Goal: Complete application form

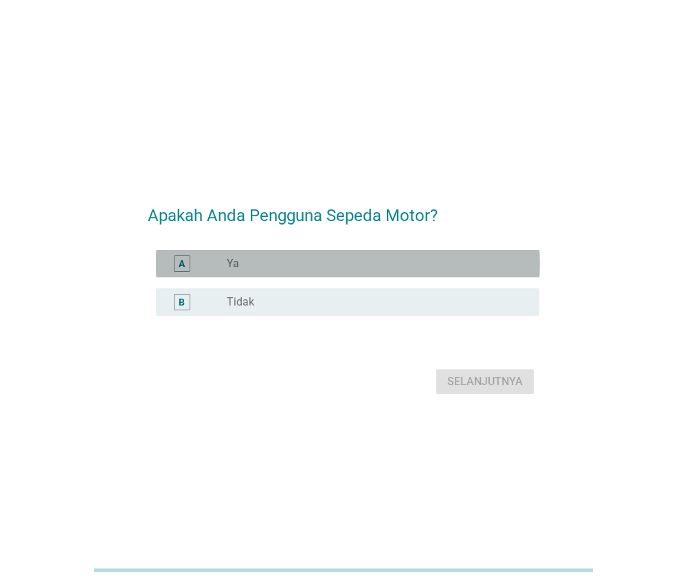
click at [407, 269] on div "radio_button_unchecked Ya" at bounding box center [372, 264] width 291 height 14
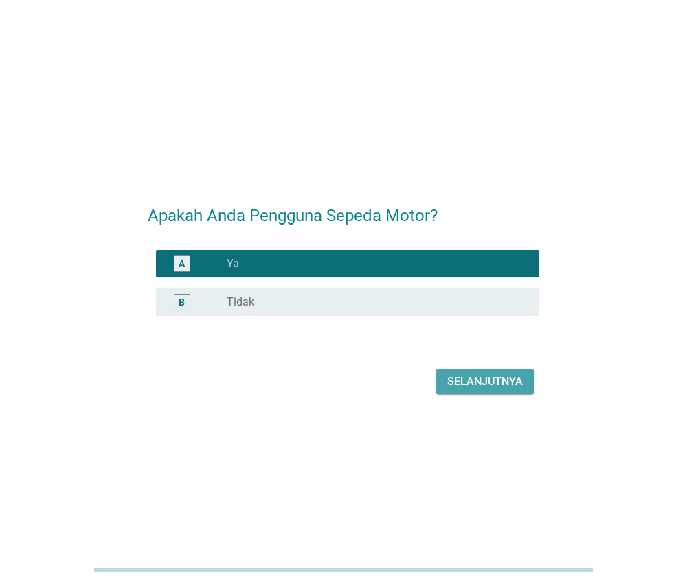
click at [470, 386] on div "Selanjutnya" at bounding box center [485, 382] width 76 height 16
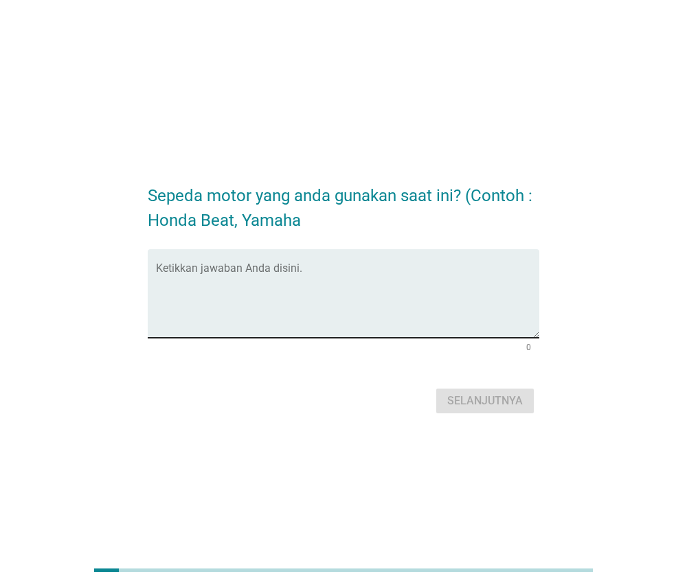
click at [444, 311] on textarea "Ketikkan jawaban Anda disini." at bounding box center [348, 302] width 384 height 72
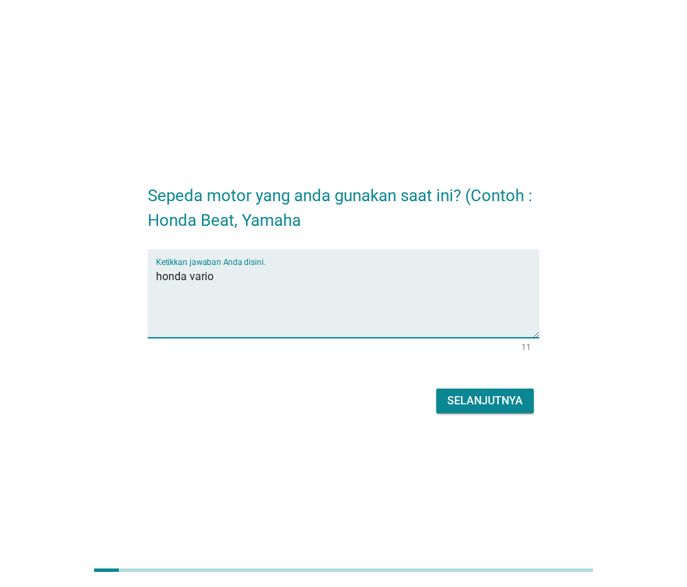
type textarea "honda vario"
click at [518, 396] on div "Selanjutnya" at bounding box center [485, 401] width 76 height 16
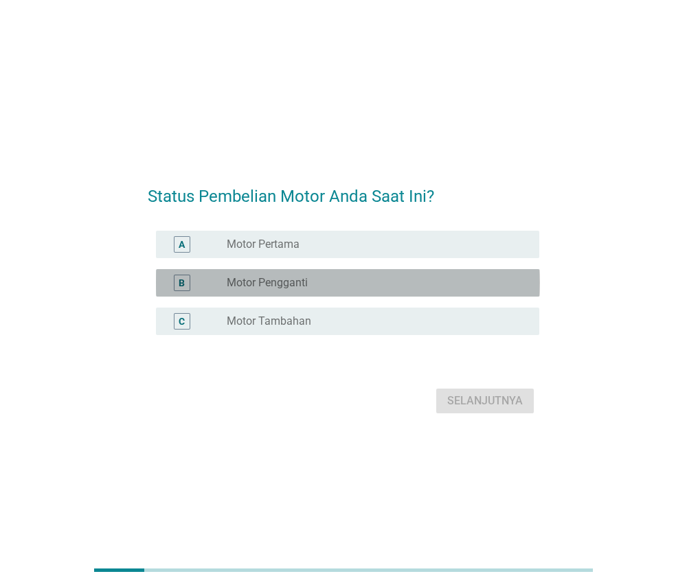
click at [487, 272] on div "B radio_button_unchecked Motor Pengganti" at bounding box center [348, 282] width 384 height 27
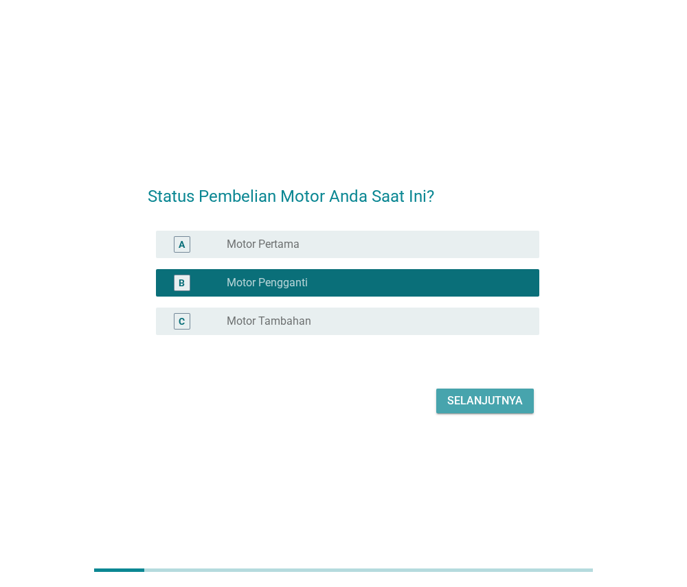
click at [475, 399] on div "Selanjutnya" at bounding box center [485, 401] width 76 height 16
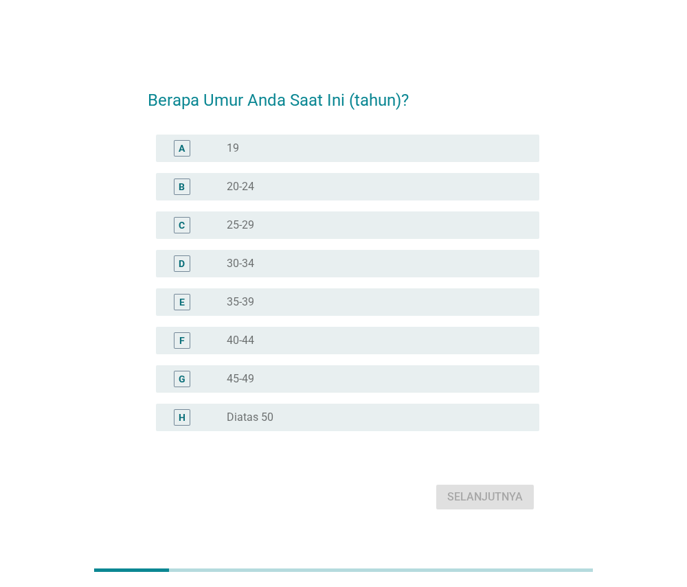
click at [463, 299] on div "radio_button_unchecked 35-39" at bounding box center [372, 302] width 291 height 14
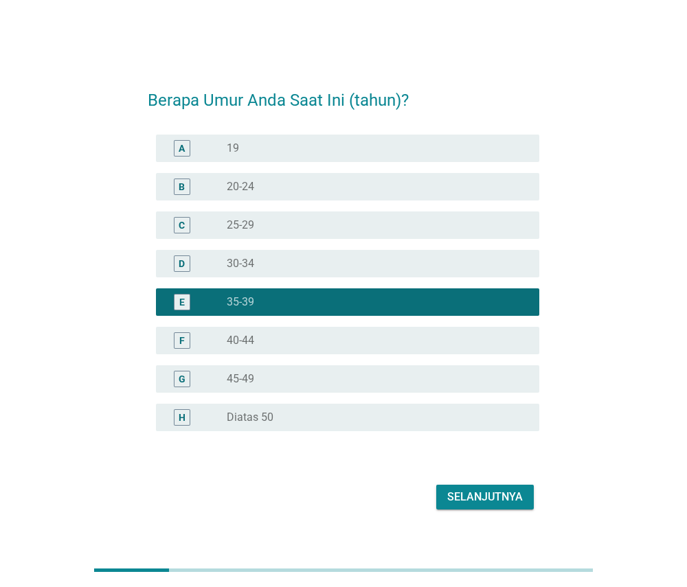
click at [482, 494] on div "Selanjutnya" at bounding box center [485, 497] width 76 height 16
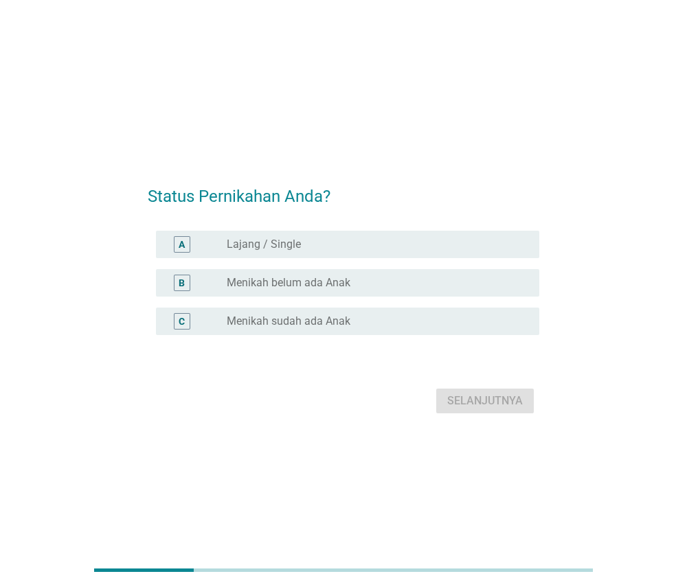
click at [486, 306] on div "C radio_button_unchecked Menikah sudah ada Anak" at bounding box center [344, 321] width 392 height 38
click at [483, 323] on div "radio_button_unchecked Menikah sudah ada Anak" at bounding box center [372, 322] width 291 height 14
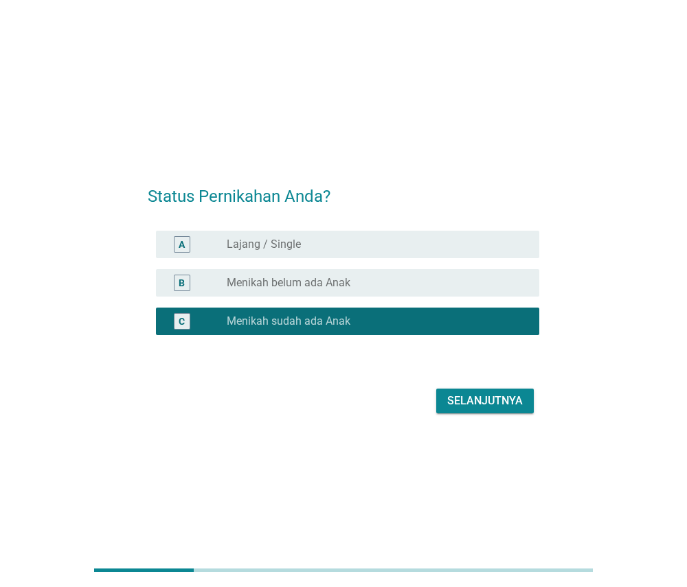
click at [480, 402] on div "Selanjutnya" at bounding box center [485, 401] width 76 height 16
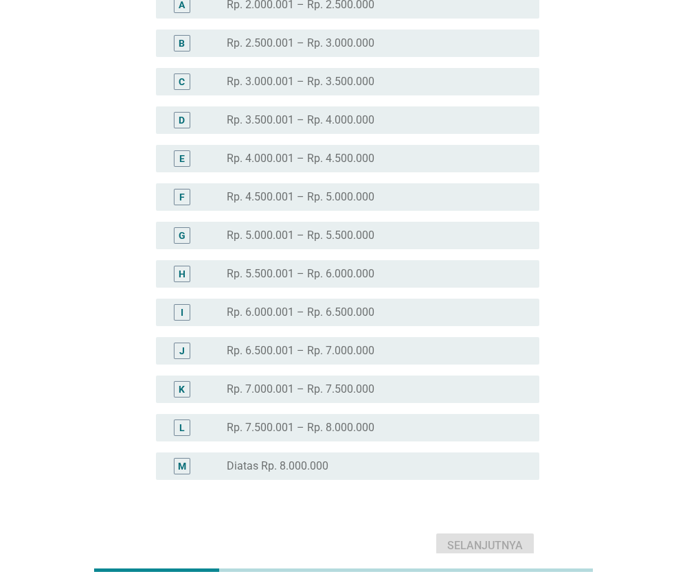
scroll to position [140, 0]
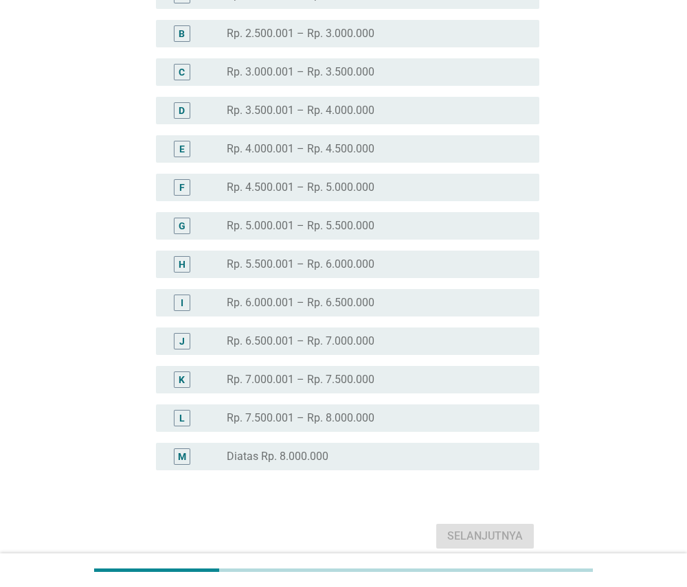
click at [412, 419] on div "radio_button_unchecked Rp. 7.500.001 – Rp. 8.000.000" at bounding box center [372, 419] width 291 height 14
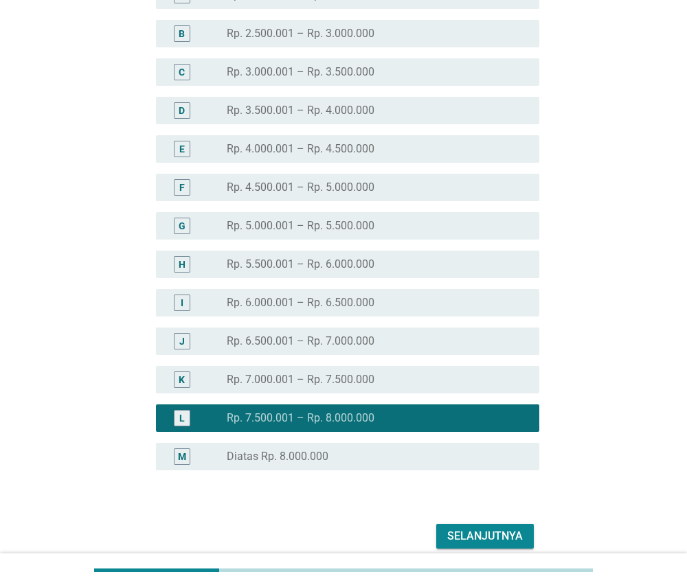
click at [462, 547] on button "Selanjutnya" at bounding box center [485, 536] width 98 height 25
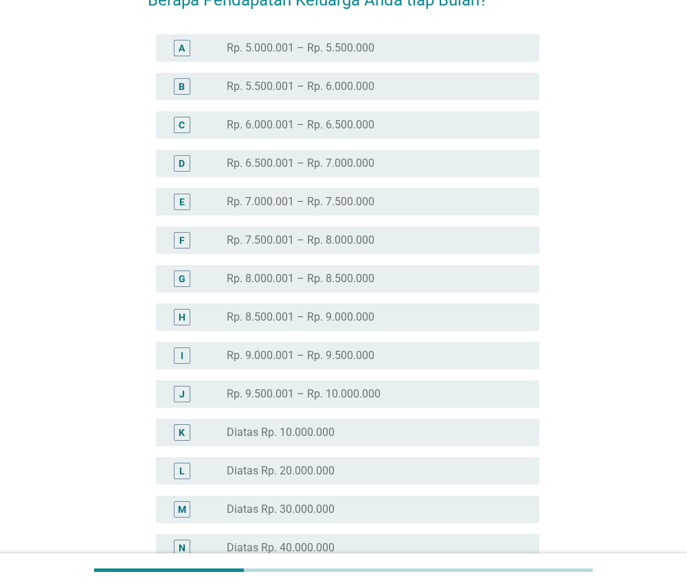
scroll to position [88, 0]
click at [398, 431] on div "radio_button_unchecked Diatas Rp. 10.000.000" at bounding box center [372, 432] width 291 height 14
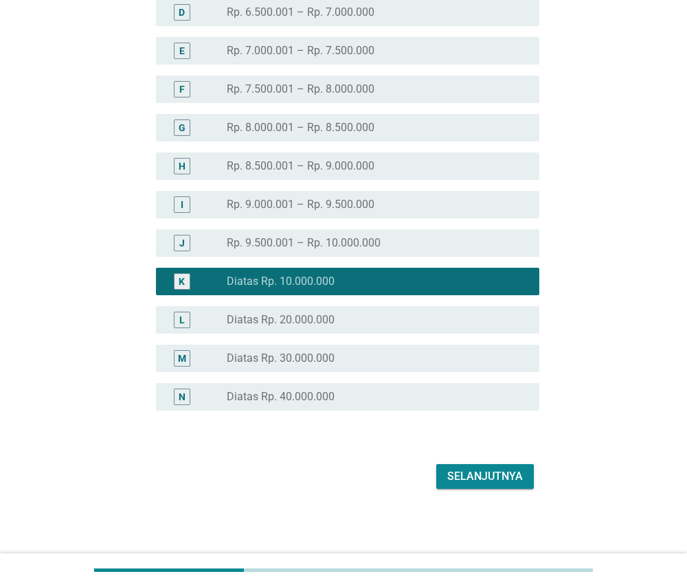
scroll to position [238, 0]
click at [460, 473] on div "Selanjutnya" at bounding box center [485, 477] width 76 height 16
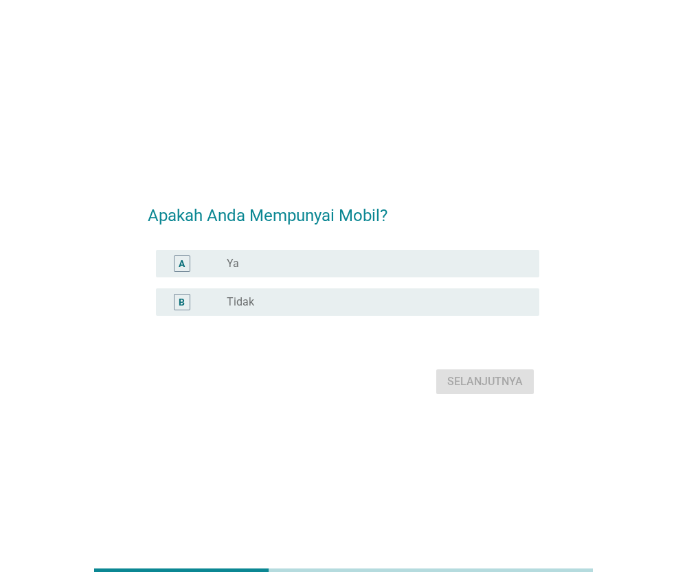
click at [504, 264] on div "radio_button_unchecked Ya" at bounding box center [372, 264] width 291 height 14
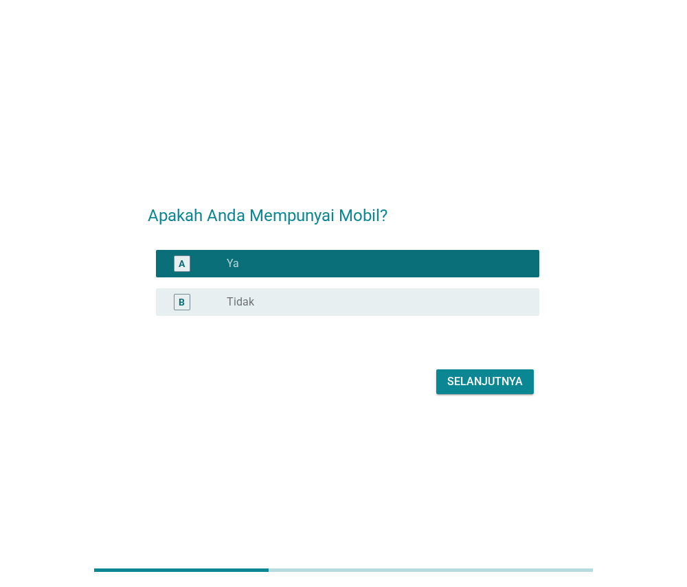
click at [483, 387] on div "Selanjutnya" at bounding box center [485, 382] width 76 height 16
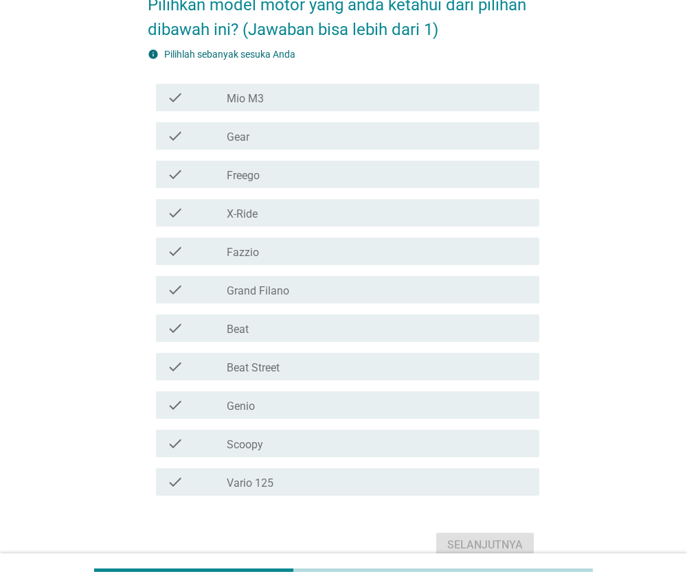
scroll to position [88, 0]
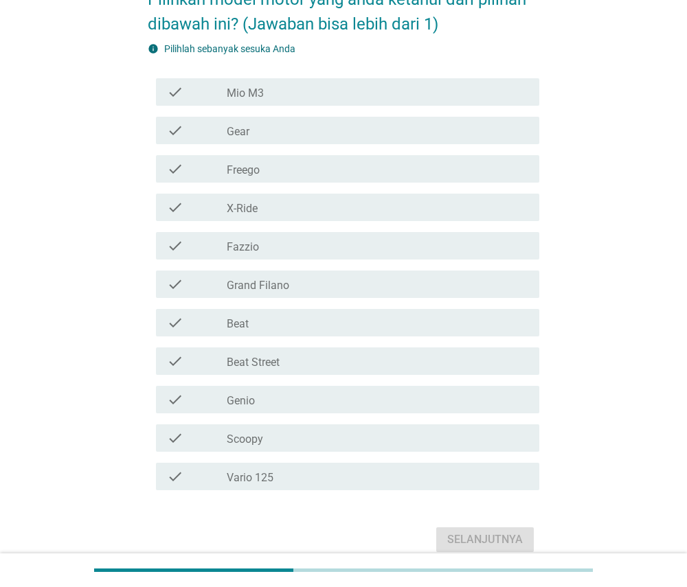
click at [474, 360] on div "check_box_outline_blank Beat Street" at bounding box center [378, 361] width 302 height 16
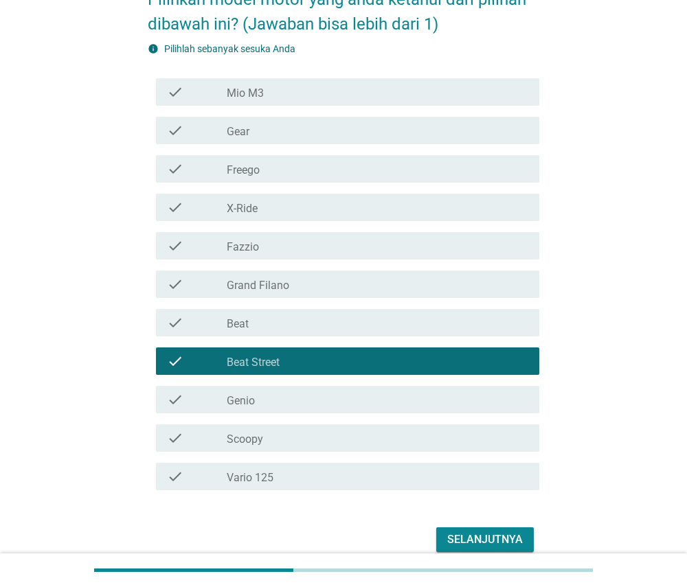
click at [484, 305] on div "check check_box_outline_blank Beat" at bounding box center [344, 323] width 392 height 38
click at [477, 319] on div "check_box_outline_blank Beat" at bounding box center [378, 323] width 302 height 16
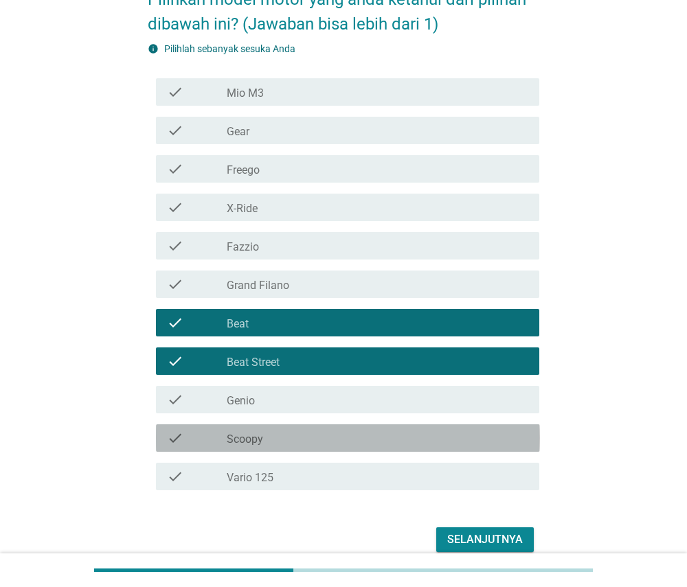
click at [416, 446] on div "check_box_outline_blank Scoopy" at bounding box center [378, 438] width 302 height 16
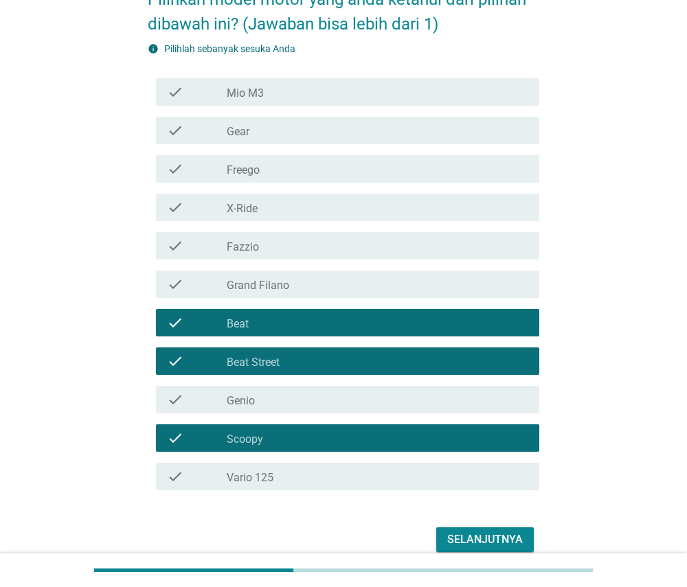
click at [413, 470] on div "check_box_outline_blank Vario 125" at bounding box center [378, 477] width 302 height 16
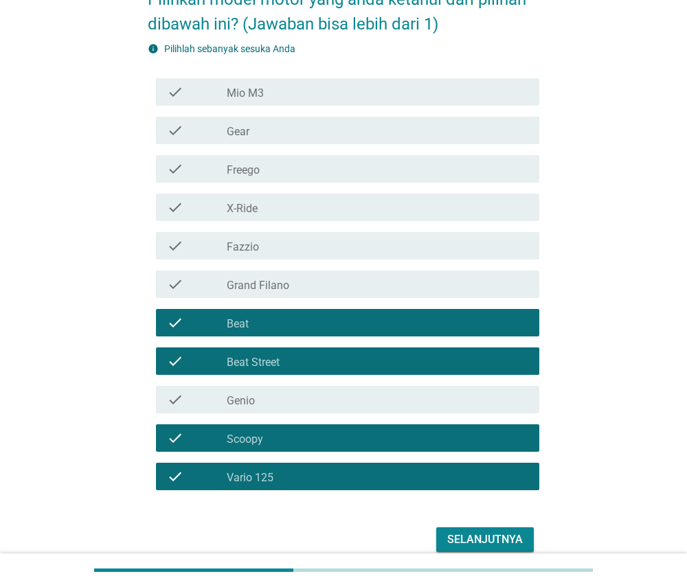
click at [449, 538] on div "Selanjutnya" at bounding box center [485, 540] width 76 height 16
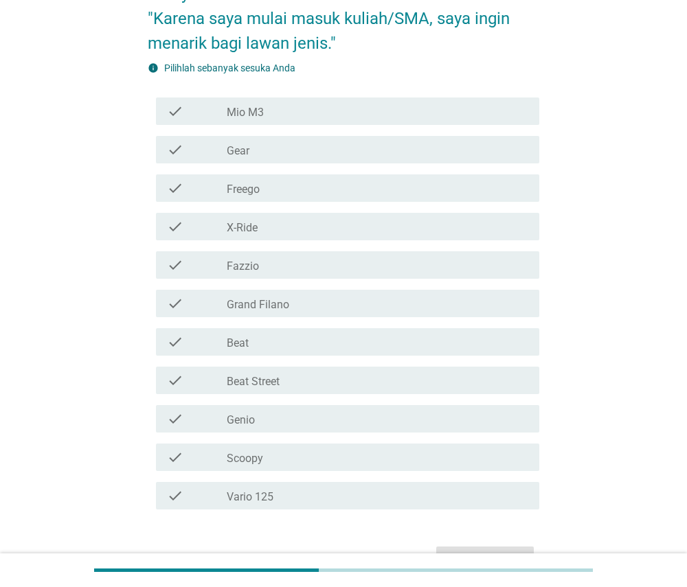
scroll to position [173, 0]
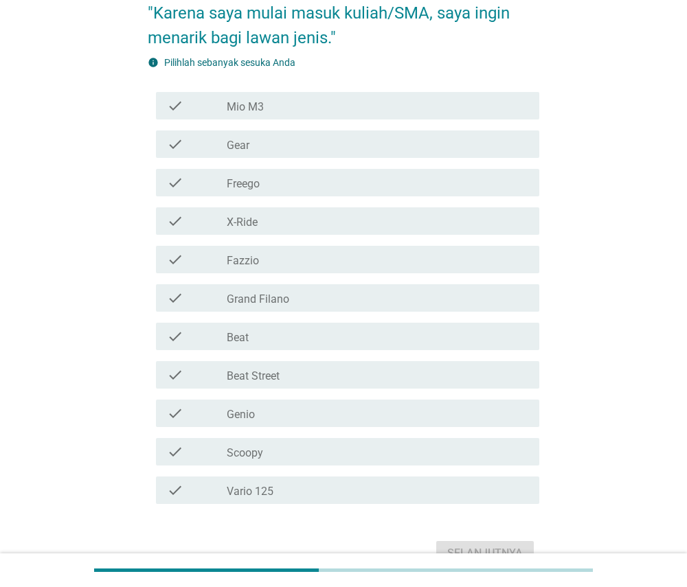
click at [388, 493] on div "check_box_outline_blank Vario 125" at bounding box center [378, 490] width 302 height 16
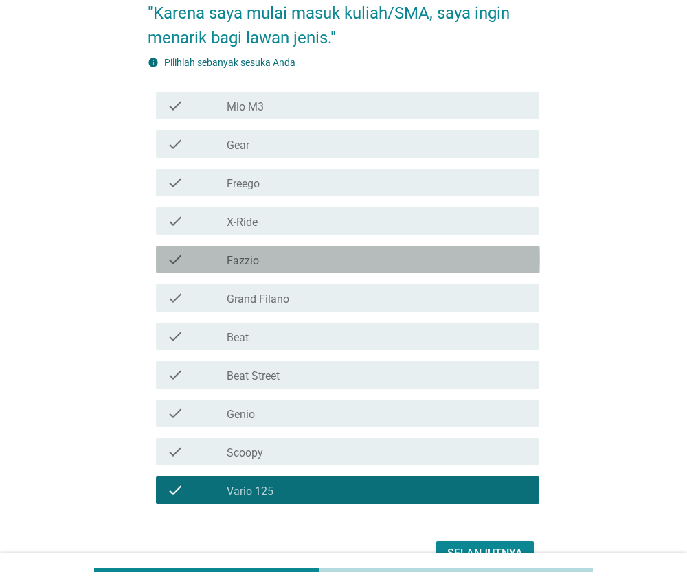
click at [448, 262] on div "check_box_outline_blank Fazzio" at bounding box center [378, 259] width 302 height 16
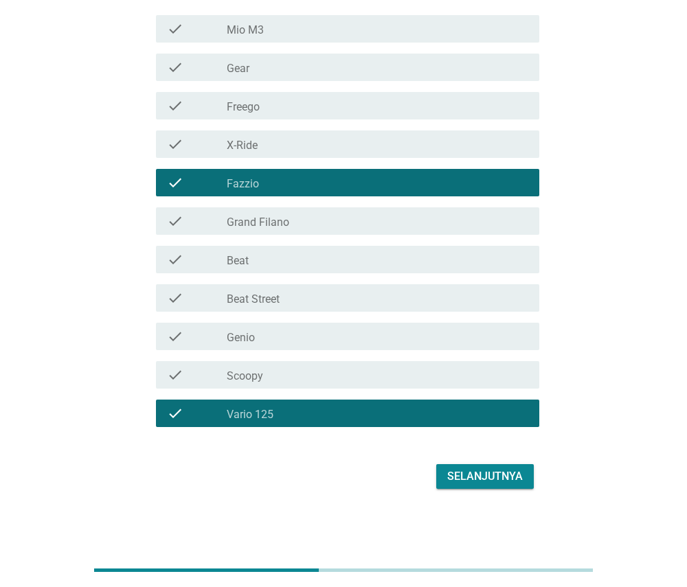
scroll to position [250, 0]
click at [469, 471] on div "Selanjutnya" at bounding box center [485, 477] width 76 height 16
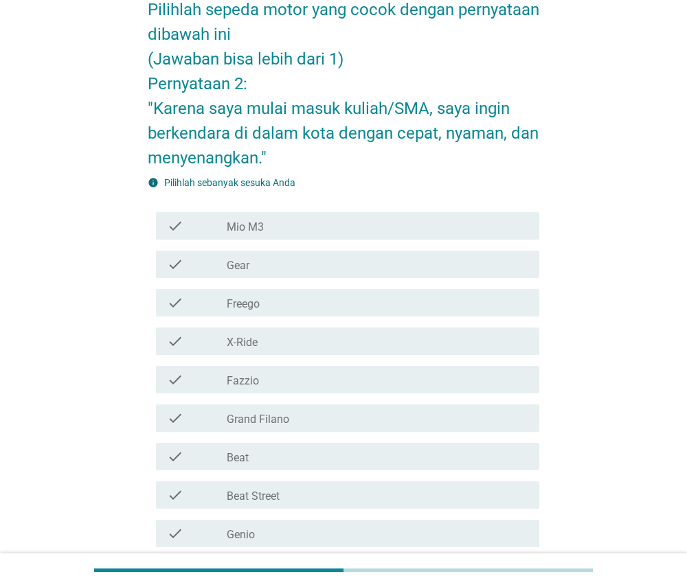
scroll to position [82, 0]
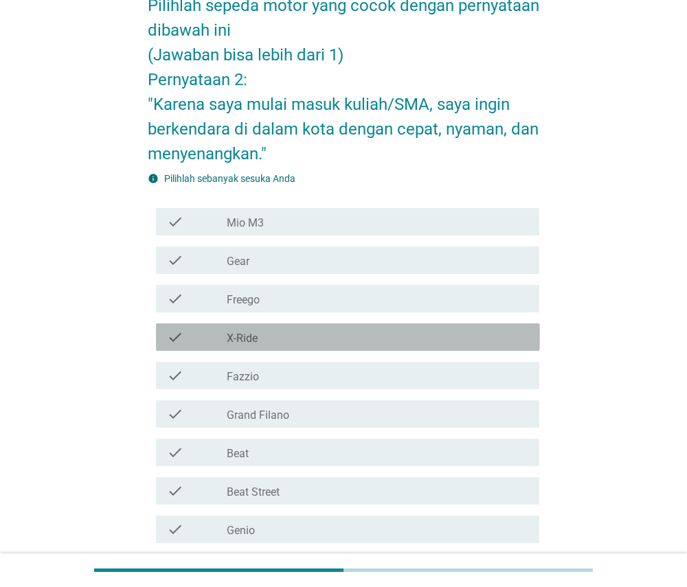
click at [505, 338] on div "check_box_outline_blank X-Ride" at bounding box center [378, 337] width 302 height 16
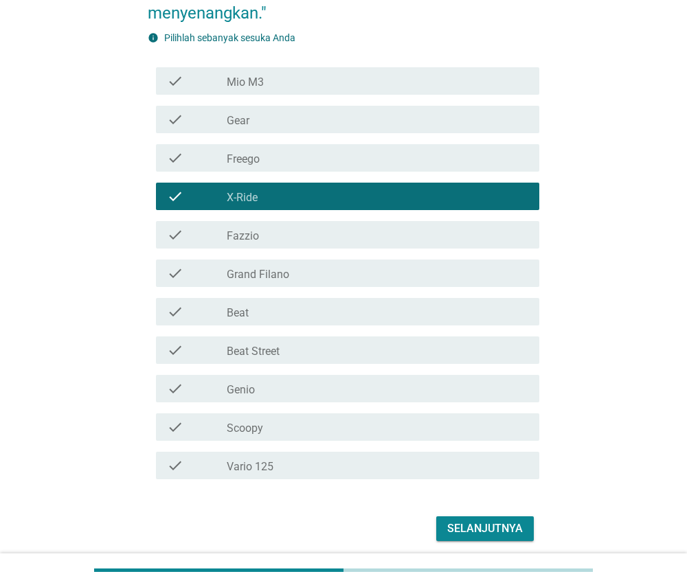
scroll to position [238, 0]
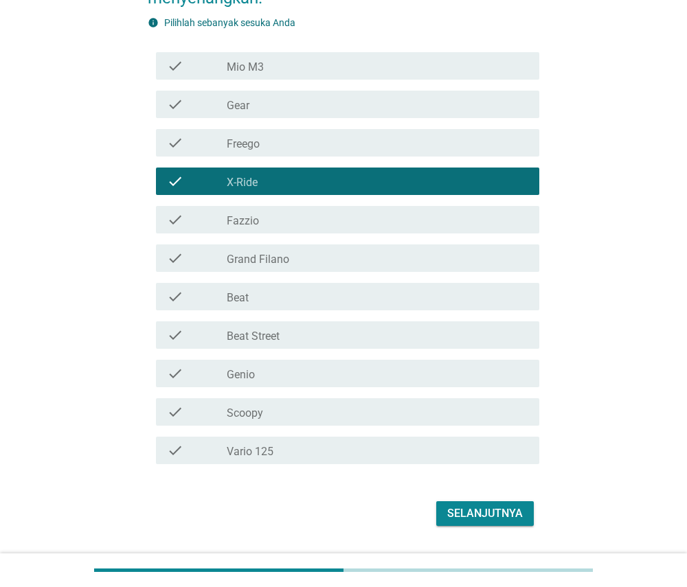
click at [465, 461] on div "check check_box_outline_blank Vario 125" at bounding box center [348, 450] width 384 height 27
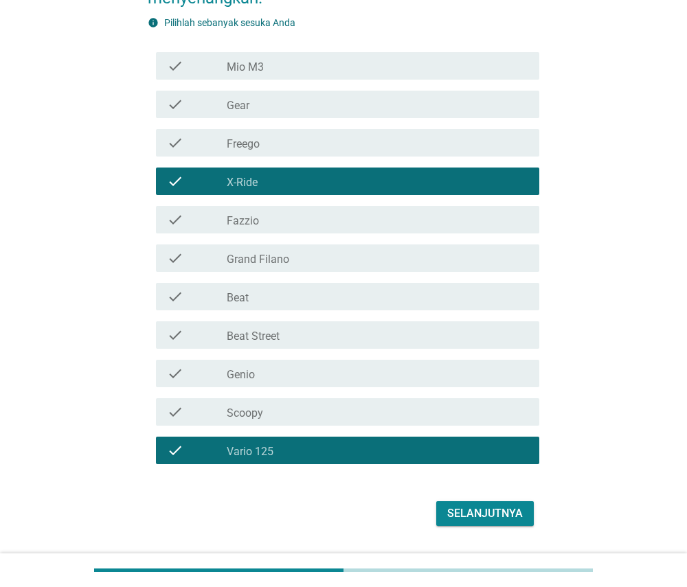
click at [461, 519] on div "Selanjutnya" at bounding box center [485, 514] width 76 height 16
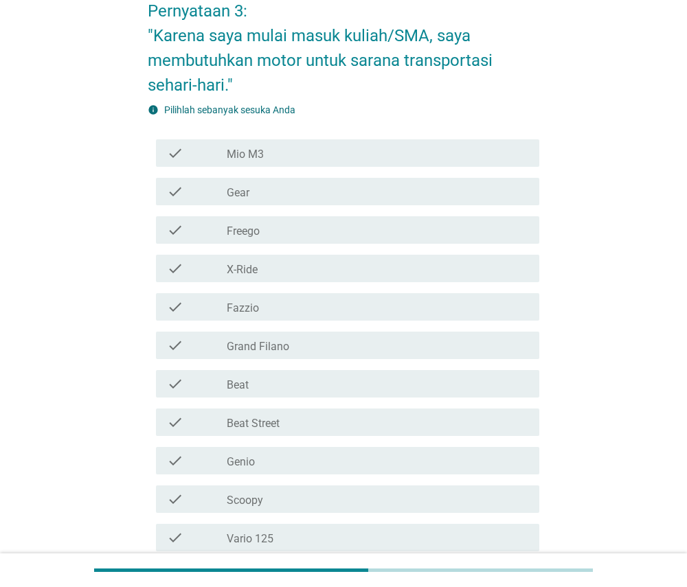
scroll to position [155, 0]
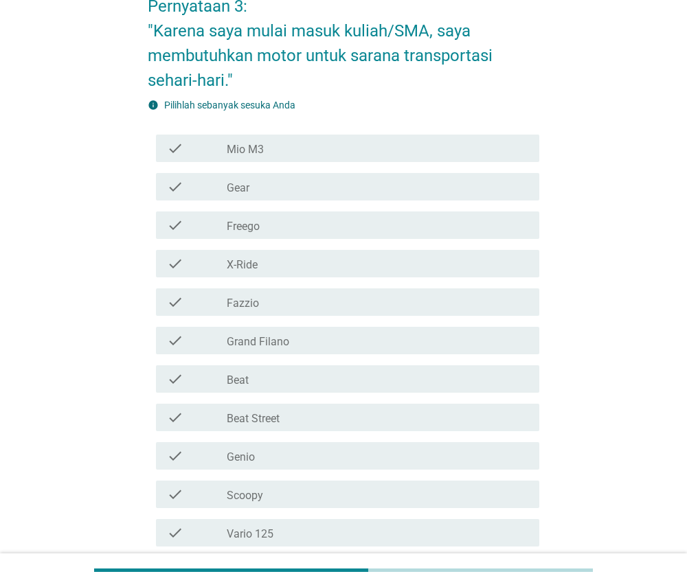
click at [482, 379] on div "check_box_outline_blank Beat" at bounding box center [378, 379] width 302 height 16
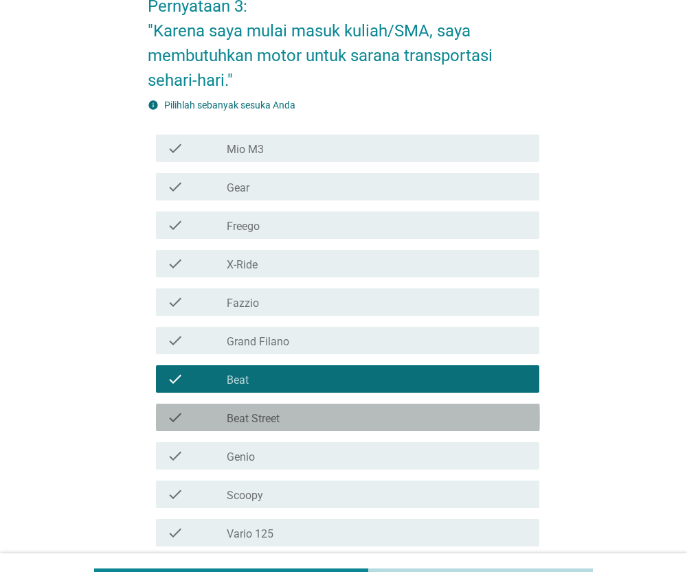
click at [470, 412] on div "check_box_outline_blank Beat Street" at bounding box center [378, 417] width 302 height 16
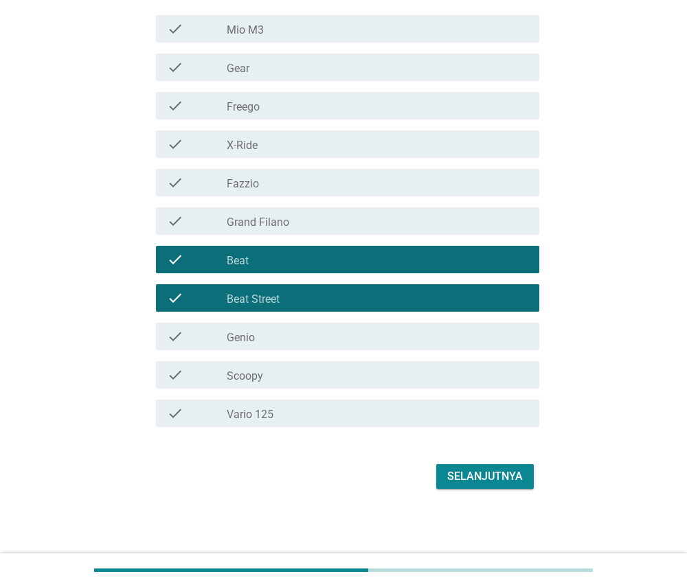
scroll to position [275, 0]
click at [479, 474] on div "Selanjutnya" at bounding box center [485, 477] width 76 height 16
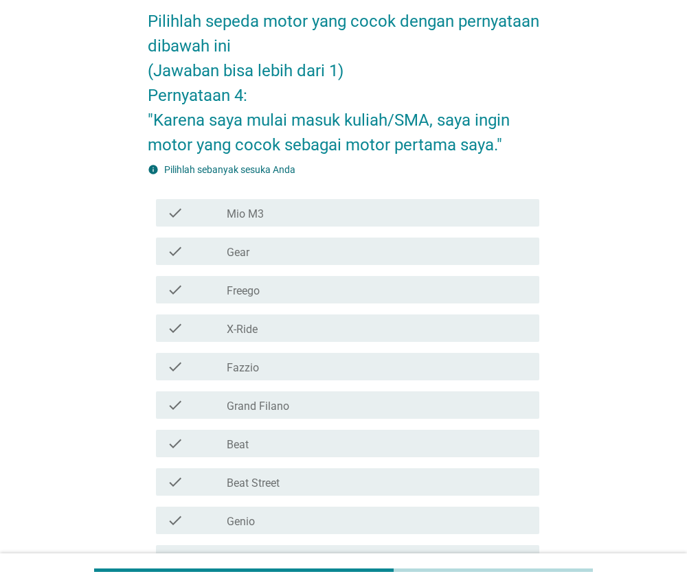
scroll to position [84, 0]
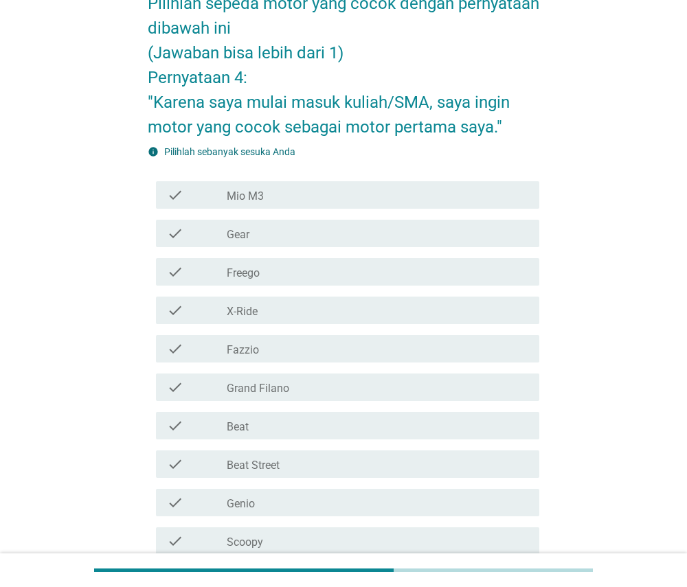
click at [475, 427] on div "check_box_outline_blank Beat" at bounding box center [378, 426] width 302 height 16
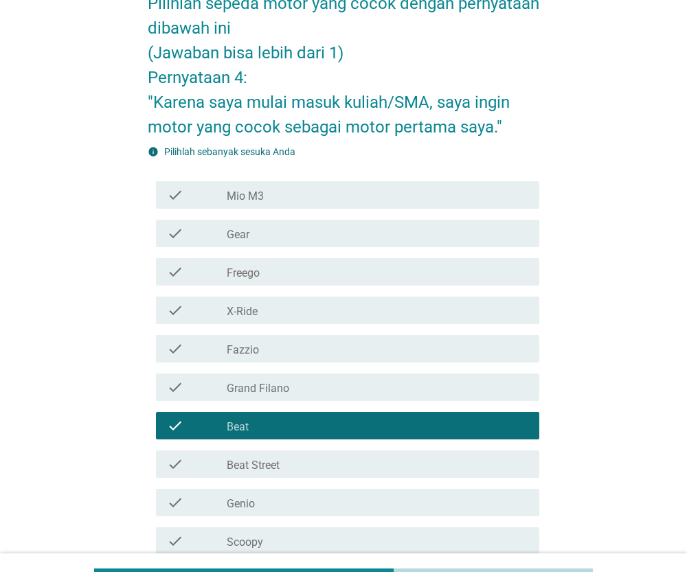
click at [474, 456] on div "check_box_outline_blank Beat Street" at bounding box center [378, 464] width 302 height 16
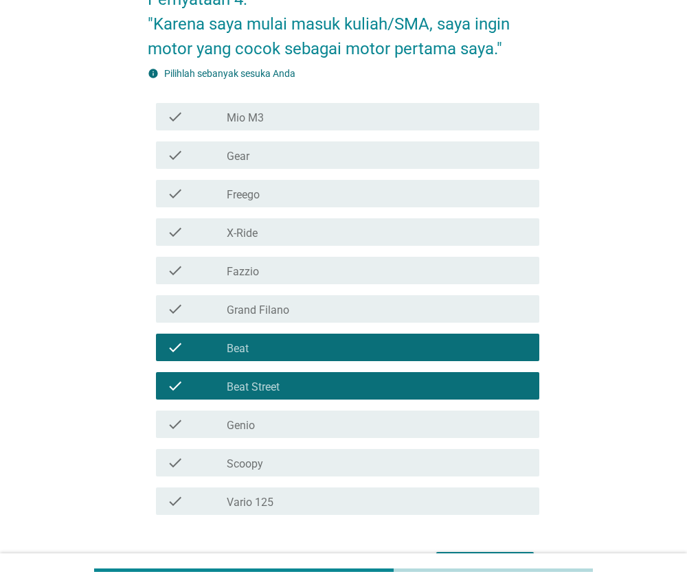
click at [473, 464] on div "check_box_outline_blank Scoopy" at bounding box center [378, 463] width 302 height 16
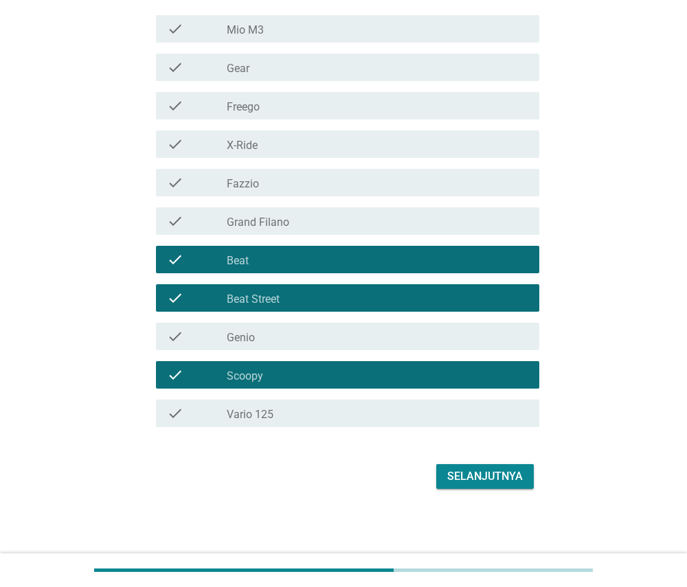
scroll to position [250, 0]
click at [475, 473] on div "Selanjutnya" at bounding box center [485, 477] width 76 height 16
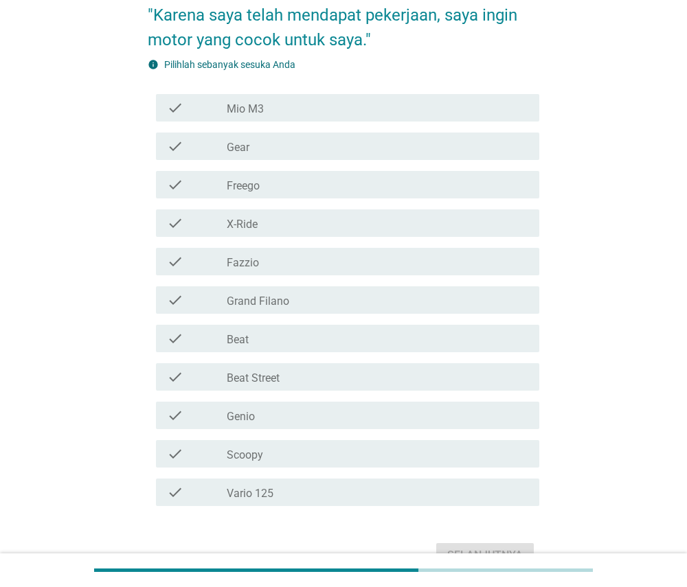
scroll to position [188, 0]
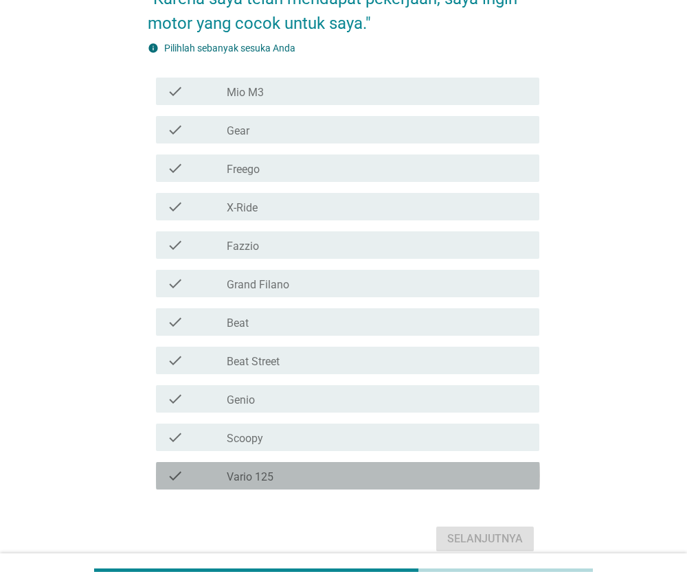
click at [473, 474] on div "check_box_outline_blank Vario 125" at bounding box center [378, 476] width 302 height 16
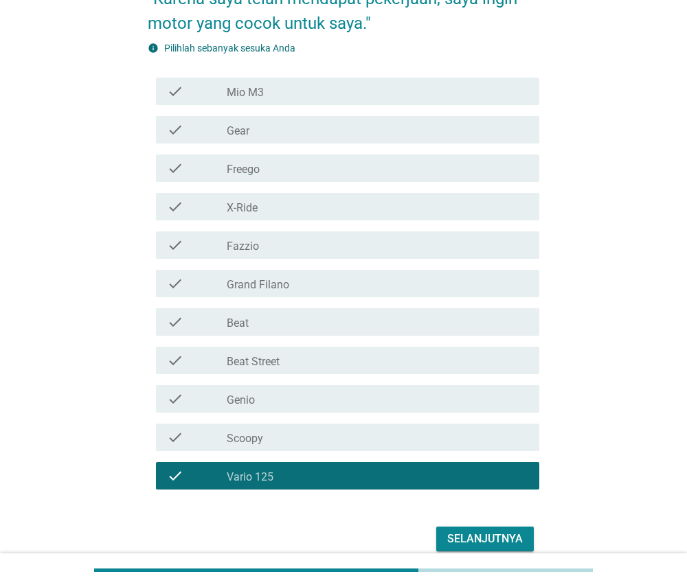
click at [485, 205] on div "check_box_outline_blank X-Ride" at bounding box center [378, 207] width 302 height 16
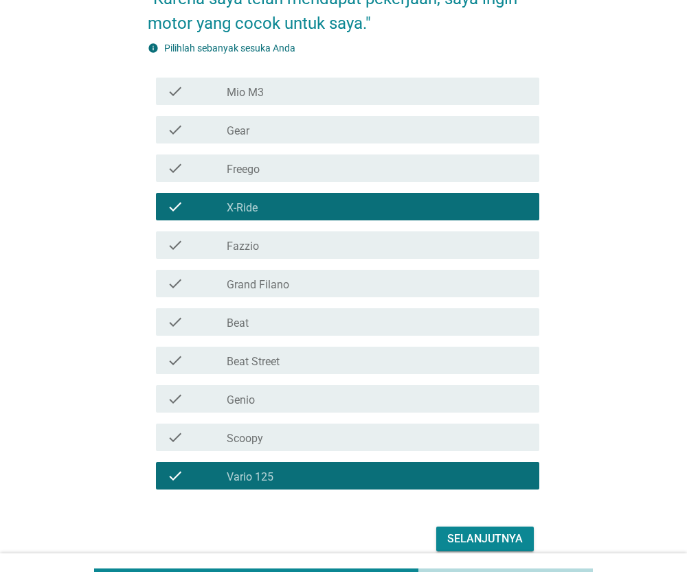
click at [478, 536] on div "Selanjutnya" at bounding box center [485, 539] width 76 height 16
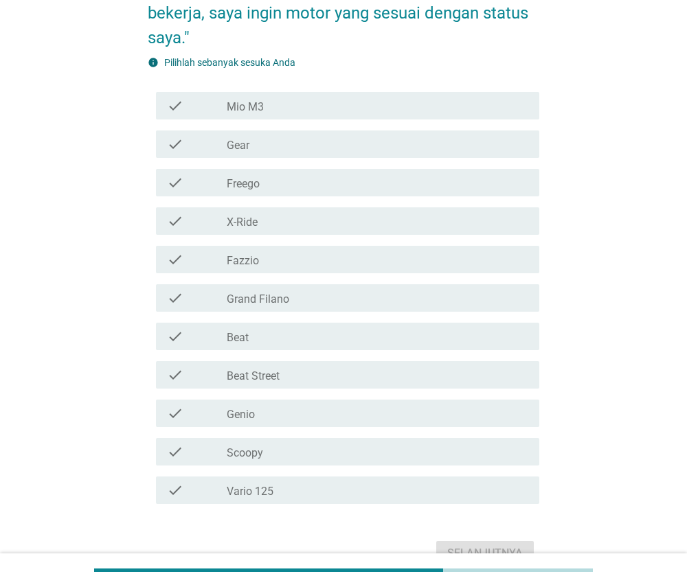
scroll to position [201, 0]
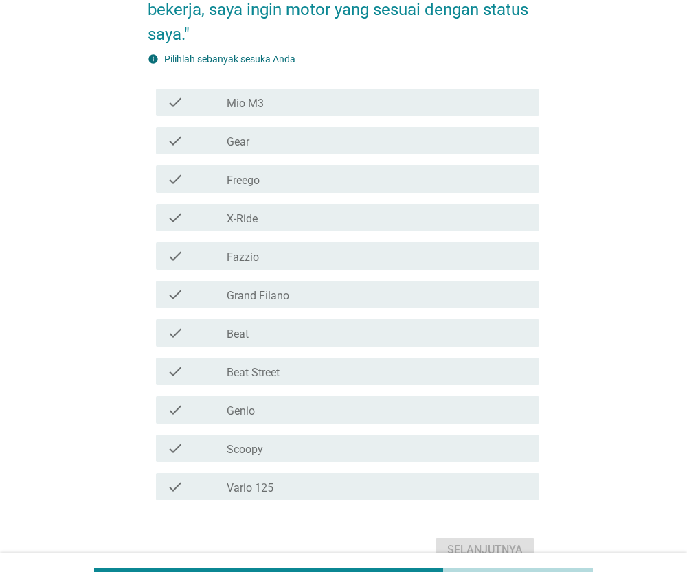
click at [455, 483] on div "check_box_outline_blank Vario 125" at bounding box center [378, 487] width 302 height 16
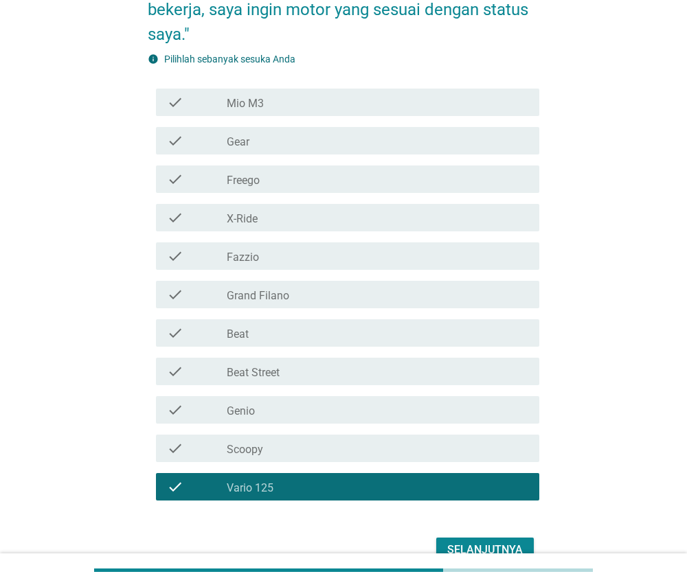
click at [462, 365] on div "check_box_outline_blank Beat Street" at bounding box center [378, 371] width 302 height 16
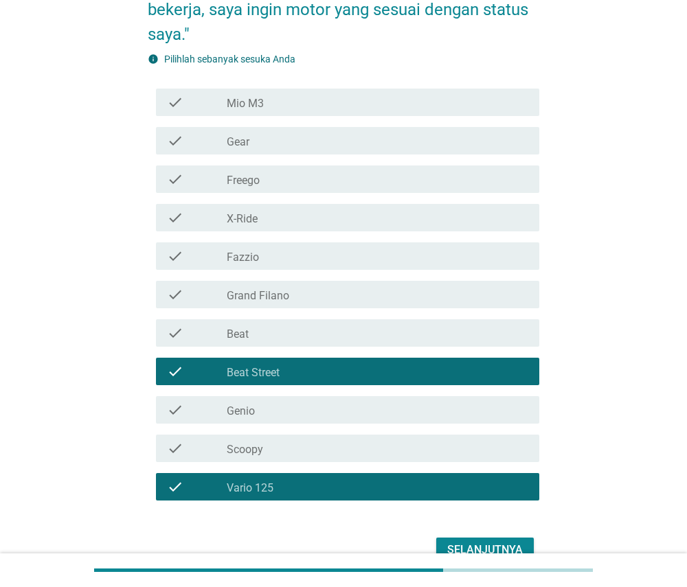
click at [471, 540] on button "Selanjutnya" at bounding box center [485, 550] width 98 height 25
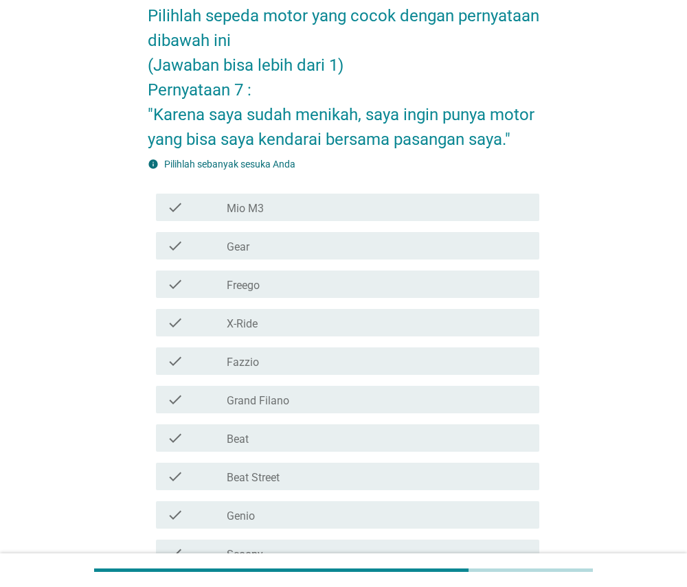
scroll to position [71, 0]
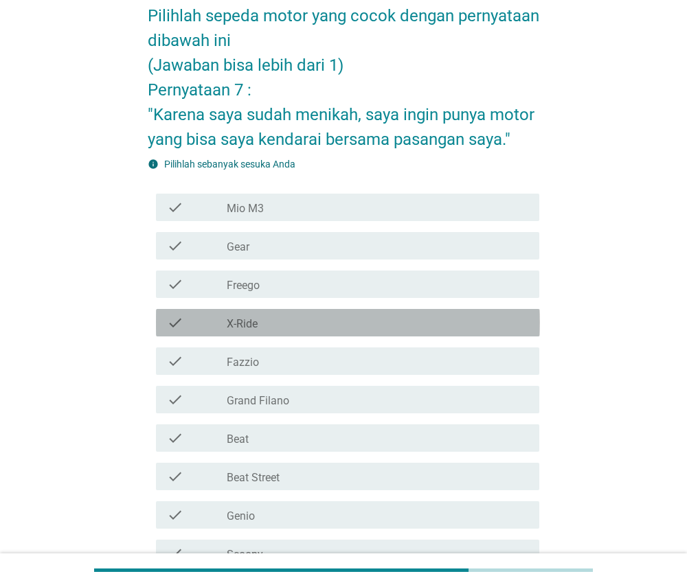
click at [477, 324] on div "check_box_outline_blank X-Ride" at bounding box center [378, 323] width 302 height 16
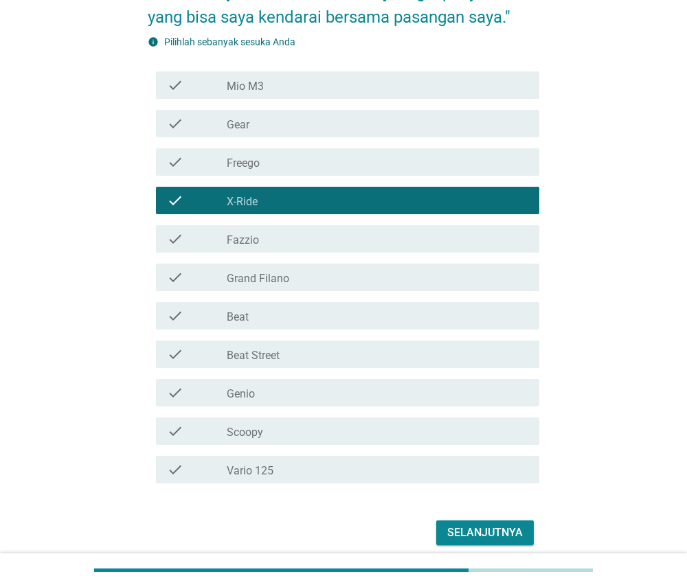
scroll to position [250, 0]
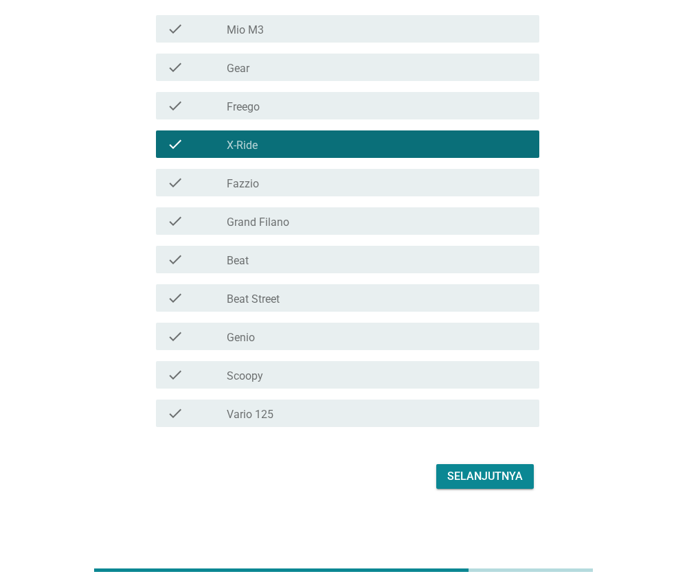
click at [458, 410] on div "check_box_outline_blank Vario 125" at bounding box center [378, 413] width 302 height 16
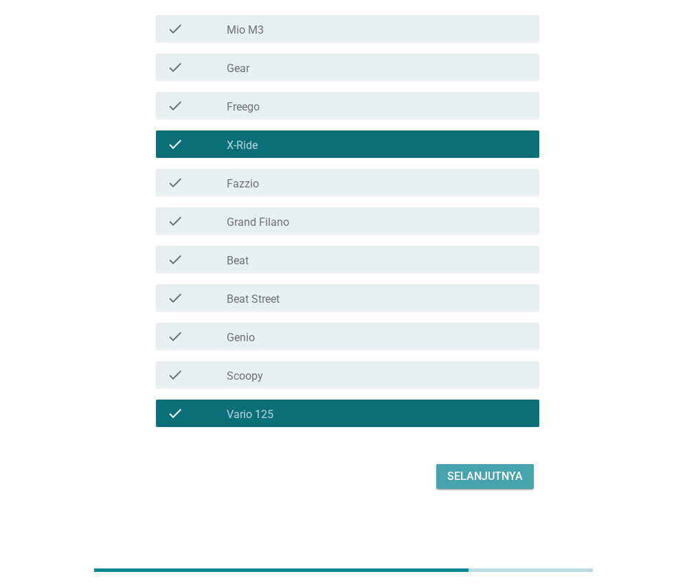
click at [464, 473] on div "Selanjutnya" at bounding box center [485, 477] width 76 height 16
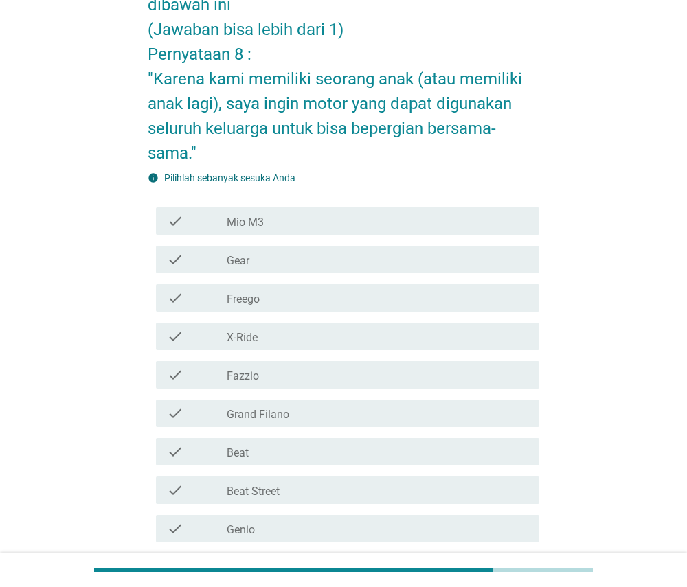
scroll to position [108, 0]
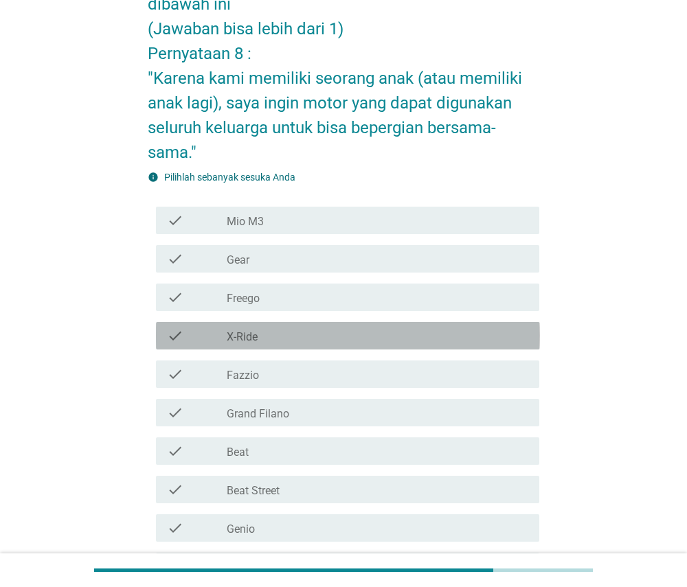
click at [455, 332] on div "check_box_outline_blank X-Ride" at bounding box center [378, 336] width 302 height 16
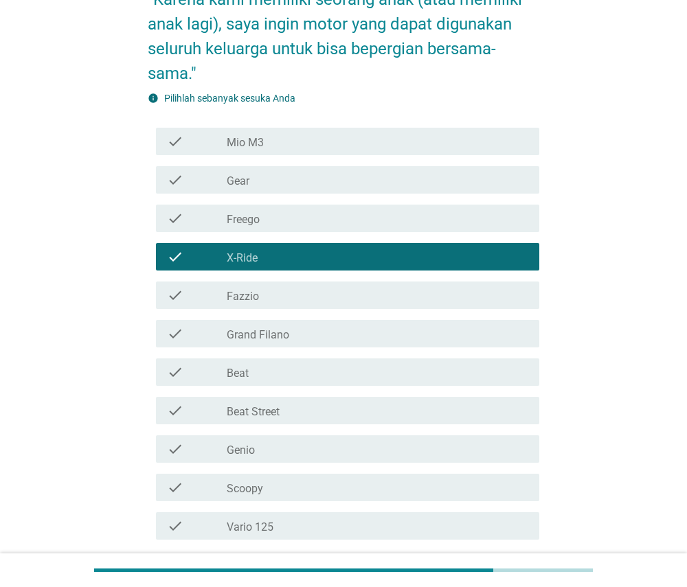
scroll to position [192, 0]
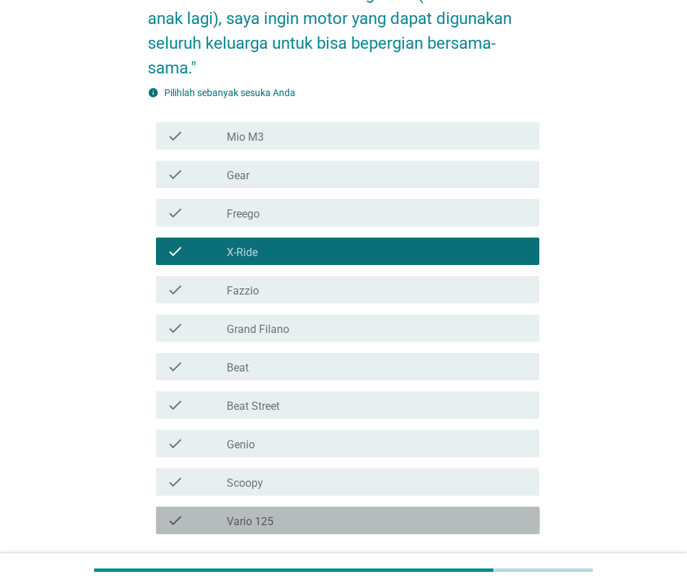
click at [412, 529] on div "check check_box_outline_blank Vario 125" at bounding box center [348, 520] width 384 height 27
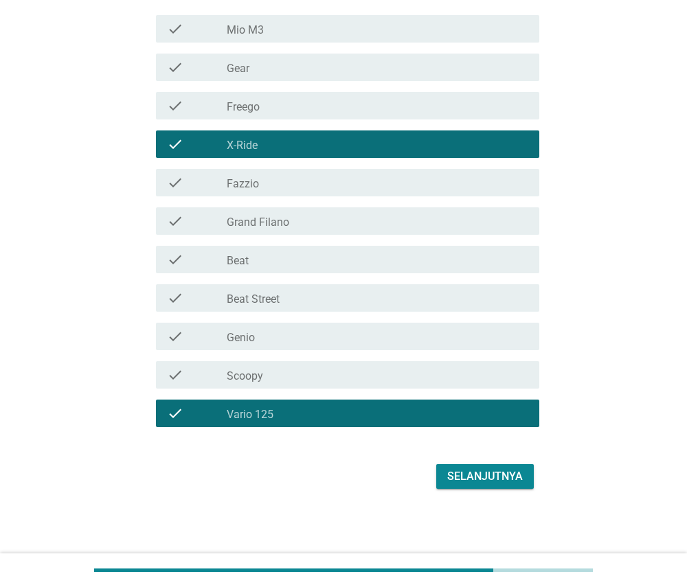
scroll to position [300, 0]
click at [464, 475] on div "Selanjutnya" at bounding box center [485, 477] width 76 height 16
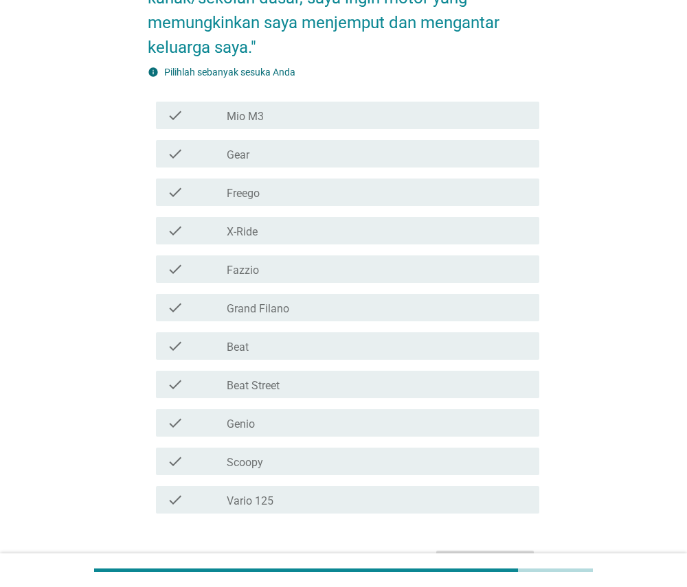
scroll to position [218, 0]
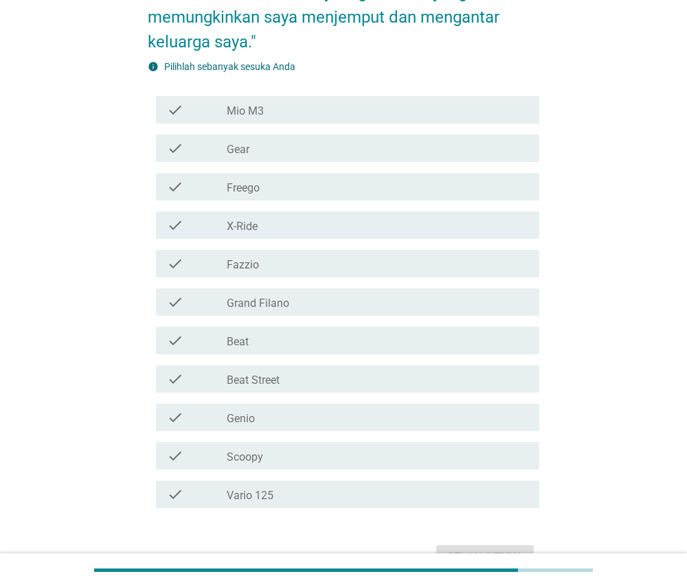
click at [440, 453] on div "check_box_outline_blank Scoopy" at bounding box center [378, 456] width 302 height 16
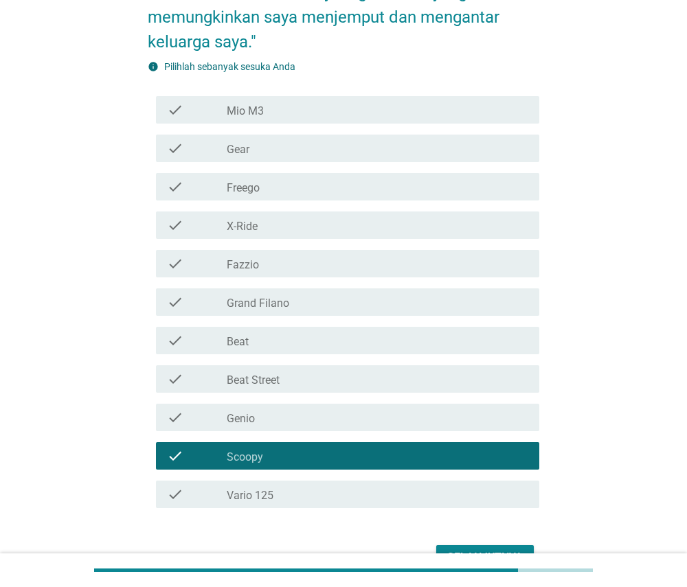
click at [444, 267] on div "check_box_outline_blank Fazzio" at bounding box center [378, 264] width 302 height 16
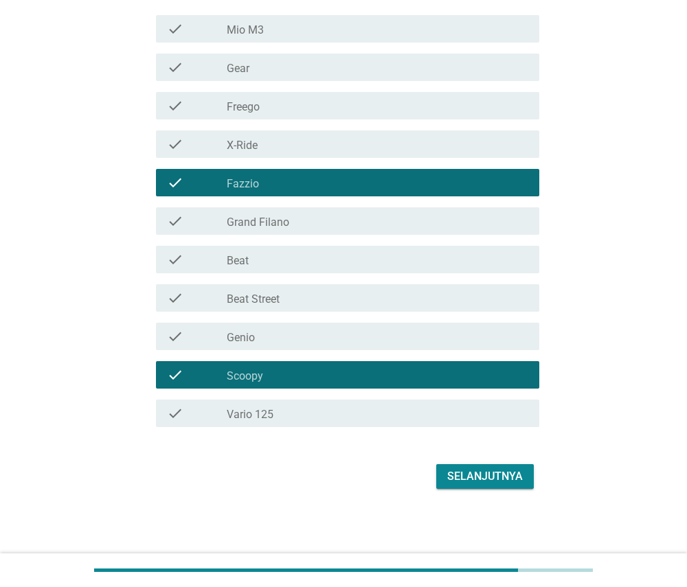
scroll to position [300, 0]
click at [494, 475] on div "Selanjutnya" at bounding box center [485, 477] width 76 height 16
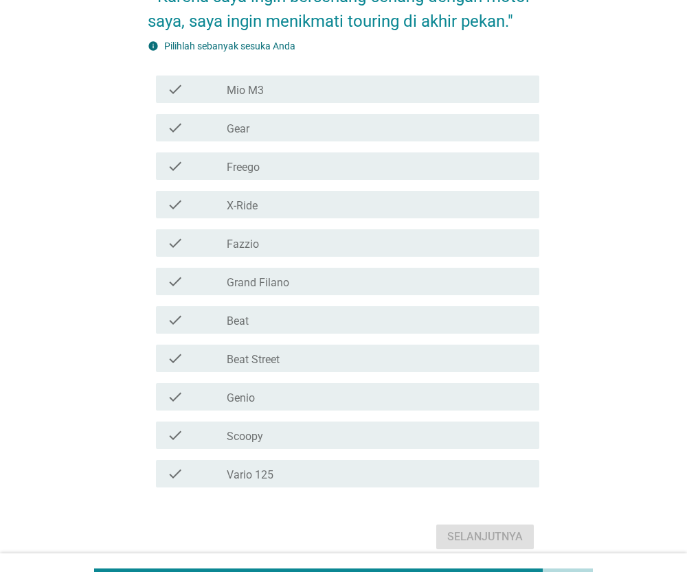
scroll to position [207, 0]
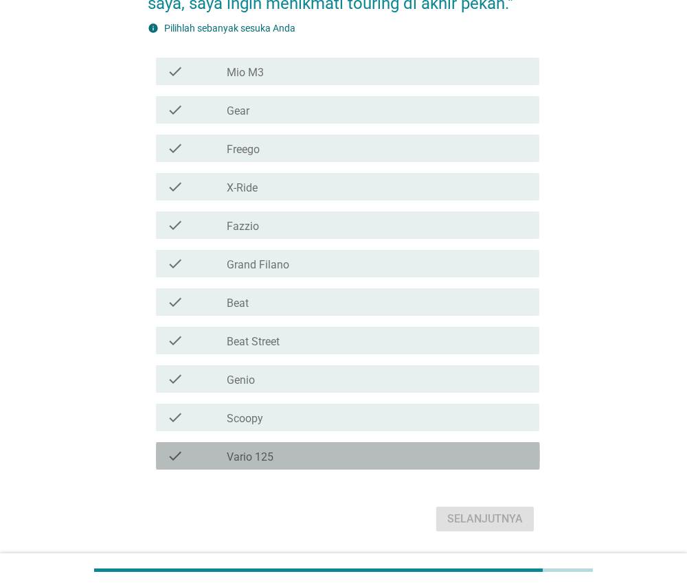
click at [388, 458] on div "check_box_outline_blank Vario 125" at bounding box center [378, 456] width 302 height 16
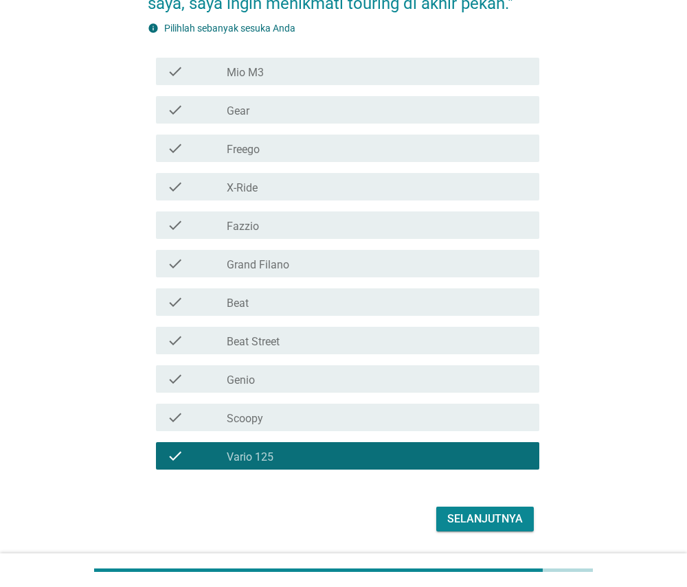
click at [461, 185] on div "check_box_outline_blank X-Ride" at bounding box center [378, 187] width 302 height 16
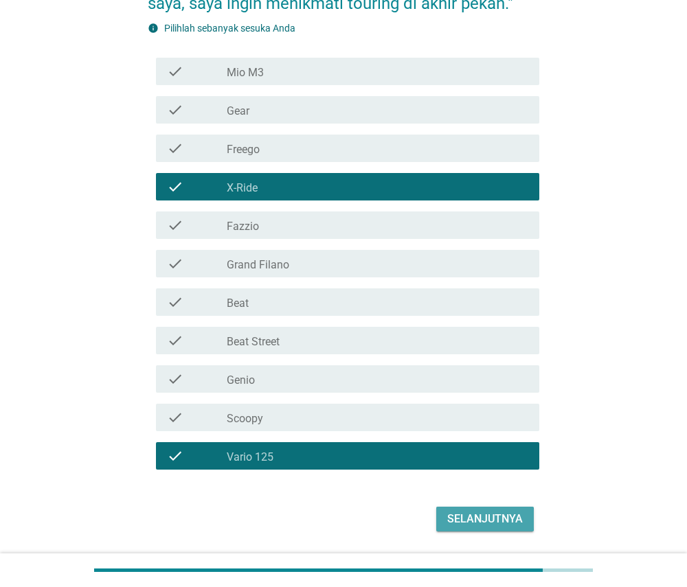
click at [492, 520] on div "Selanjutnya" at bounding box center [485, 519] width 76 height 16
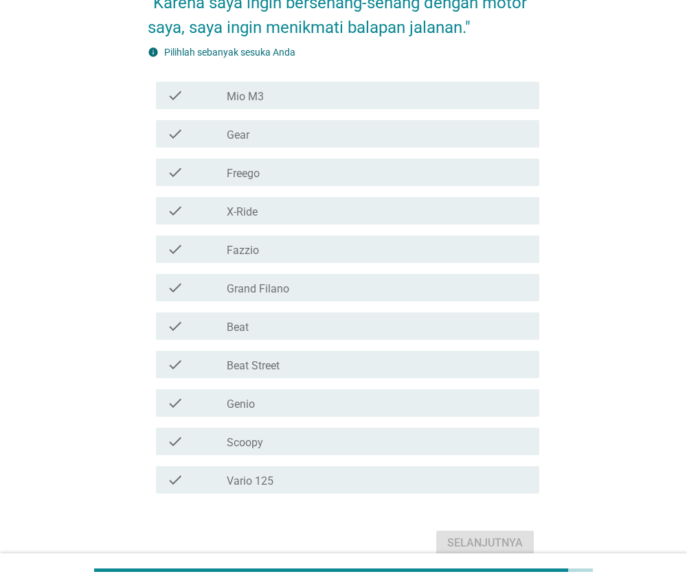
scroll to position [159, 0]
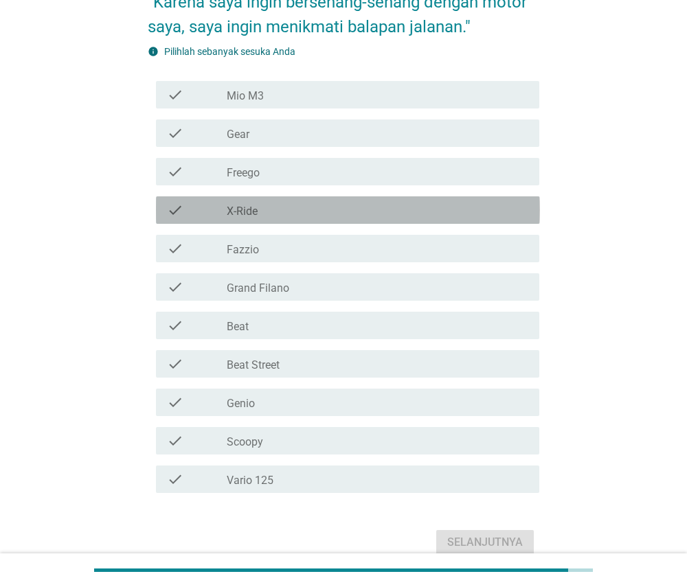
click at [462, 206] on div "check_box_outline_blank X-Ride" at bounding box center [378, 210] width 302 height 16
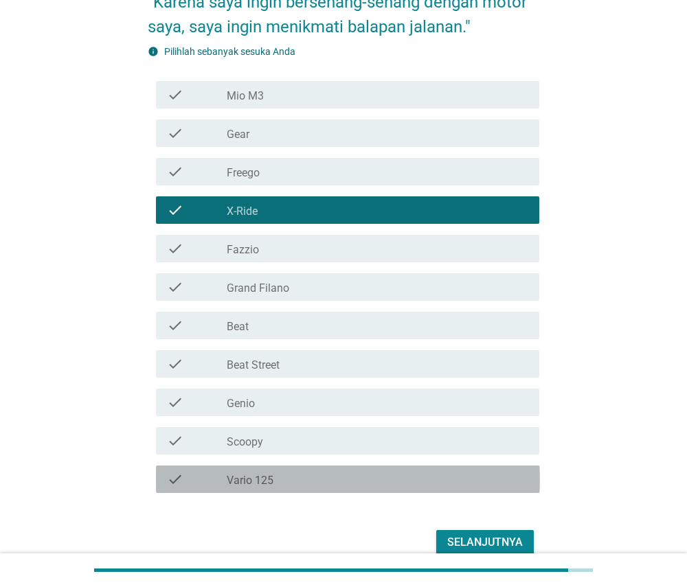
click at [398, 486] on div "check_box_outline_blank Vario 125" at bounding box center [378, 479] width 302 height 16
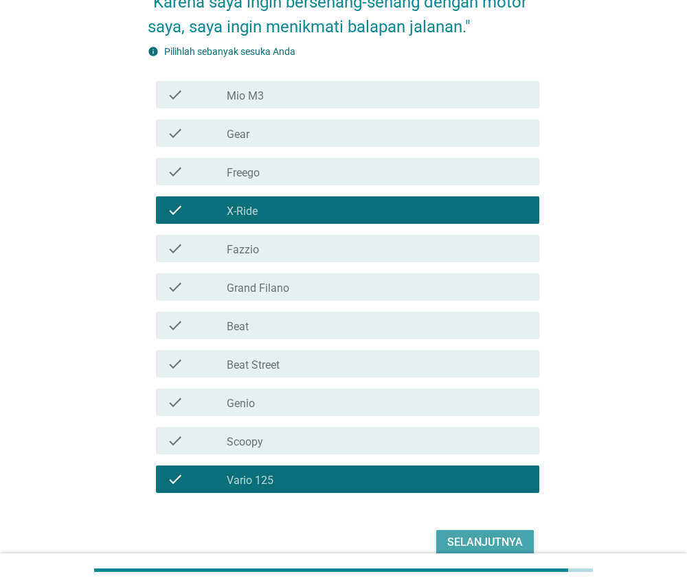
click at [447, 541] on button "Selanjutnya" at bounding box center [485, 542] width 98 height 25
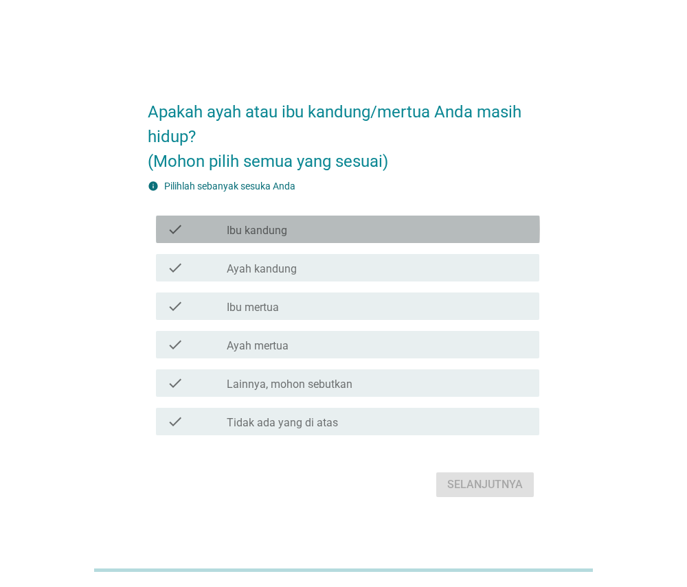
click at [370, 229] on div "check_box_outline_blank Ibu kandung" at bounding box center [378, 229] width 302 height 16
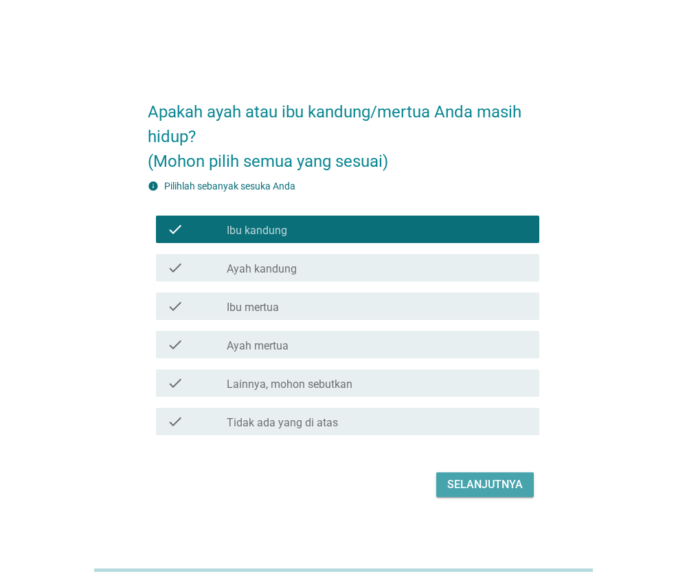
click at [449, 480] on div "Selanjutnya" at bounding box center [485, 485] width 76 height 16
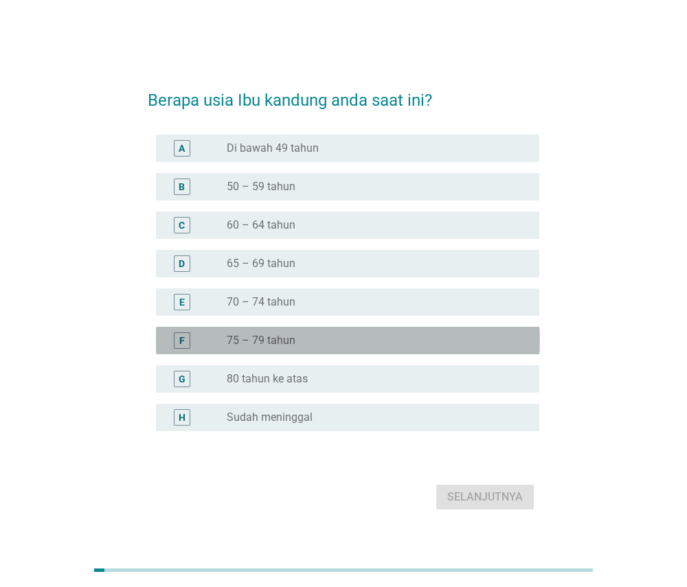
click at [394, 337] on div "radio_button_unchecked 75 – 79 tahun" at bounding box center [372, 341] width 291 height 14
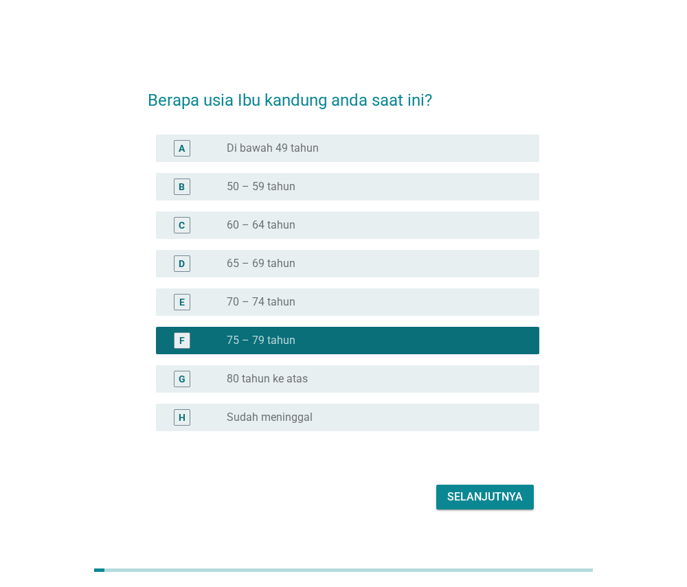
click at [462, 495] on div "Selanjutnya" at bounding box center [485, 497] width 76 height 16
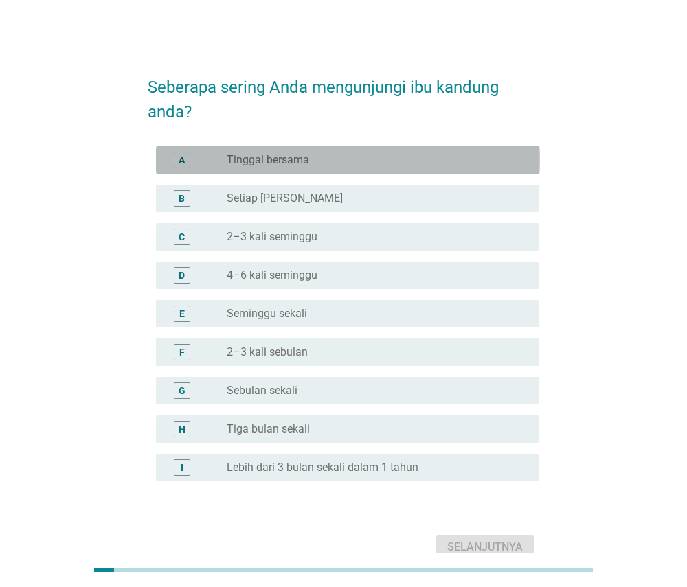
click at [452, 155] on div "radio_button_unchecked Tinggal bersama" at bounding box center [372, 160] width 291 height 14
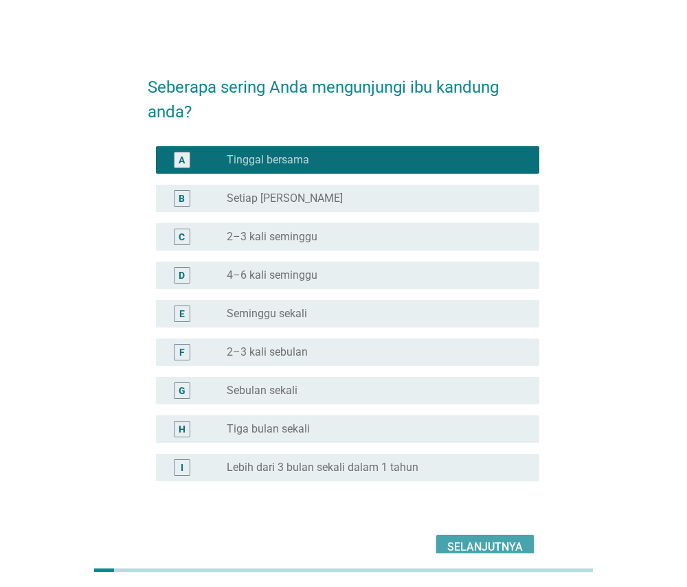
click at [457, 543] on div "Selanjutnya" at bounding box center [485, 547] width 76 height 16
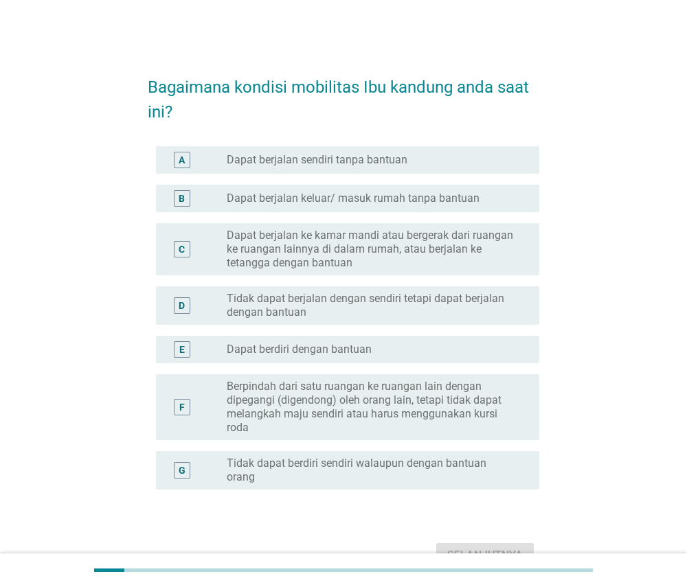
click at [449, 195] on label "Dapat berjalan keluar/ masuk rumah tanpa bantuan" at bounding box center [353, 199] width 253 height 14
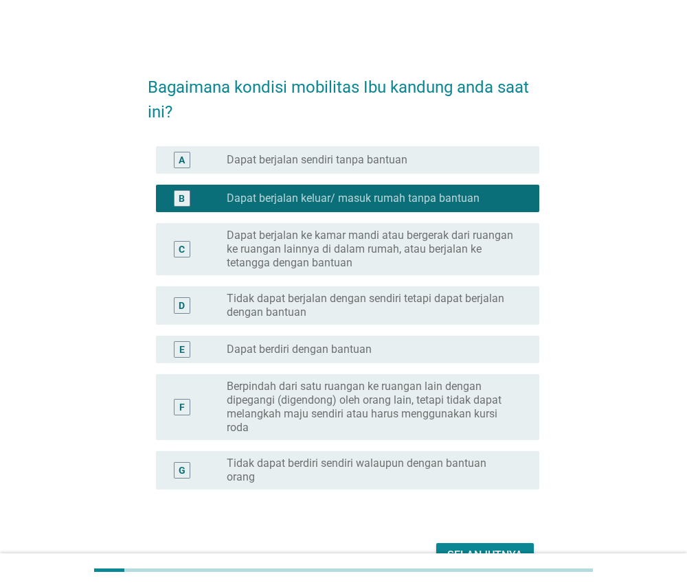
click at [447, 460] on label "Tidak dapat berdiri sendiri walaupun dengan bantuan orang" at bounding box center [372, 470] width 291 height 27
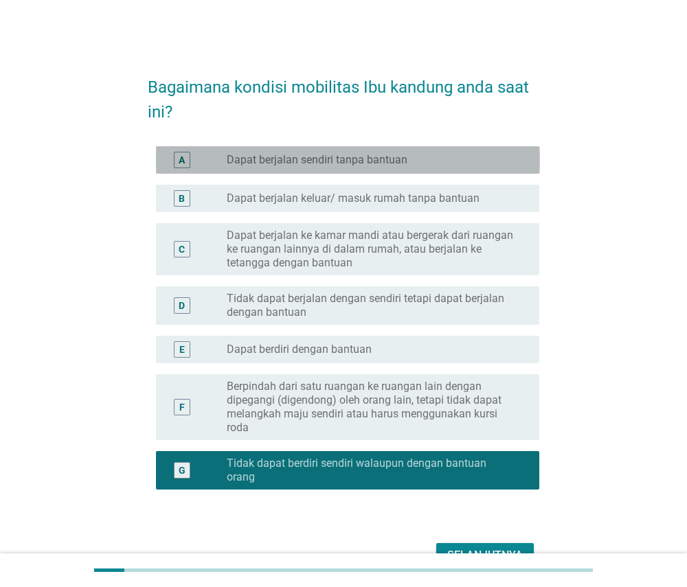
click at [501, 158] on div "radio_button_unchecked Dapat berjalan sendiri tanpa bantuan" at bounding box center [372, 160] width 291 height 14
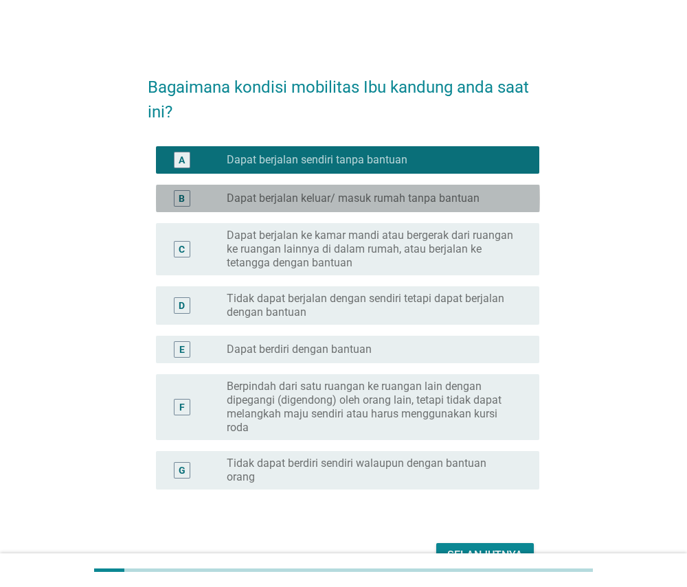
click at [481, 192] on div "radio_button_unchecked Dapat berjalan keluar/ masuk rumah tanpa bantuan" at bounding box center [372, 199] width 291 height 14
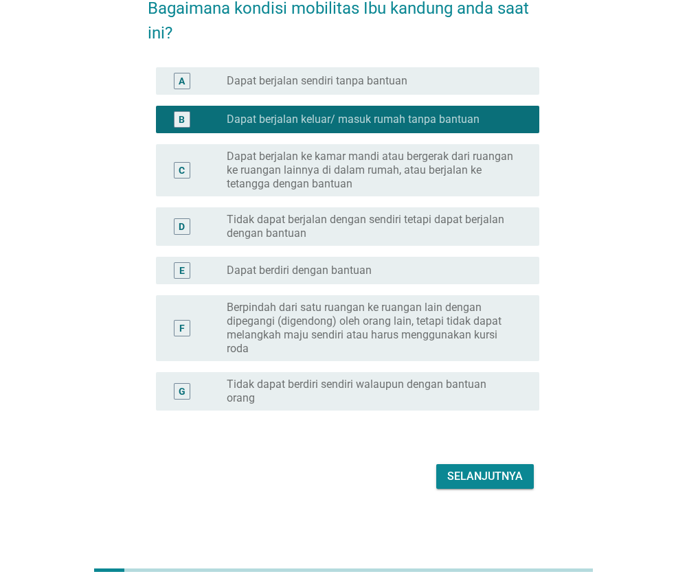
scroll to position [79, 0]
click at [476, 465] on button "Selanjutnya" at bounding box center [485, 476] width 98 height 25
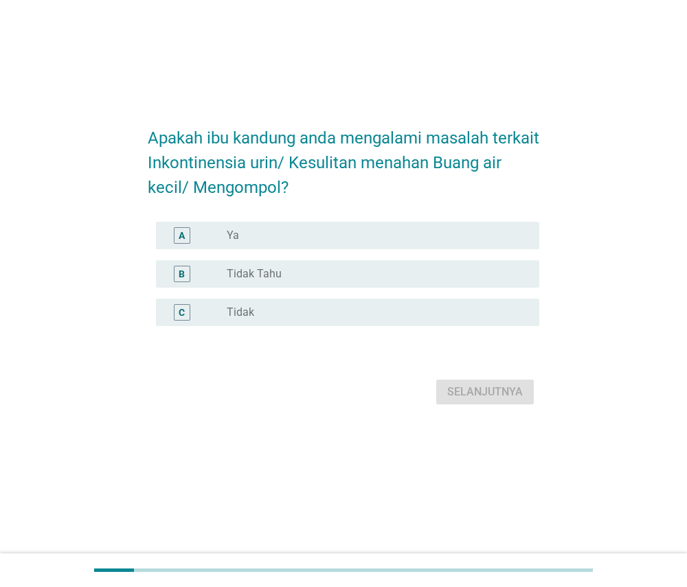
scroll to position [0, 0]
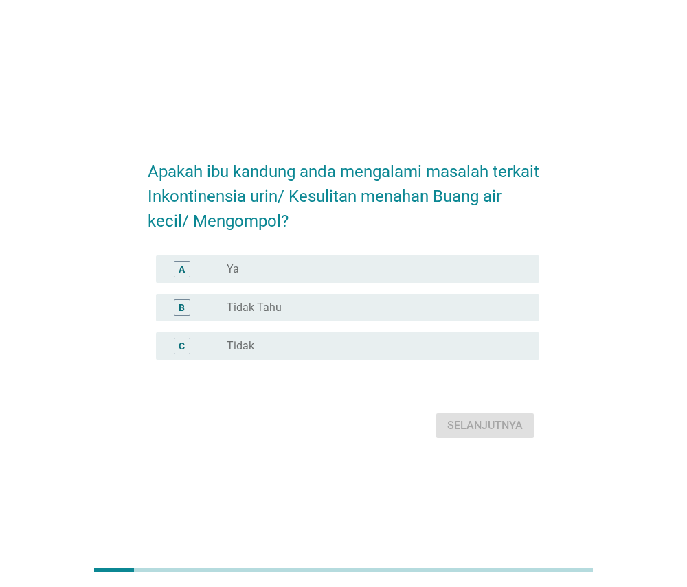
click at [497, 256] on div "A radio_button_unchecked Ya" at bounding box center [348, 269] width 384 height 27
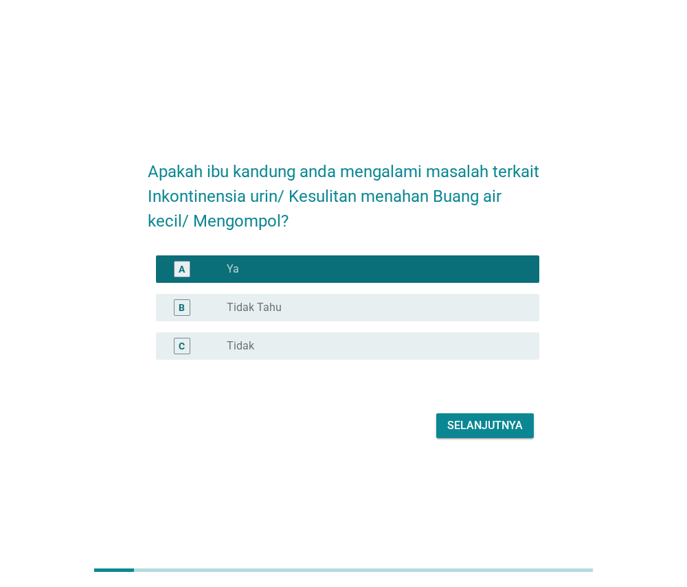
click at [484, 420] on div "Selanjutnya" at bounding box center [485, 426] width 76 height 16
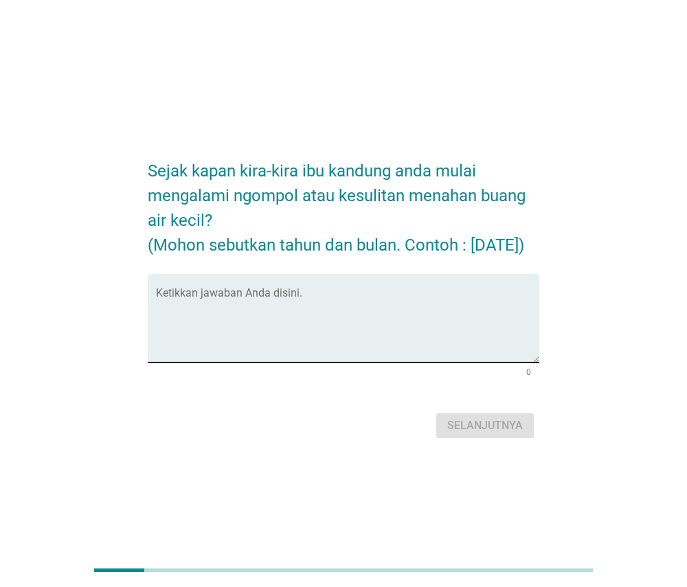
click at [491, 317] on textarea "Ketikkan jawaban Anda disini." at bounding box center [348, 327] width 384 height 72
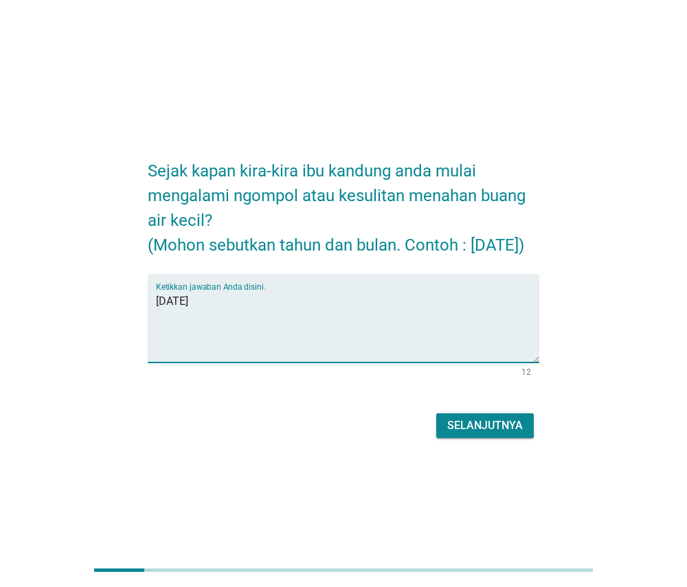
type textarea "januari 2022"
click at [500, 434] on div "Selanjutnya" at bounding box center [485, 426] width 76 height 16
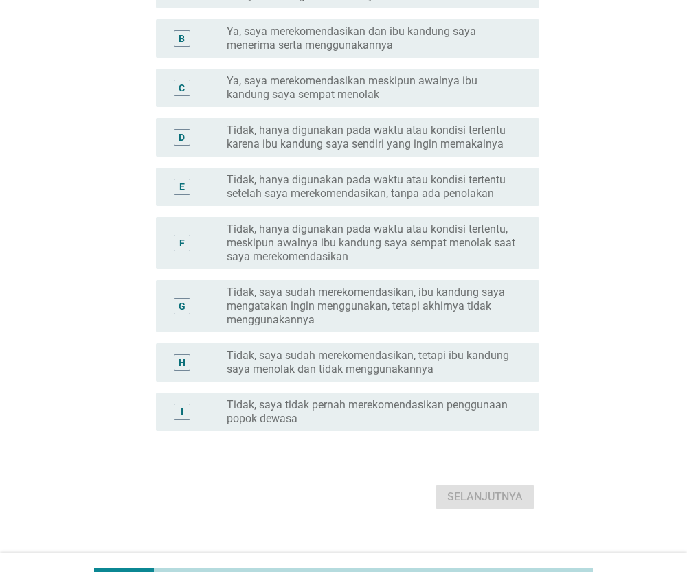
scroll to position [203, 0]
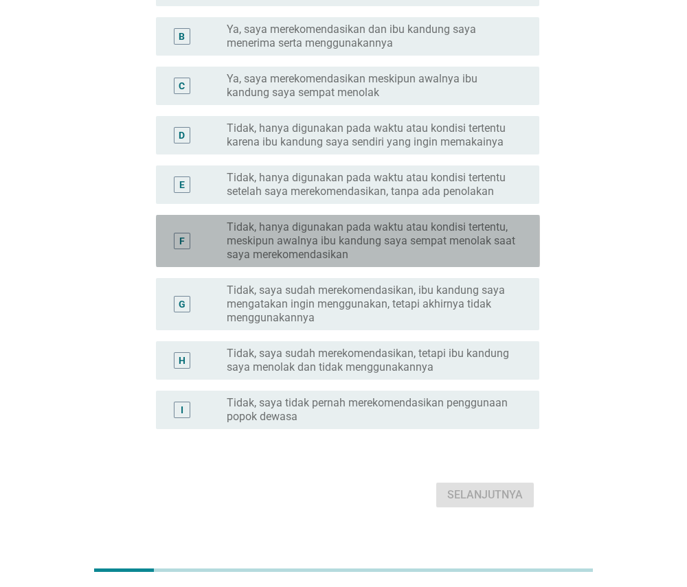
click at [516, 246] on label "Tidak, hanya digunakan pada waktu atau kondisi tertentu, meskipun awalnya ibu k…" at bounding box center [372, 241] width 291 height 41
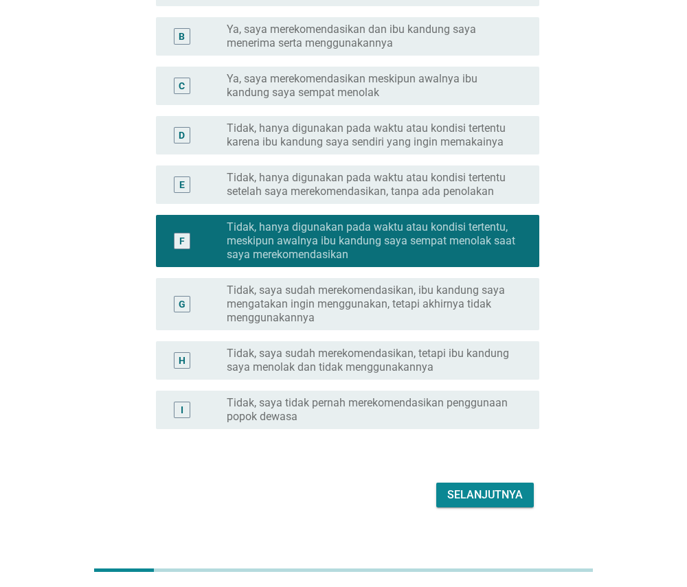
click at [473, 497] on div "Selanjutnya" at bounding box center [485, 495] width 76 height 16
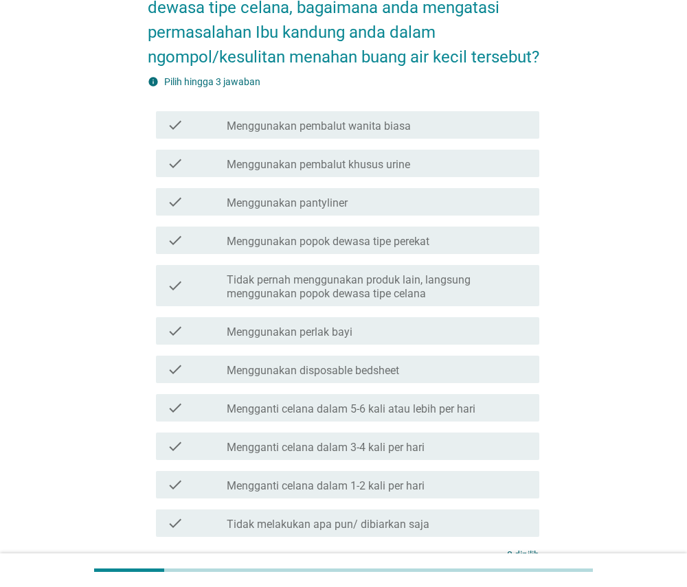
scroll to position [106, 0]
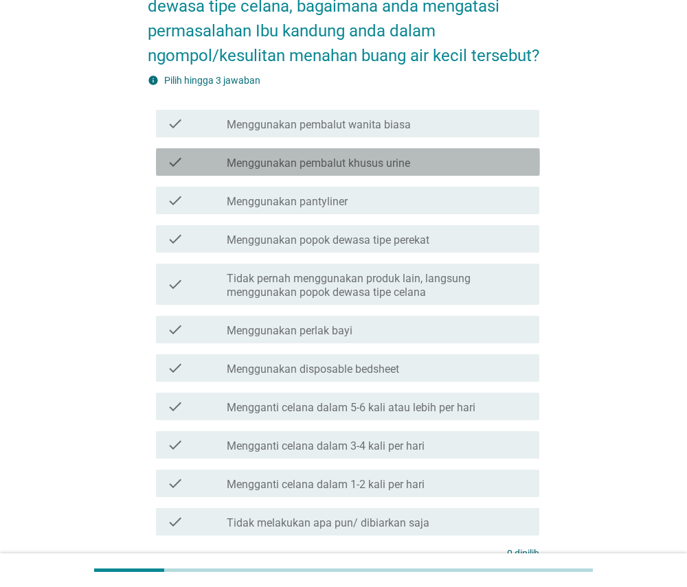
click at [514, 170] on div "check_box_outline_blank Menggunakan pembalut khusus urine" at bounding box center [378, 162] width 302 height 16
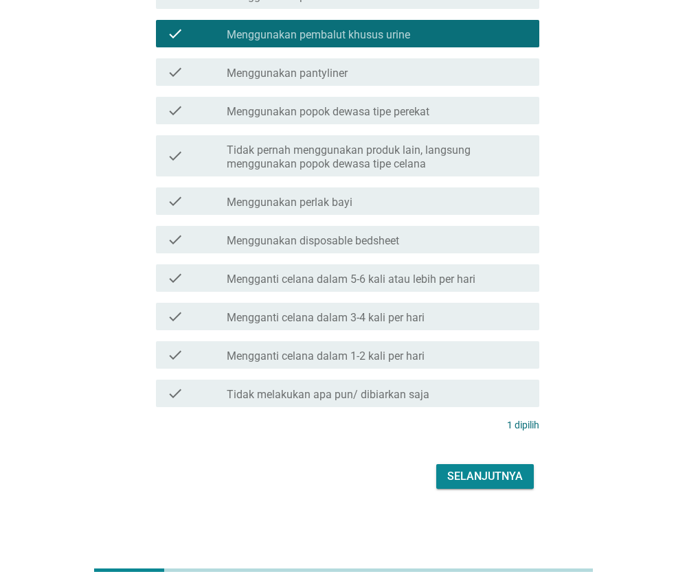
scroll to position [259, 0]
click at [485, 478] on div "Selanjutnya" at bounding box center [485, 477] width 76 height 16
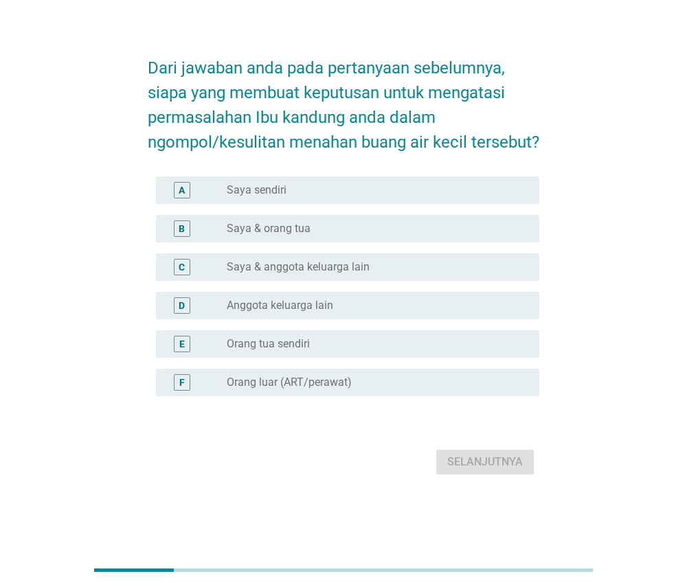
scroll to position [34, 0]
click at [513, 236] on div "radio_button_unchecked Saya & orang tua" at bounding box center [372, 229] width 291 height 14
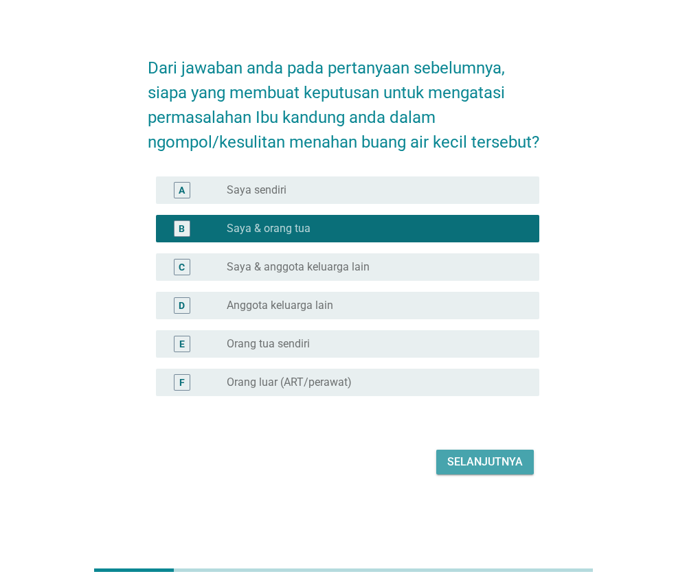
click at [467, 471] on div "Selanjutnya" at bounding box center [485, 462] width 76 height 16
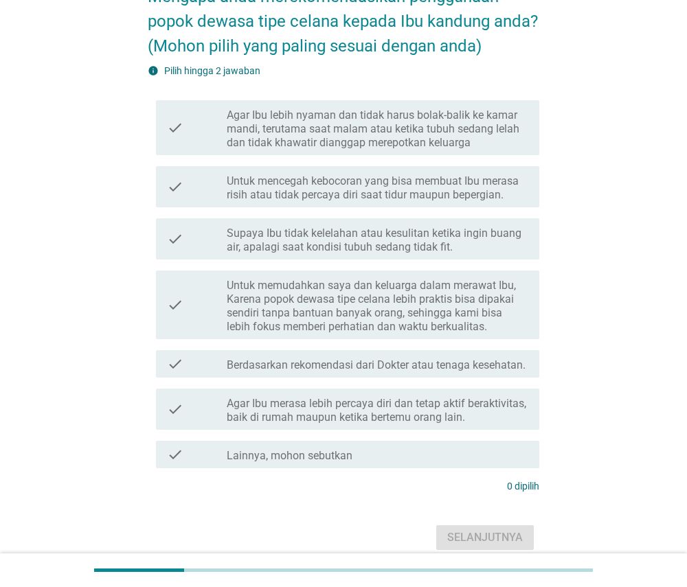
scroll to position [91, 0]
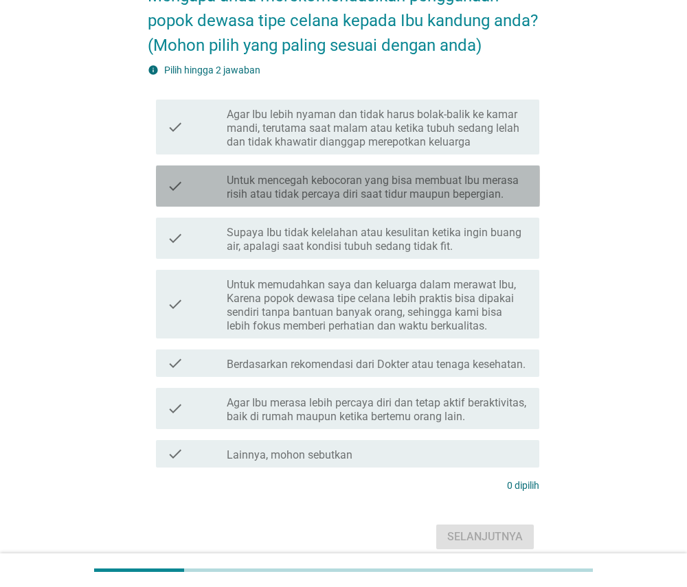
click at [499, 185] on label "Untuk mencegah kebocoran yang bisa membuat Ibu merasa risih atau tidak percaya …" at bounding box center [378, 187] width 302 height 27
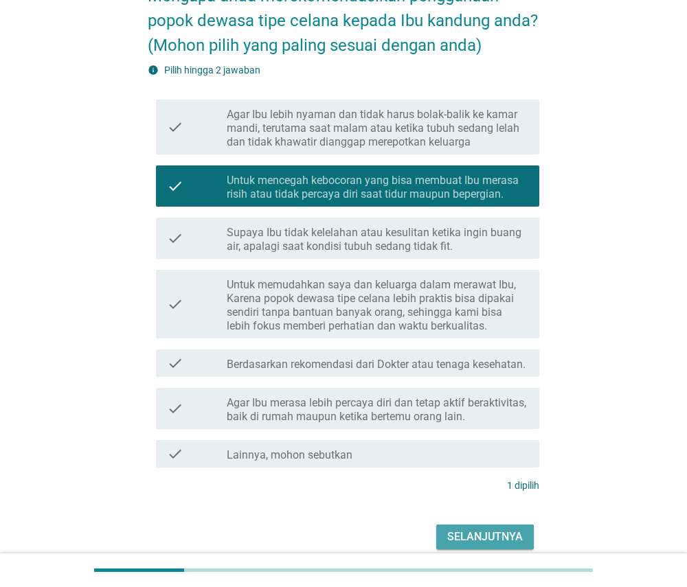
click at [453, 531] on div "Selanjutnya" at bounding box center [485, 537] width 76 height 16
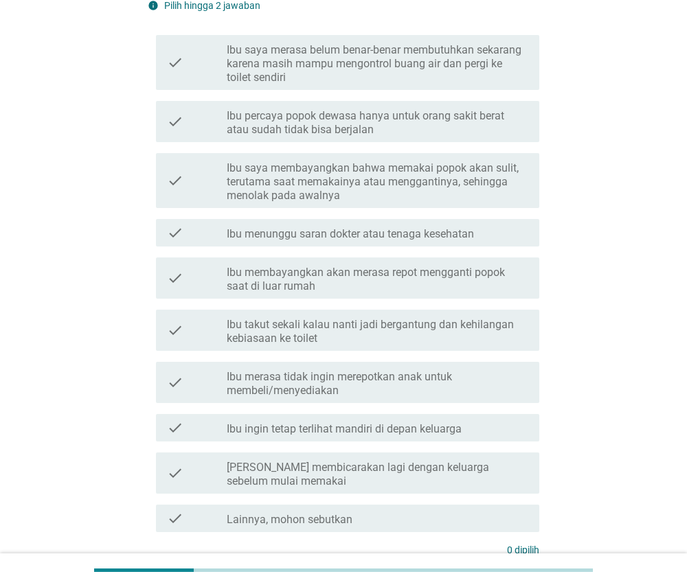
scroll to position [223, 0]
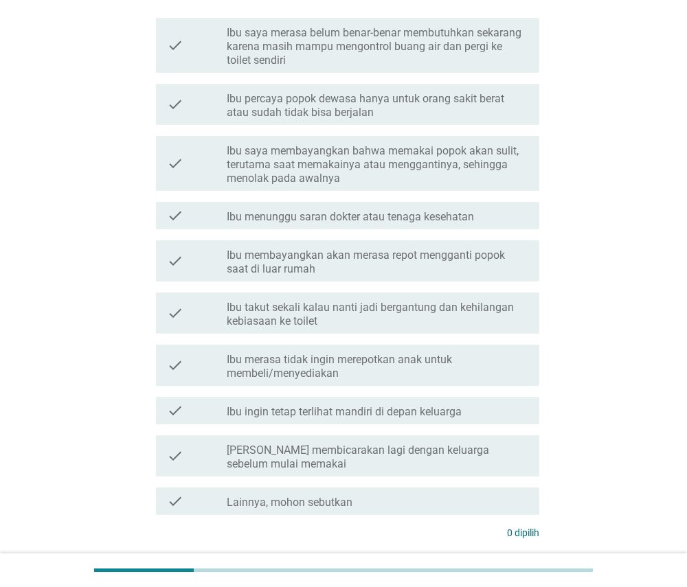
click at [485, 40] on label "Ibu saya merasa belum benar-benar membutuhkan sekarang karena masih mampu mengo…" at bounding box center [378, 46] width 302 height 41
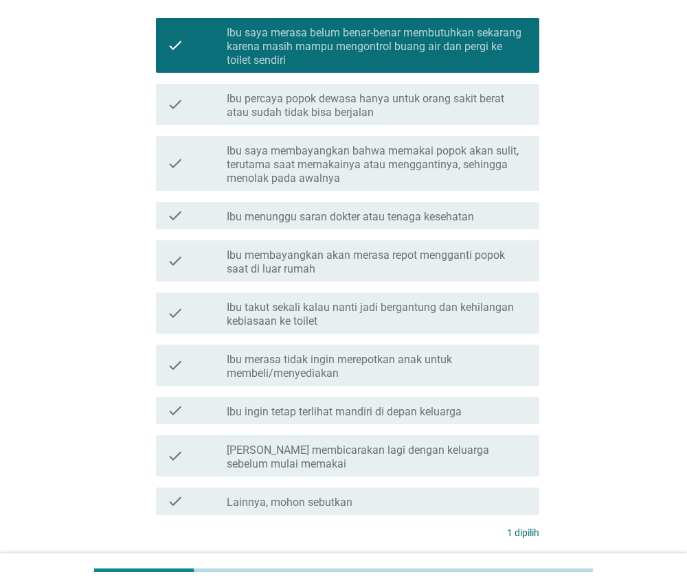
scroll to position [271, 0]
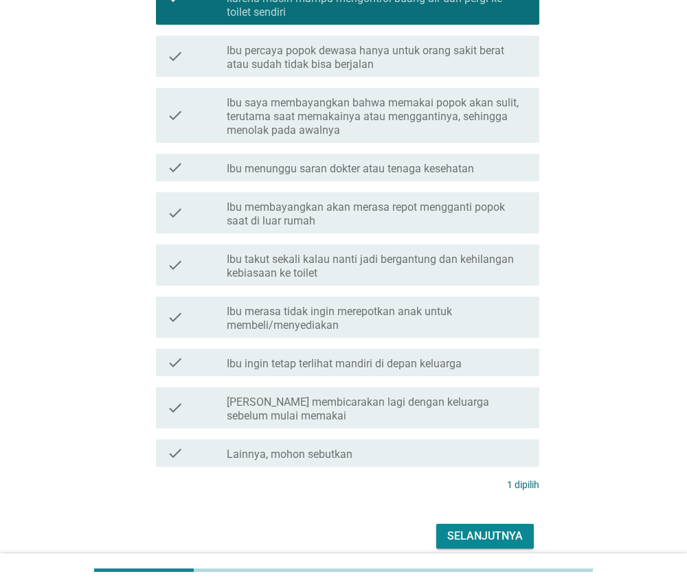
click at [451, 531] on div "Selanjutnya" at bounding box center [485, 536] width 76 height 16
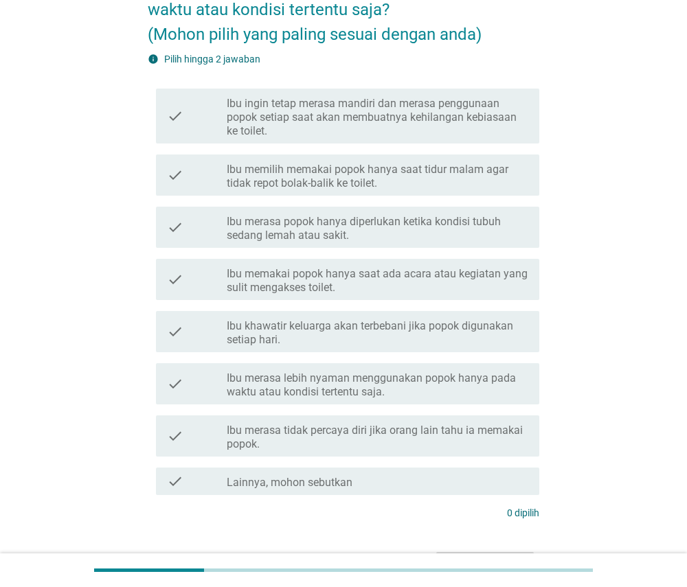
scroll to position [137, 0]
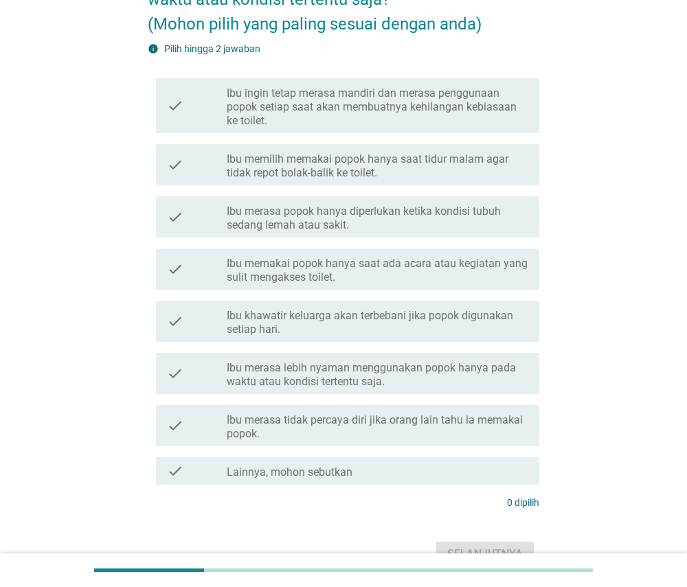
click at [403, 375] on label "Ibu merasa lebih nyaman menggunakan popok hanya pada waktu atau kondisi tertent…" at bounding box center [378, 374] width 302 height 27
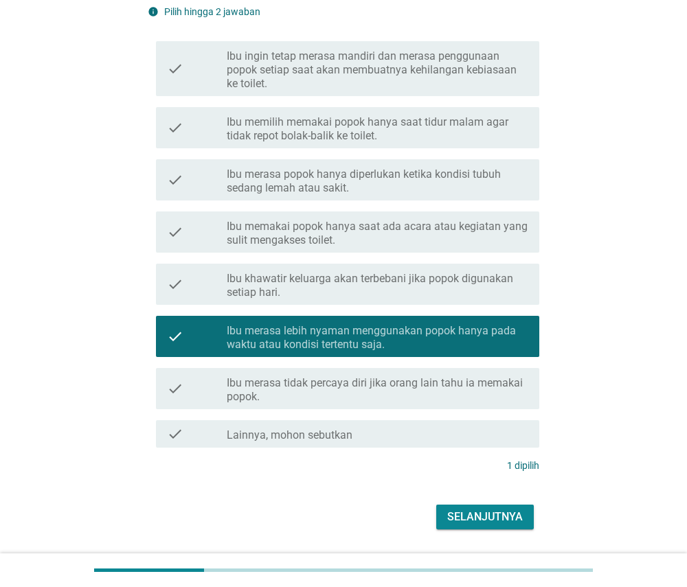
scroll to position [182, 0]
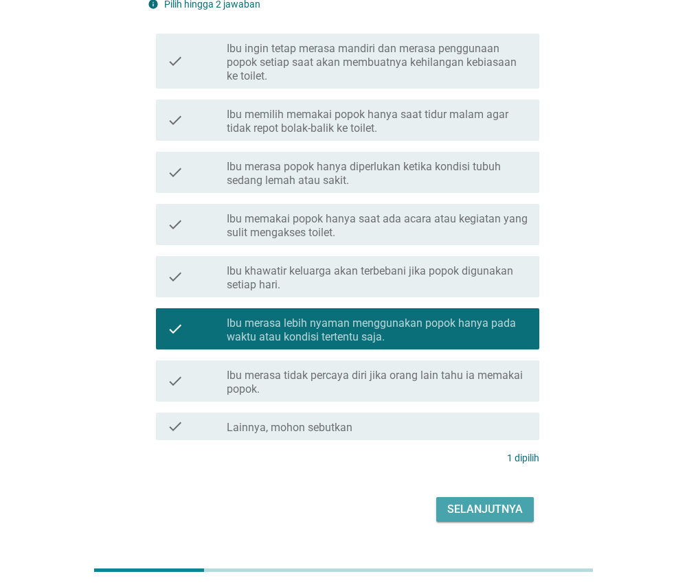
click at [465, 504] on div "Selanjutnya" at bounding box center [485, 509] width 76 height 16
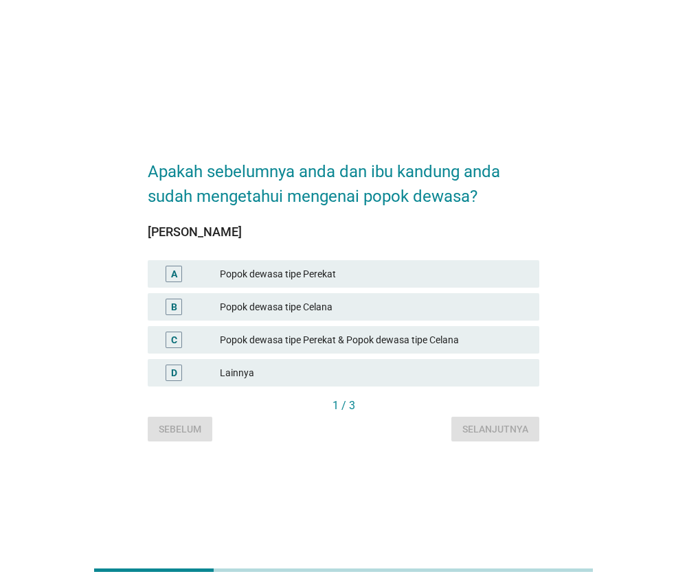
click at [484, 307] on div "Popok dewasa tipe Celana" at bounding box center [374, 307] width 308 height 16
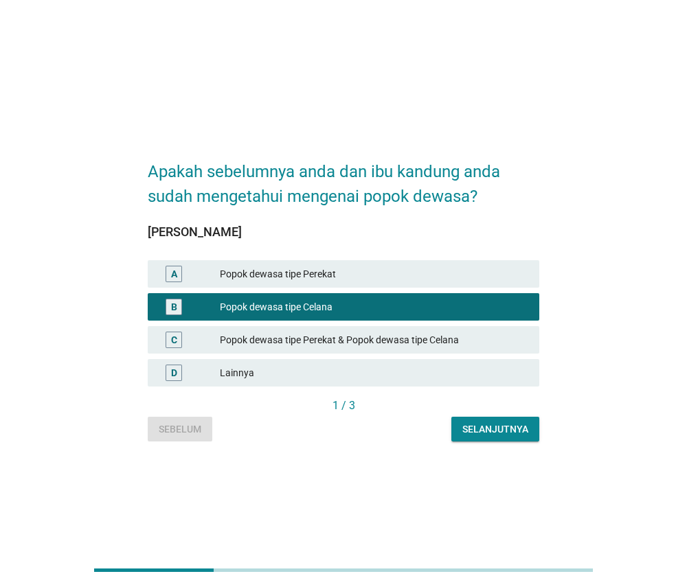
click at [453, 337] on div "Popok dewasa tipe Perekat & Popok dewasa tipe Celana" at bounding box center [374, 340] width 308 height 16
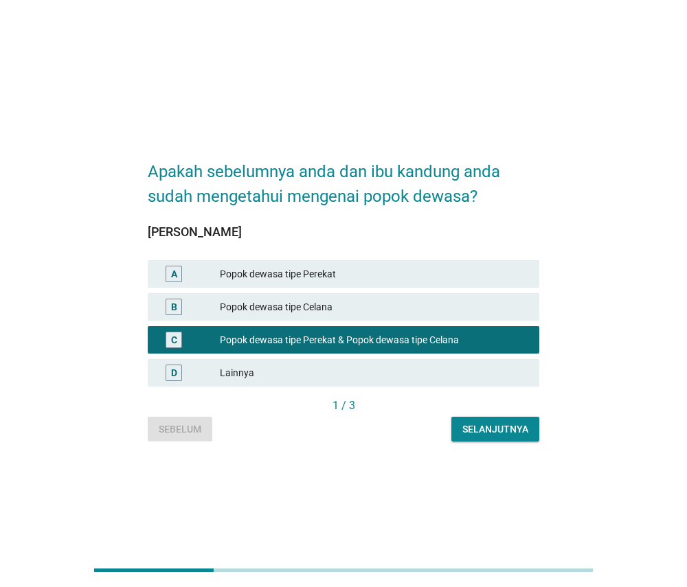
click at [471, 428] on div "Selanjutnya" at bounding box center [495, 429] width 66 height 14
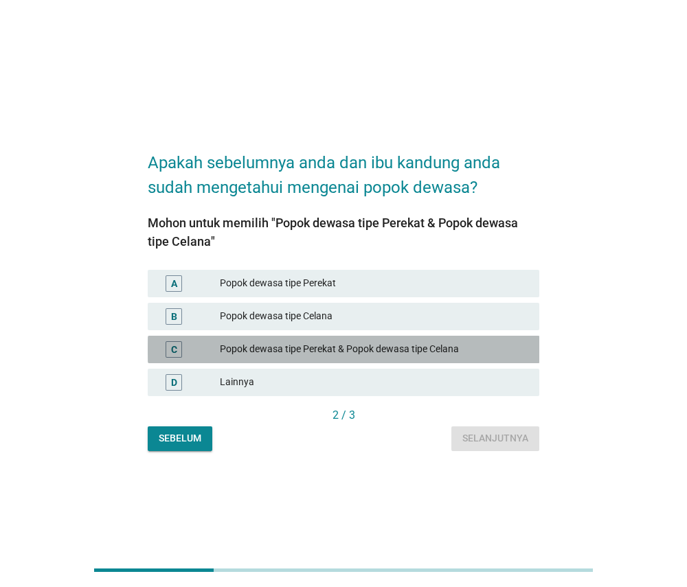
click at [458, 348] on div "Popok dewasa tipe Perekat & Popok dewasa tipe Celana" at bounding box center [374, 349] width 308 height 16
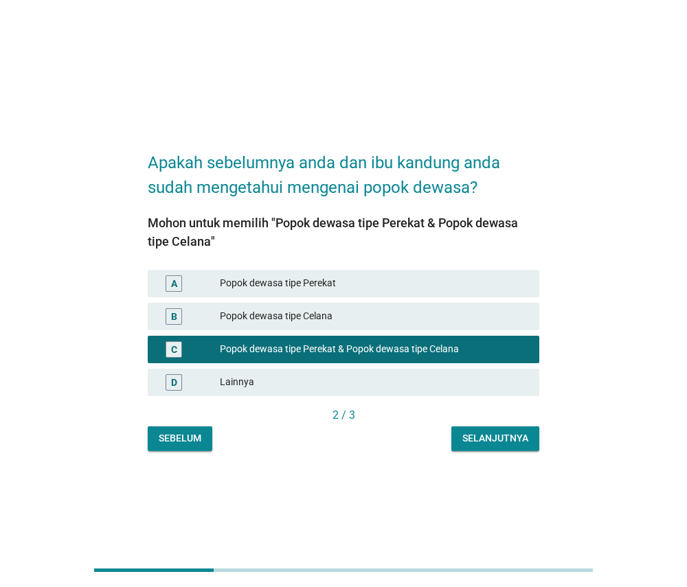
click at [475, 434] on div "Selanjutnya" at bounding box center [495, 438] width 66 height 14
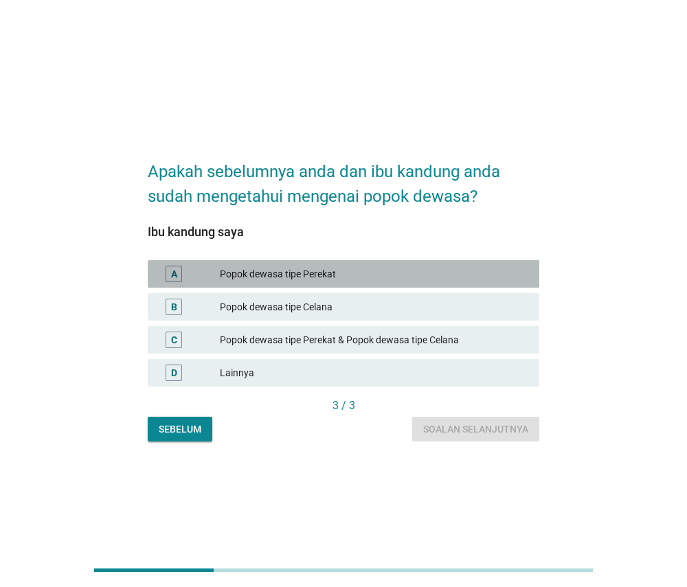
click at [471, 275] on div "Popok dewasa tipe Perekat" at bounding box center [374, 274] width 308 height 16
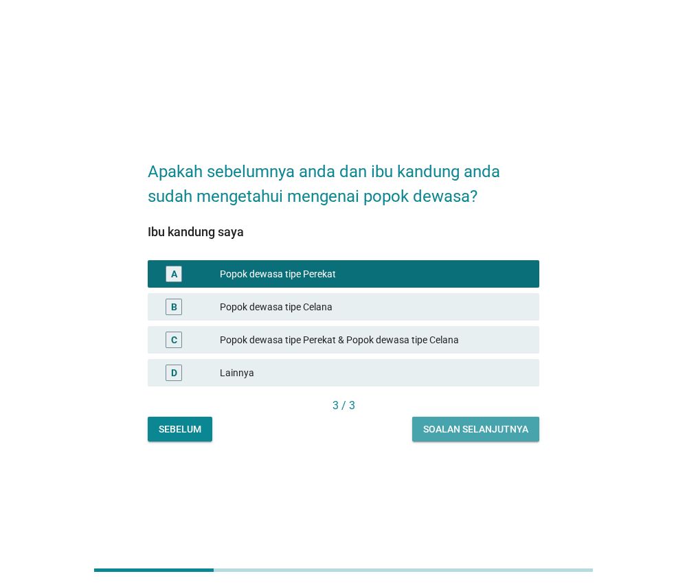
click at [469, 431] on div "Soalan selanjutnya" at bounding box center [475, 429] width 105 height 14
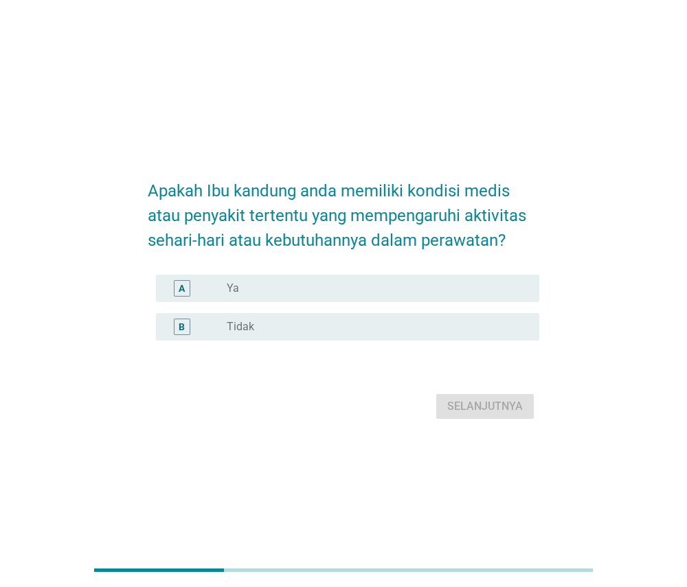
click at [471, 325] on div "radio_button_unchecked Tidak" at bounding box center [372, 327] width 291 height 14
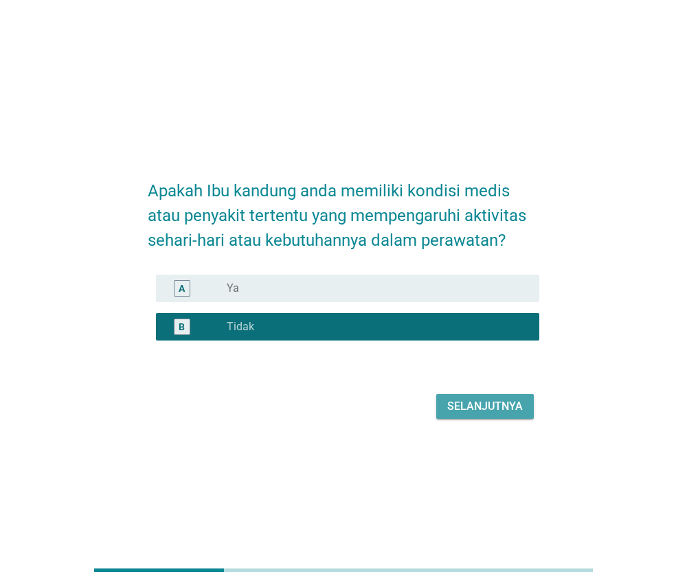
click at [466, 397] on button "Selanjutnya" at bounding box center [485, 406] width 98 height 25
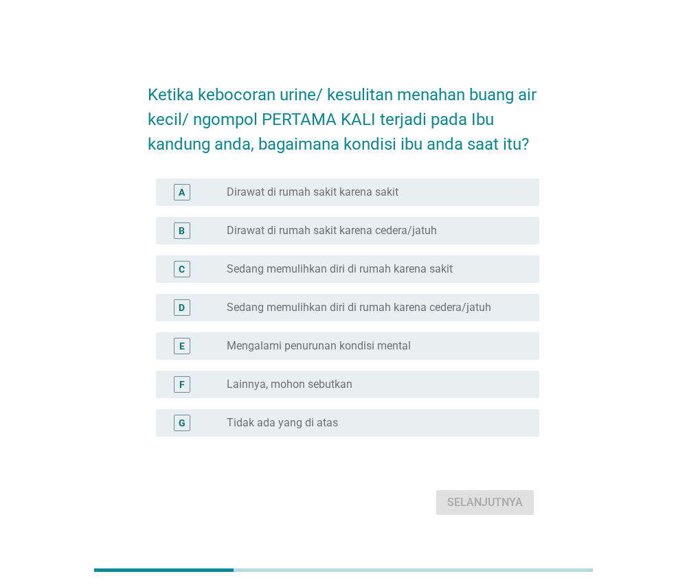
click at [433, 307] on label "Sedang memulihkan diri di rumah karena cedera/jatuh" at bounding box center [359, 308] width 264 height 14
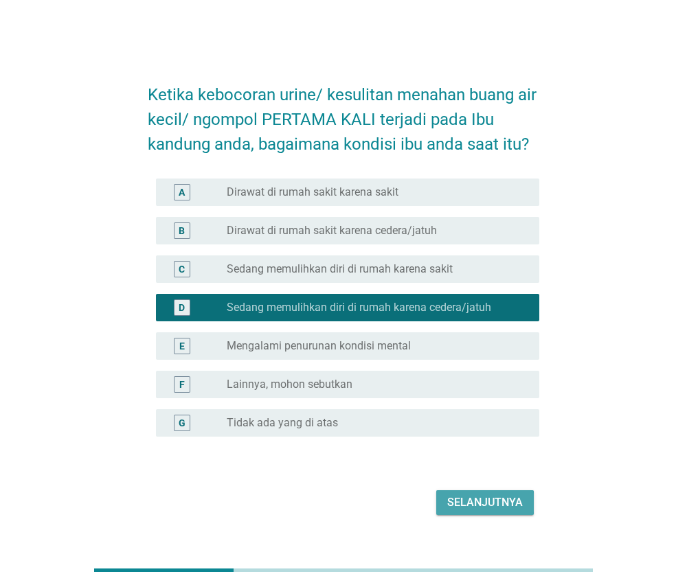
click at [462, 506] on div "Selanjutnya" at bounding box center [485, 503] width 76 height 16
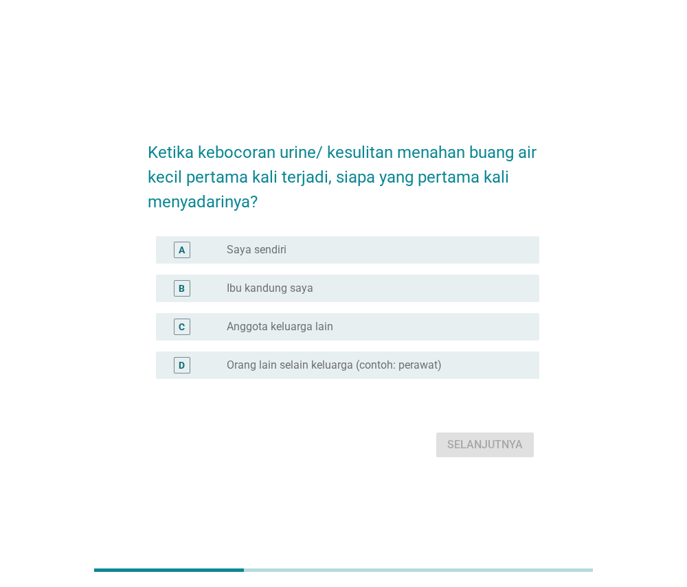
click at [446, 249] on div "radio_button_unchecked Saya sendiri" at bounding box center [372, 250] width 291 height 14
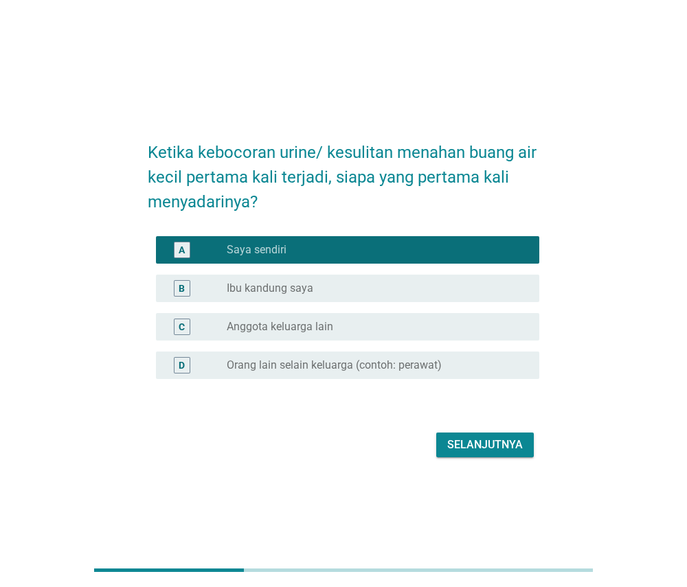
click at [435, 285] on div "radio_button_unchecked Ibu kandung saya" at bounding box center [372, 289] width 291 height 14
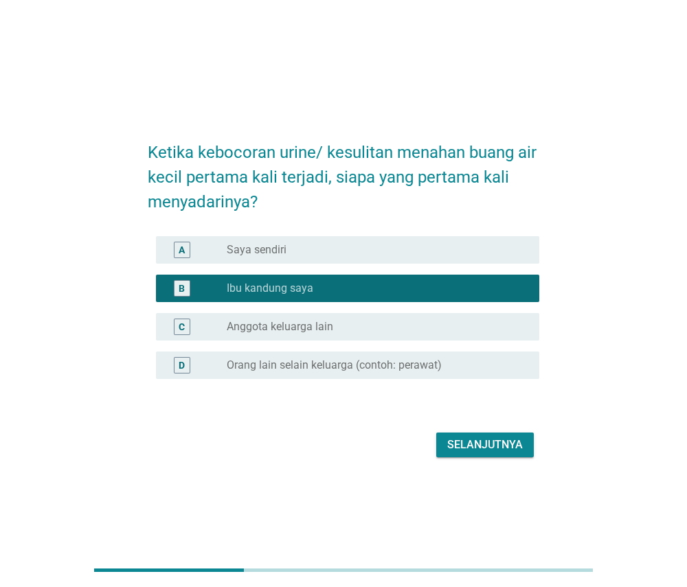
click at [443, 247] on div "radio_button_unchecked Saya sendiri" at bounding box center [372, 250] width 291 height 14
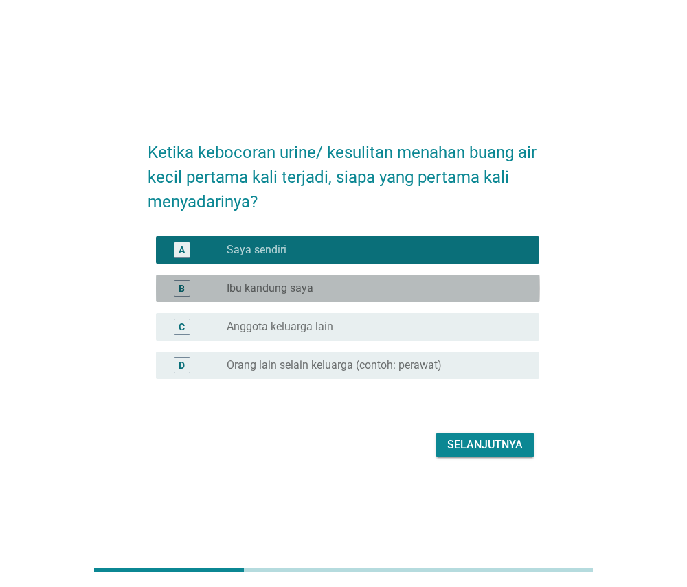
click at [458, 286] on div "radio_button_unchecked Ibu kandung saya" at bounding box center [372, 289] width 291 height 14
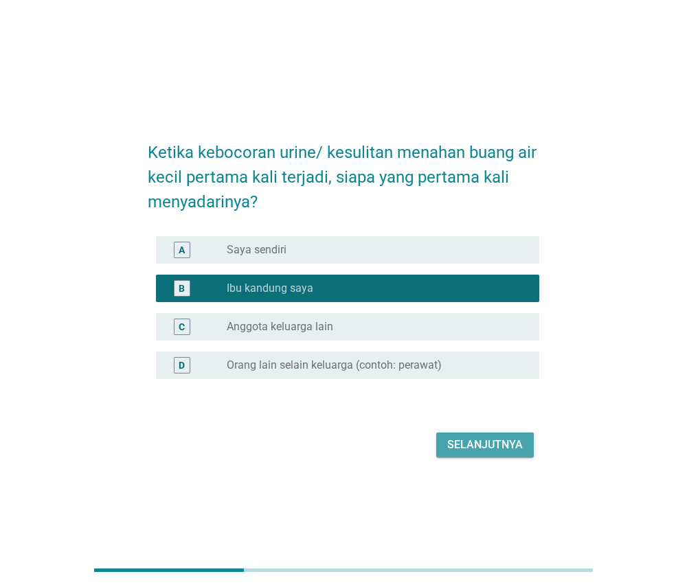
click at [453, 450] on div "Selanjutnya" at bounding box center [485, 445] width 76 height 16
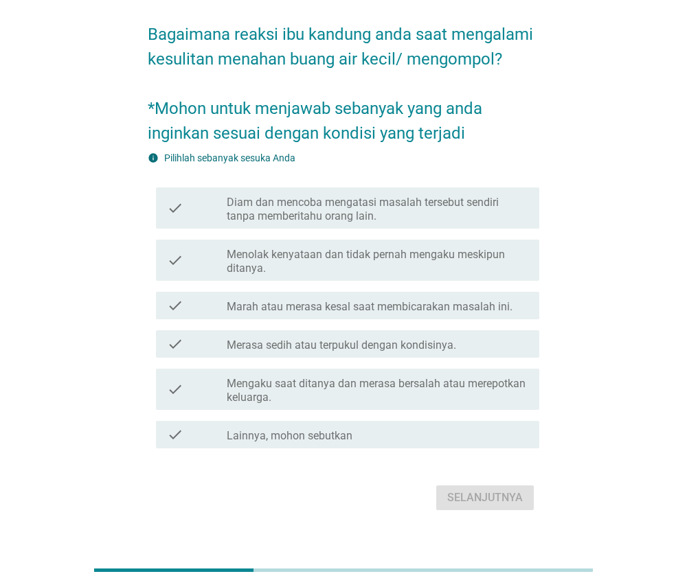
scroll to position [54, 0]
click at [453, 390] on label "Mengaku saat ditanya dan merasa bersalah atau merepotkan keluarga." at bounding box center [378, 389] width 302 height 27
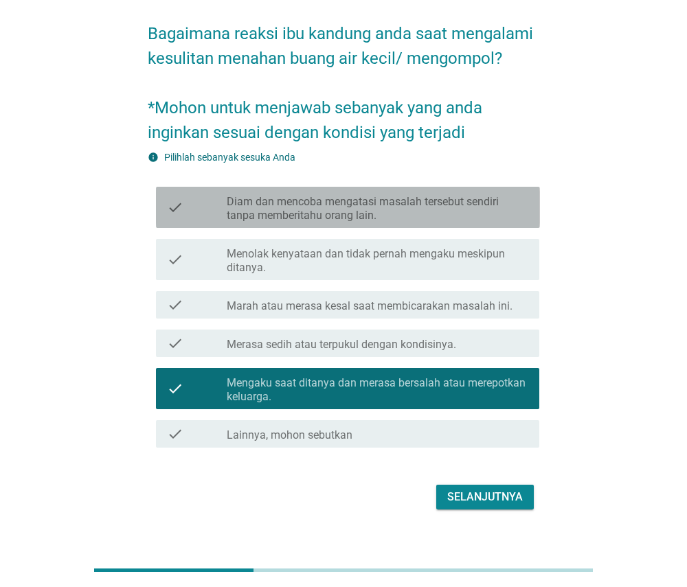
click at [494, 205] on label "Diam dan mencoba mengatasi masalah tersebut sendiri tanpa memberitahu orang lai…" at bounding box center [378, 208] width 302 height 27
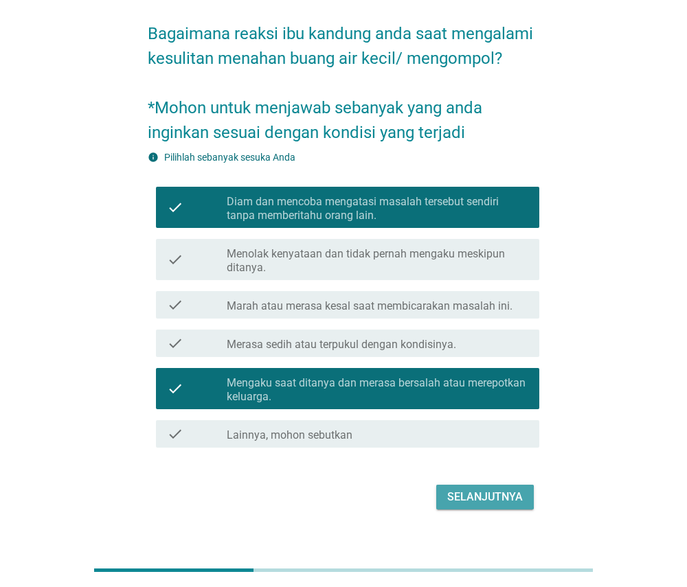
click at [479, 497] on div "Selanjutnya" at bounding box center [485, 497] width 76 height 16
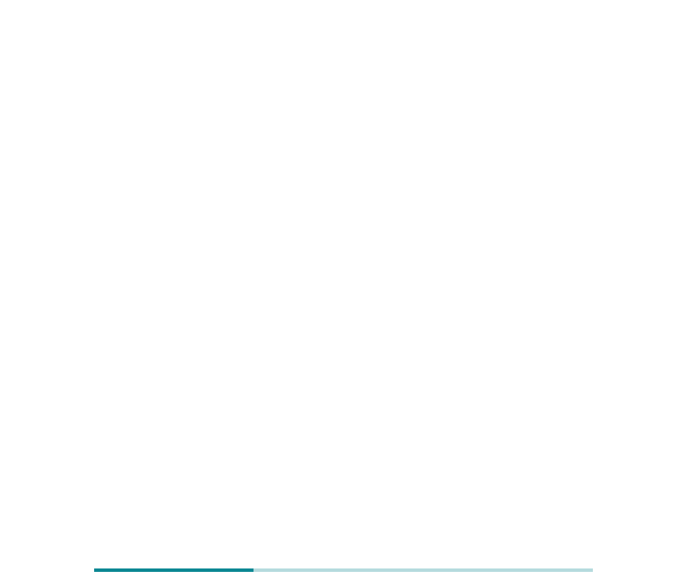
scroll to position [0, 0]
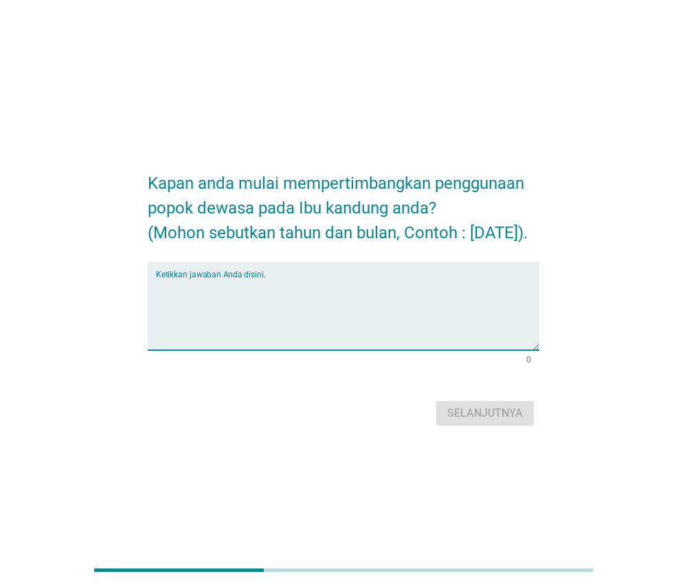
click at [506, 295] on textarea "Ketikkan jawaban Anda disini." at bounding box center [348, 314] width 384 height 72
type textarea "februari 2022"
click at [504, 421] on div "Selanjutnya" at bounding box center [485, 413] width 76 height 16
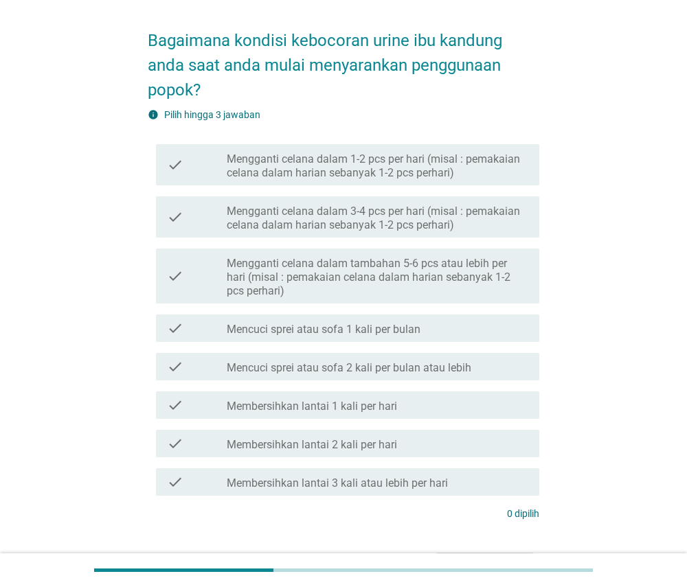
scroll to position [47, 0]
click at [457, 397] on div "check_box_outline_blank Membersihkan lantai 1 kali per hari" at bounding box center [378, 405] width 302 height 16
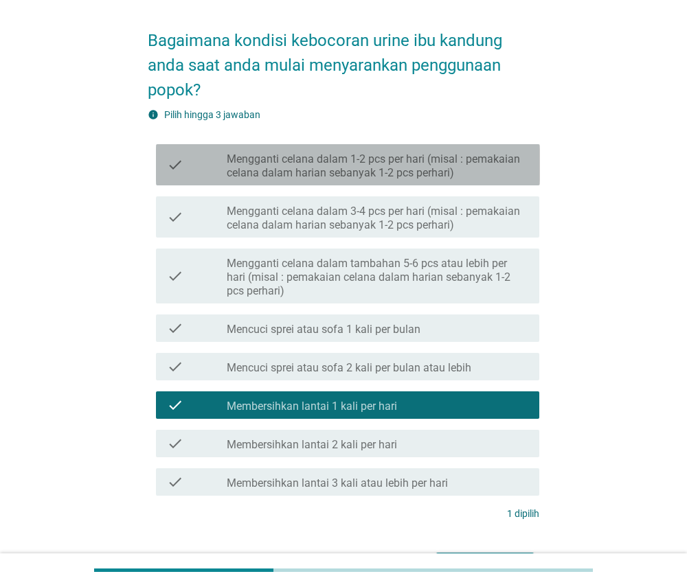
click at [479, 170] on label "Mengganti celana dalam 1-2 pcs per hari (misal : pemakaian celana dalam harian …" at bounding box center [378, 166] width 302 height 27
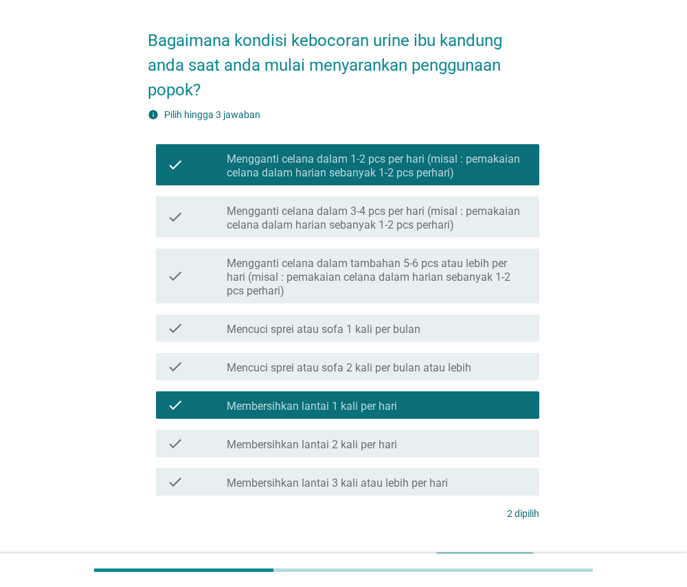
click at [468, 218] on label "Mengganti celana dalam 3-4 pcs per hari (misal : pemakaian celana dalam harian …" at bounding box center [378, 218] width 302 height 27
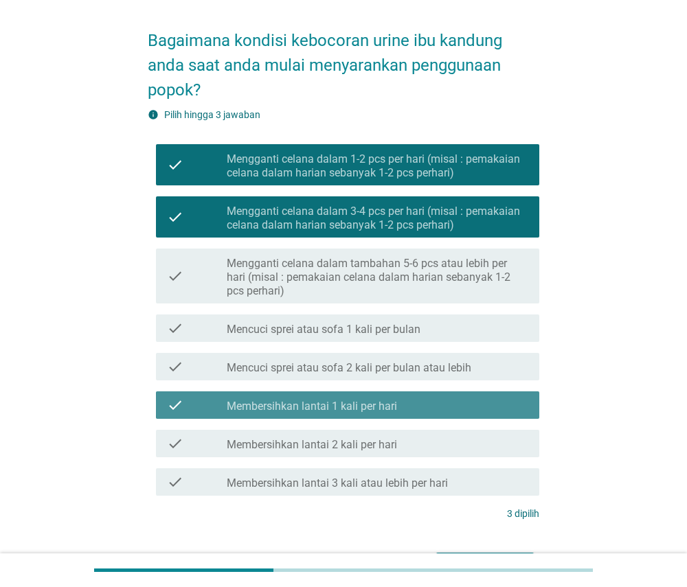
click at [427, 407] on div "check_box_outline_blank Membersihkan lantai 1 kali per hari" at bounding box center [378, 405] width 302 height 16
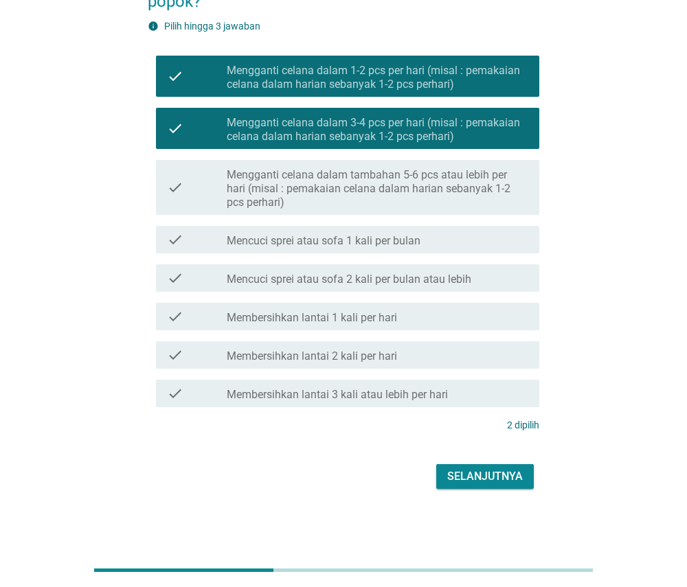
scroll to position [135, 0]
click at [472, 469] on div "Selanjutnya" at bounding box center [485, 477] width 76 height 16
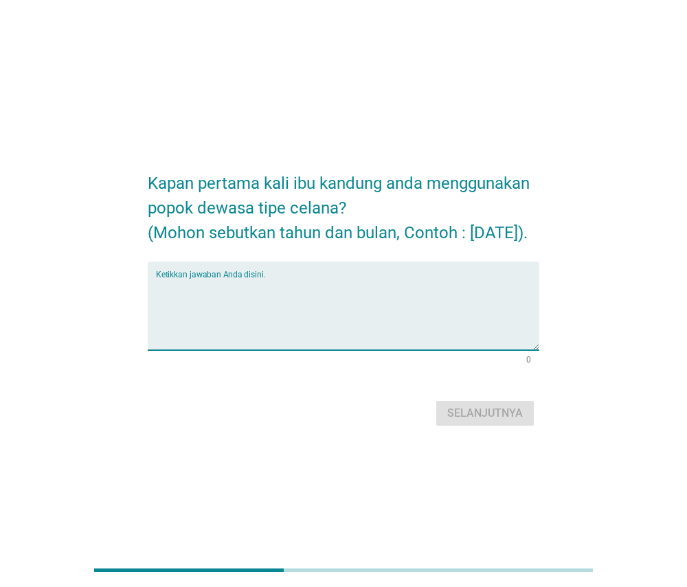
click at [466, 333] on textarea "Ketikkan jawaban Anda disini." at bounding box center [348, 314] width 384 height 72
type textarea "februari 2022"
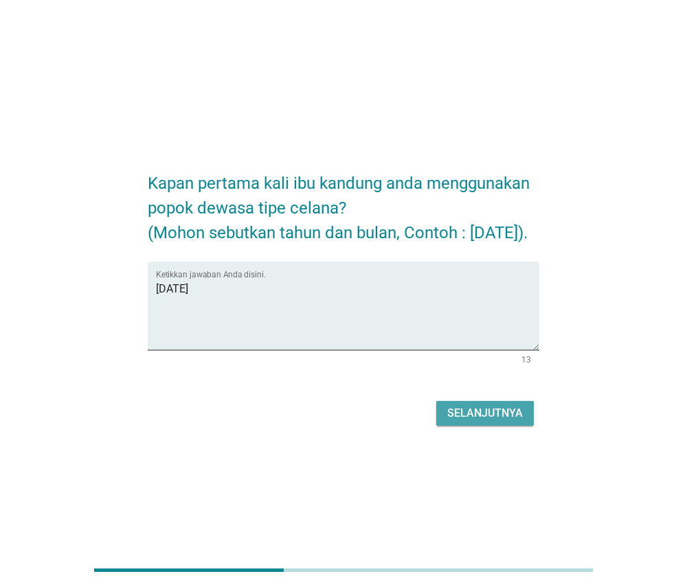
click at [505, 420] on div "Selanjutnya" at bounding box center [485, 413] width 76 height 16
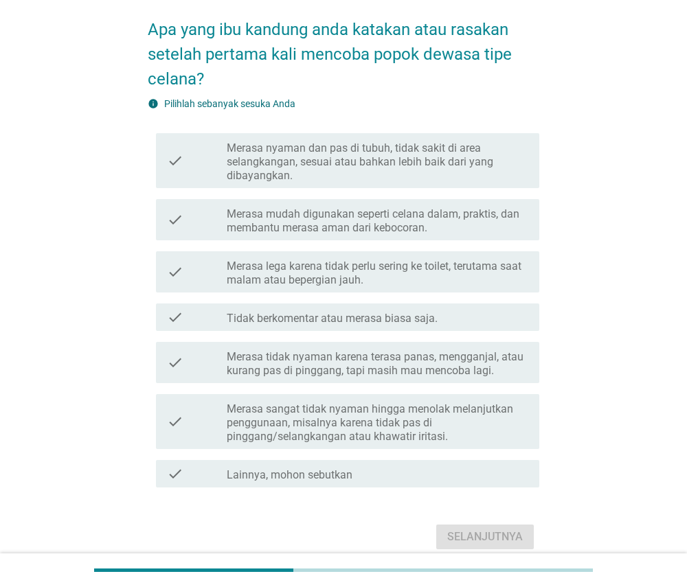
scroll to position [58, 0]
click at [493, 325] on div "check_box_outline_blank Tidak berkomentar atau merasa biasa saja." at bounding box center [378, 317] width 302 height 16
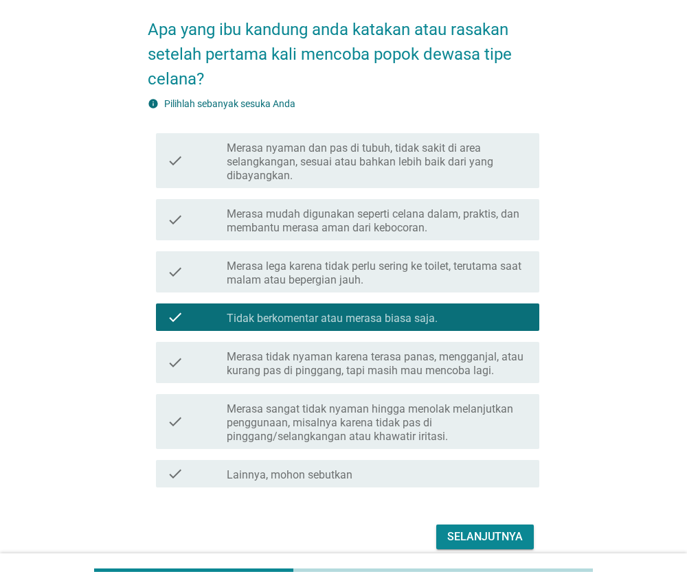
click at [472, 369] on label "Merasa tidak nyaman karena terasa panas, mengganjal, atau kurang pas di pinggan…" at bounding box center [378, 363] width 302 height 27
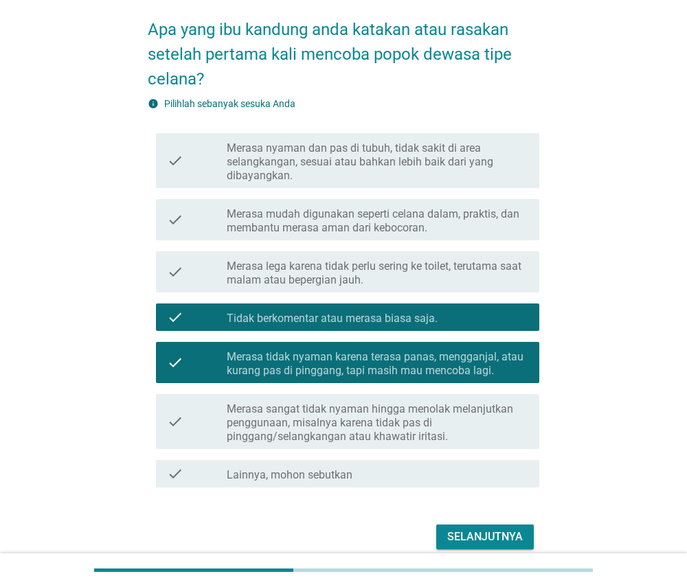
click at [460, 311] on div "check_box_outline_blank Tidak berkomentar atau merasa biasa saja." at bounding box center [378, 317] width 302 height 16
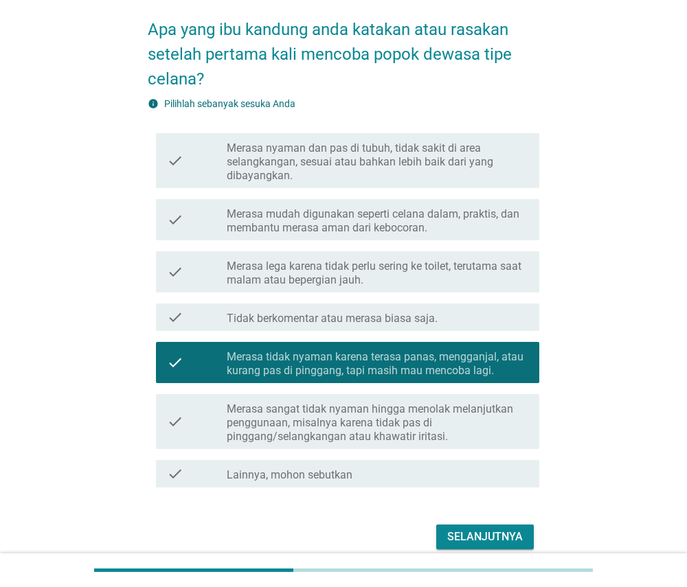
click at [459, 536] on div "Selanjutnya" at bounding box center [485, 537] width 76 height 16
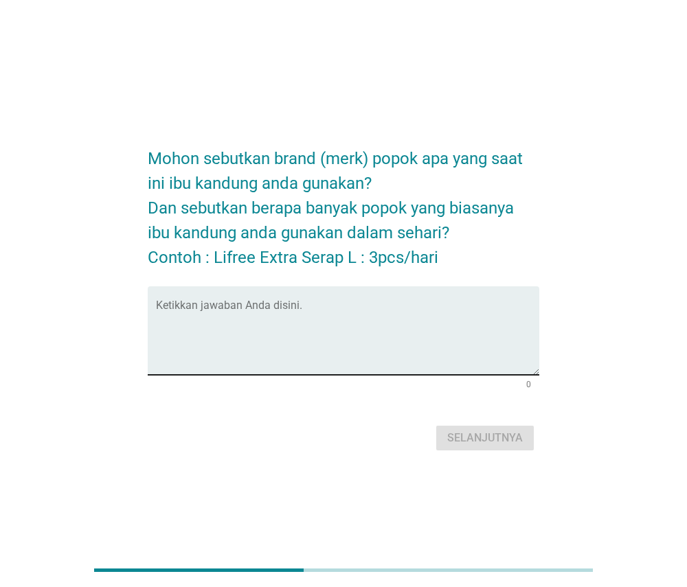
click at [469, 313] on textarea "Ketikkan jawaban Anda disini." at bounding box center [348, 339] width 384 height 72
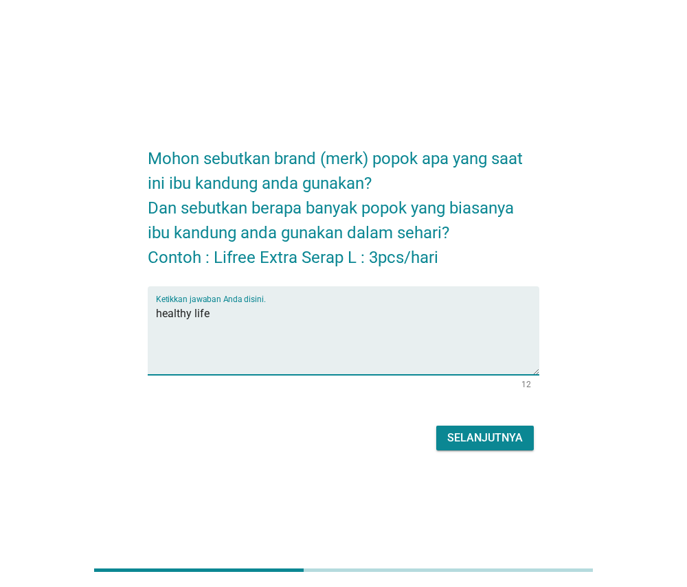
type textarea "healthy life"
click at [499, 435] on div "Selanjutnya" at bounding box center [485, 438] width 76 height 16
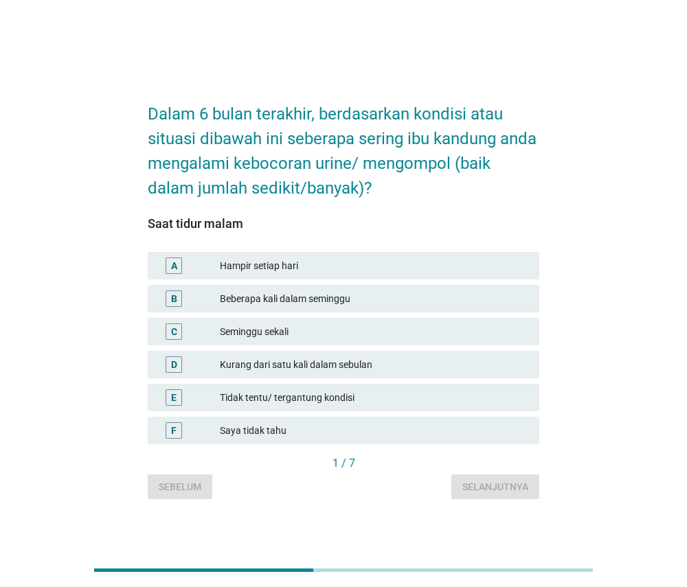
click at [421, 394] on div "Tidak tentu/ tergantung kondisi" at bounding box center [374, 398] width 308 height 16
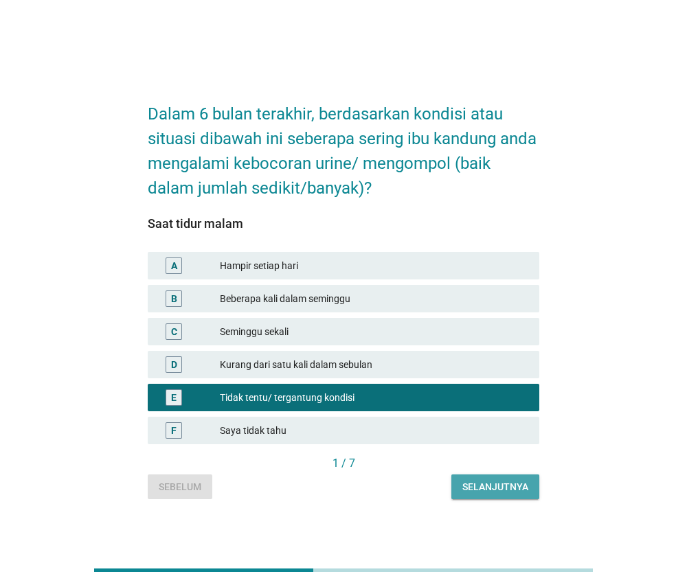
click at [468, 482] on div "Selanjutnya" at bounding box center [495, 487] width 66 height 14
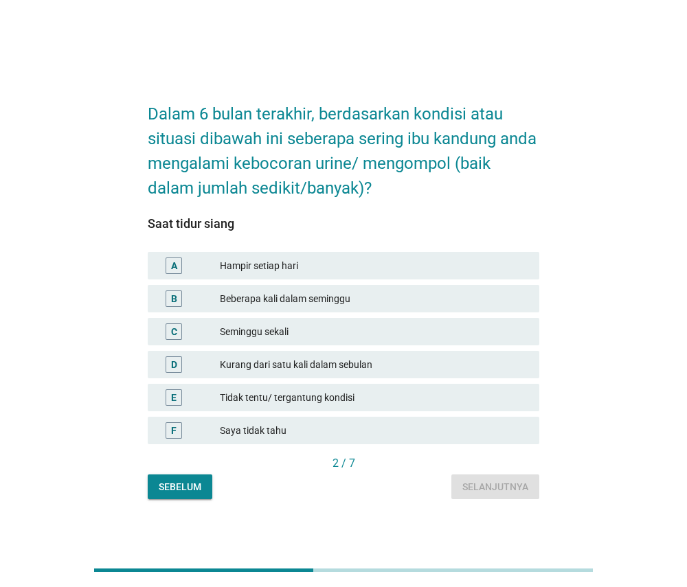
click at [435, 401] on div "Tidak tentu/ tergantung kondisi" at bounding box center [374, 398] width 308 height 16
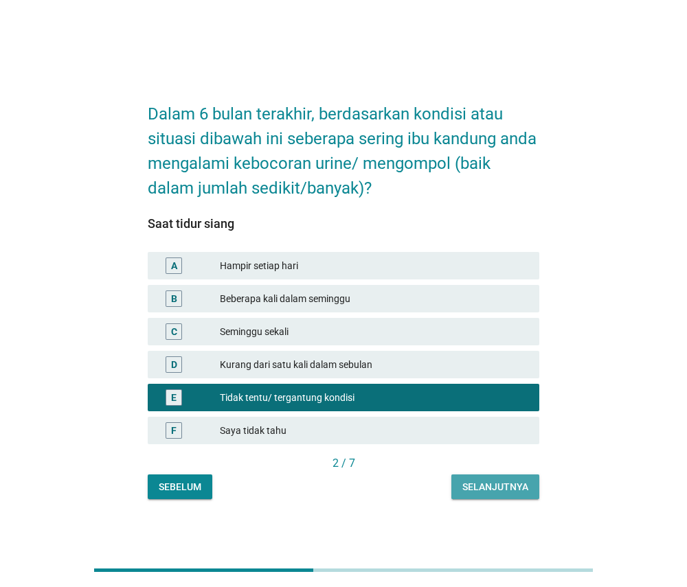
click at [466, 481] on div "Selanjutnya" at bounding box center [495, 487] width 66 height 14
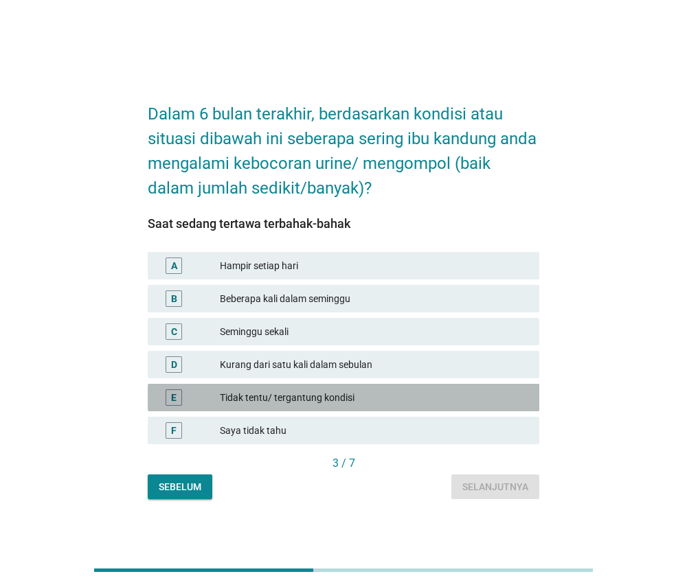
click at [431, 390] on div "Tidak tentu/ tergantung kondisi" at bounding box center [374, 398] width 308 height 16
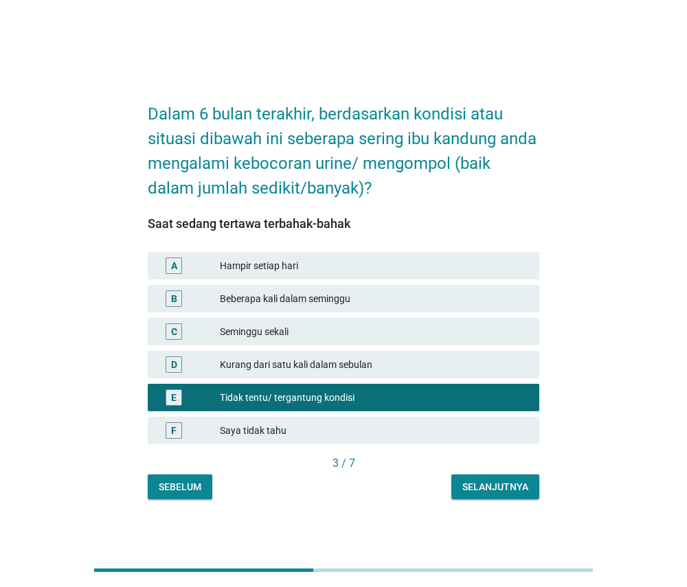
click at [471, 484] on div "Selanjutnya" at bounding box center [495, 487] width 66 height 14
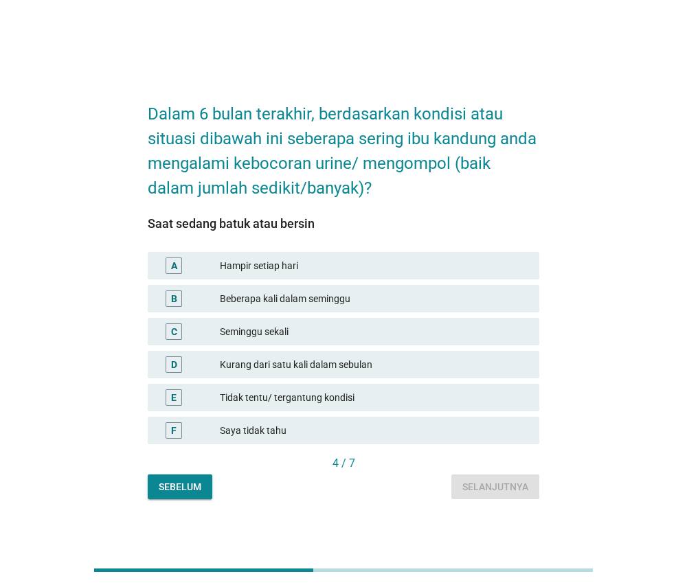
click at [449, 388] on div "E Tidak tentu/ tergantung kondisi" at bounding box center [344, 397] width 392 height 27
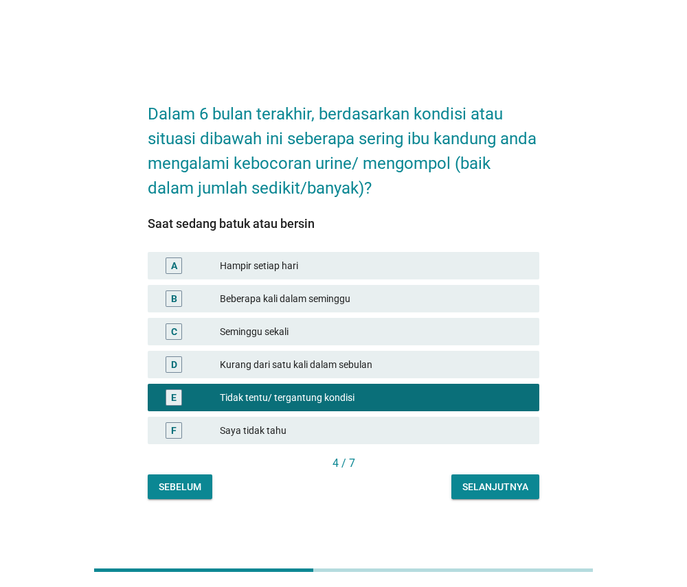
click at [471, 488] on div "Selanjutnya" at bounding box center [495, 487] width 66 height 14
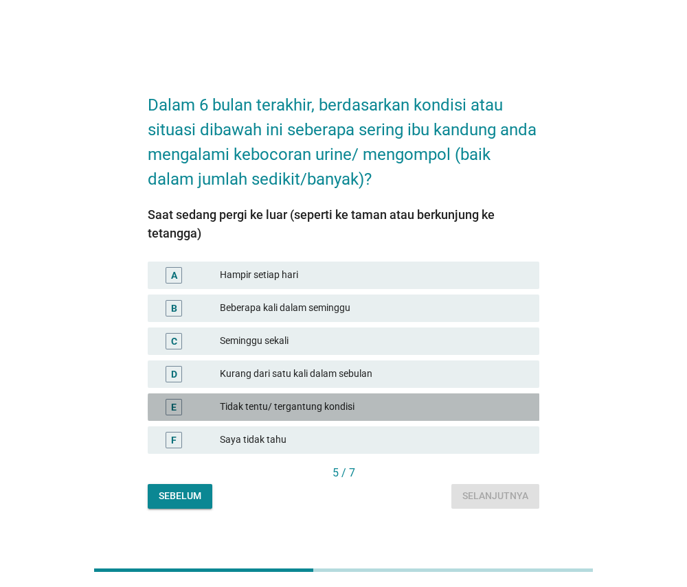
click at [438, 407] on div "Tidak tentu/ tergantung kondisi" at bounding box center [374, 407] width 308 height 16
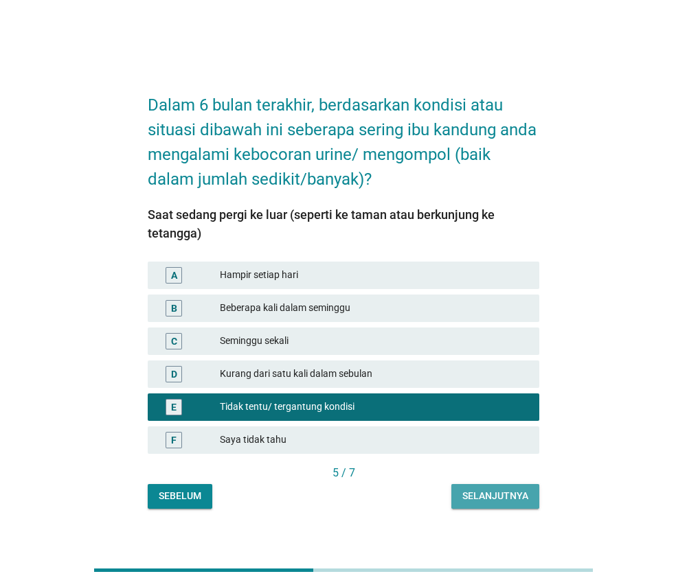
click at [469, 491] on div "Selanjutnya" at bounding box center [495, 496] width 66 height 14
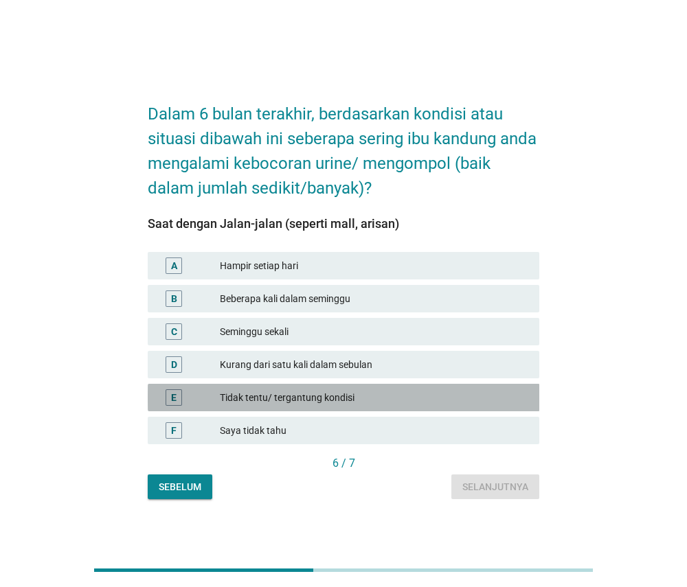
click at [452, 396] on div "Tidak tentu/ tergantung kondisi" at bounding box center [374, 398] width 308 height 16
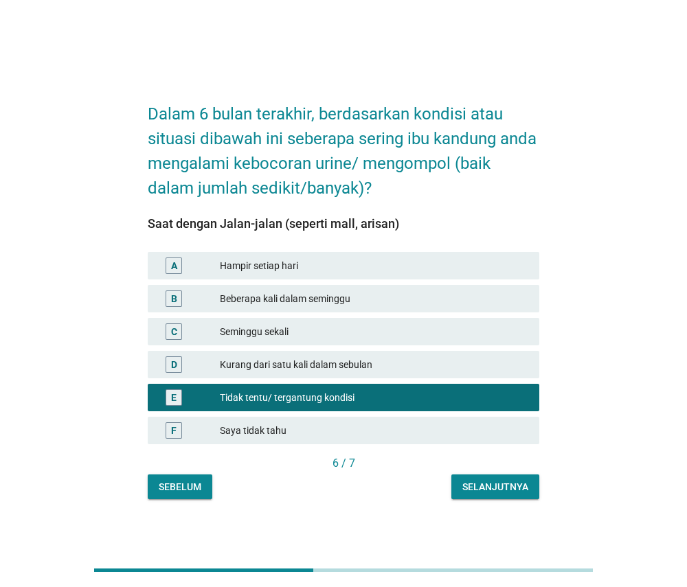
click at [477, 489] on div "Selanjutnya" at bounding box center [495, 487] width 66 height 14
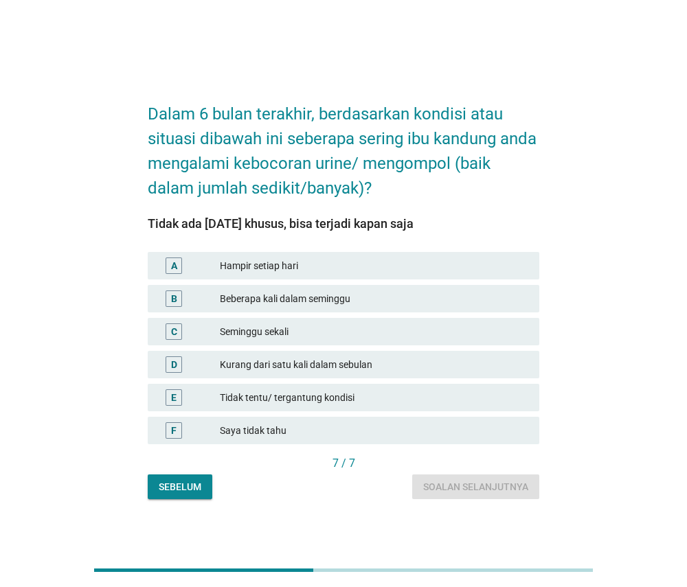
click at [452, 400] on div "Tidak tentu/ tergantung kondisi" at bounding box center [374, 398] width 308 height 16
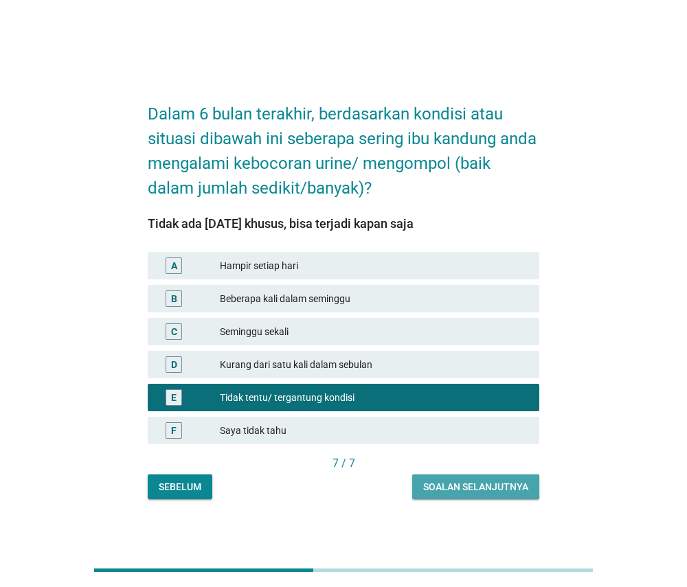
click at [474, 495] on button "Soalan selanjutnya" at bounding box center [475, 487] width 127 height 25
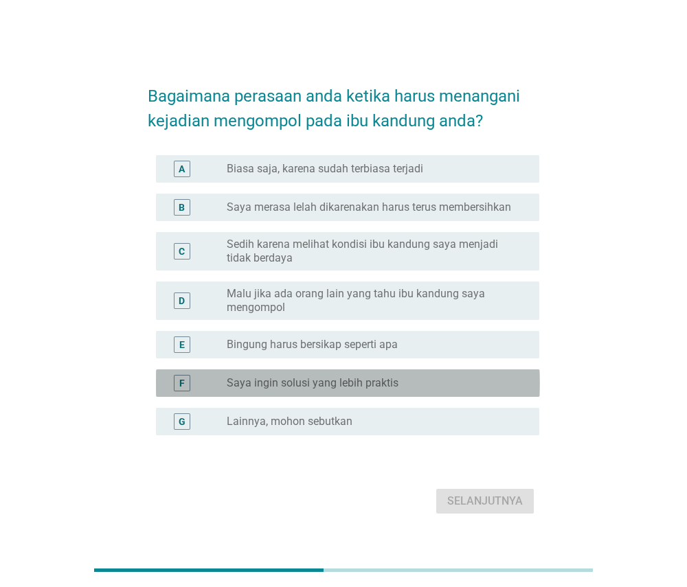
click at [409, 380] on div "radio_button_unchecked Saya ingin solusi yang lebih praktis" at bounding box center [372, 383] width 291 height 14
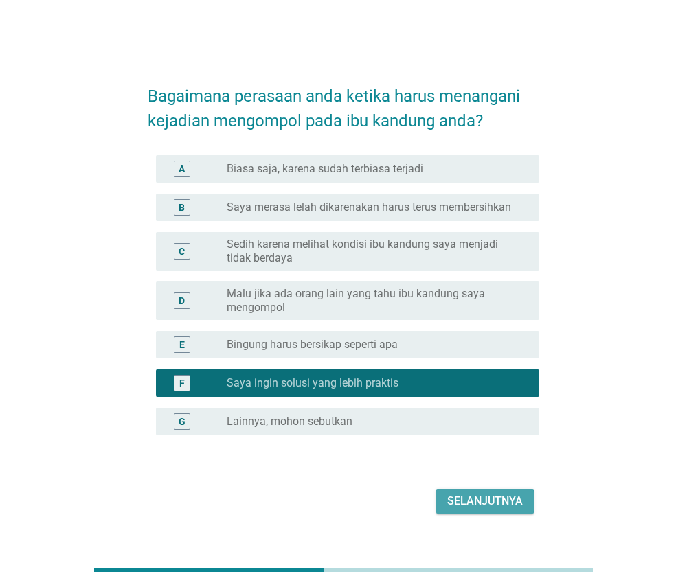
click at [449, 501] on div "Selanjutnya" at bounding box center [485, 501] width 76 height 16
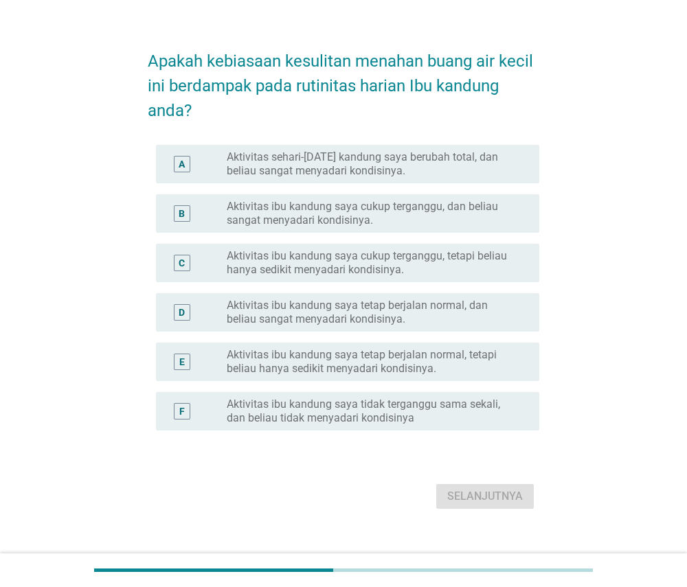
scroll to position [26, 0]
click at [388, 357] on label "Aktivitas ibu kandung saya tetap berjalan normal, tetapi beliau hanya sedikit m…" at bounding box center [372, 361] width 291 height 27
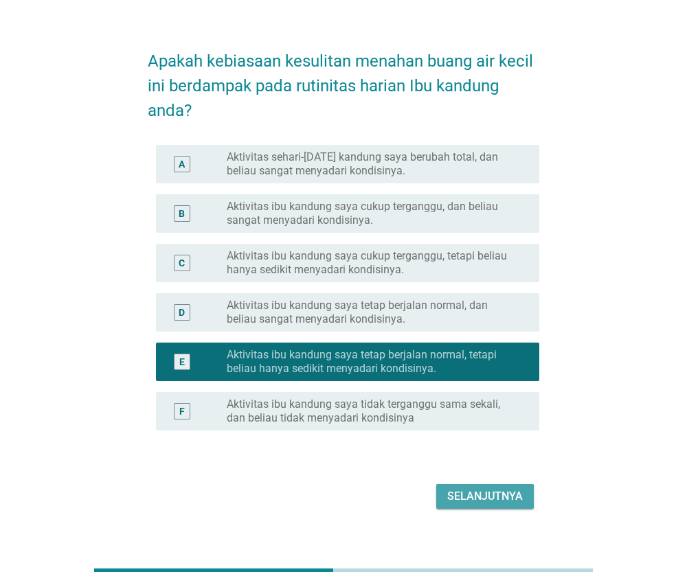
click at [447, 497] on button "Selanjutnya" at bounding box center [485, 496] width 98 height 25
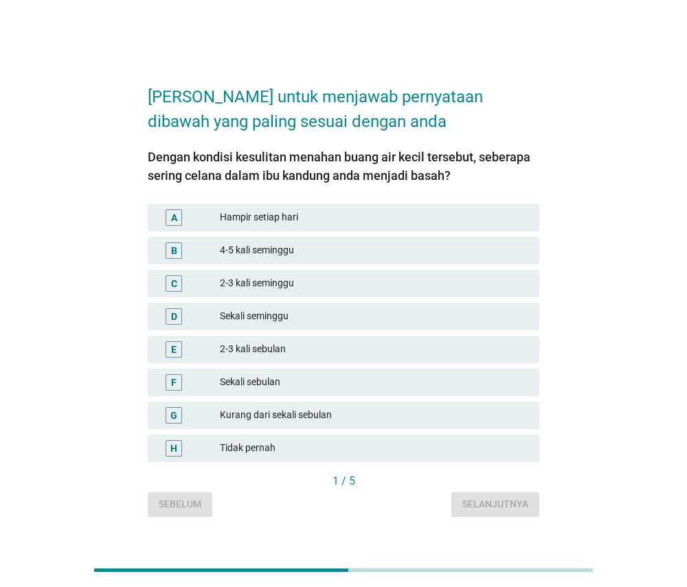
click at [353, 414] on div "Kurang dari sekali sebulan" at bounding box center [374, 415] width 308 height 16
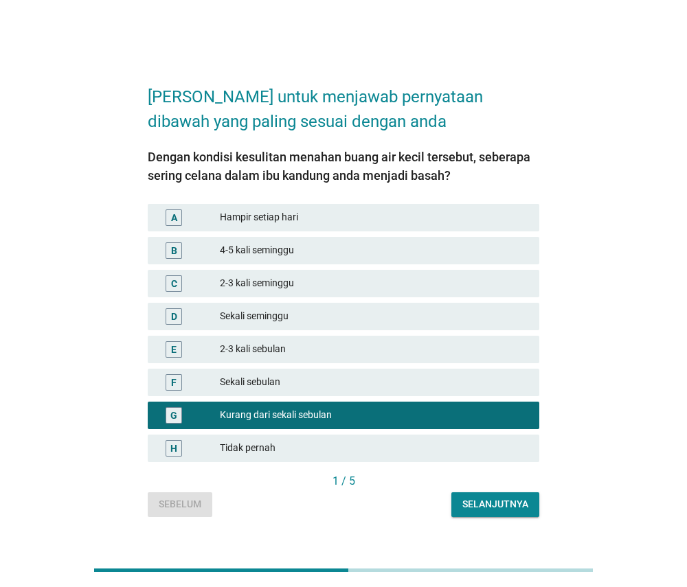
click at [467, 498] on div "Selanjutnya" at bounding box center [495, 504] width 66 height 14
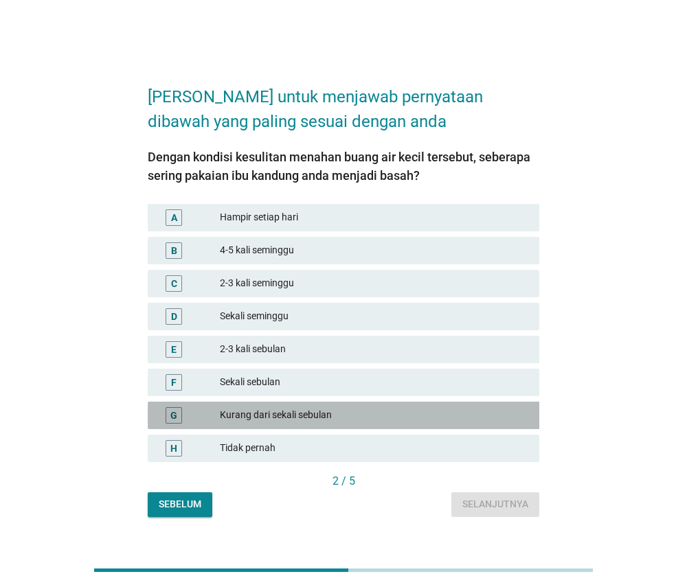
click at [420, 408] on div "Kurang dari sekali sebulan" at bounding box center [374, 415] width 308 height 16
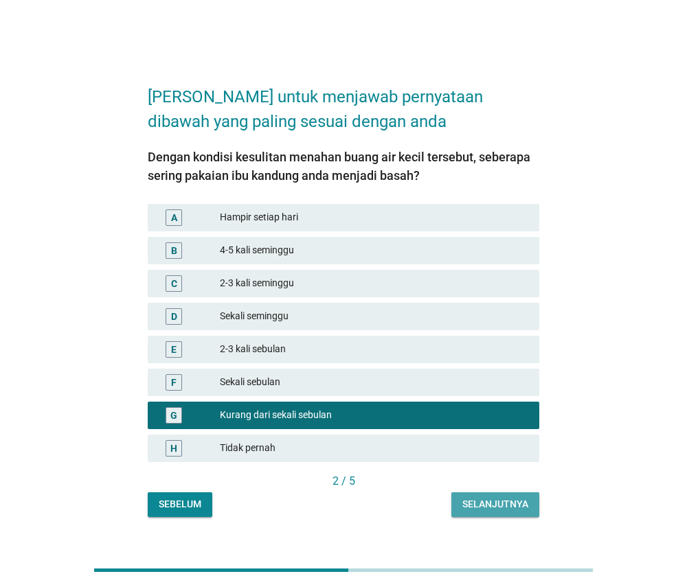
click at [467, 506] on div "Selanjutnya" at bounding box center [495, 504] width 66 height 14
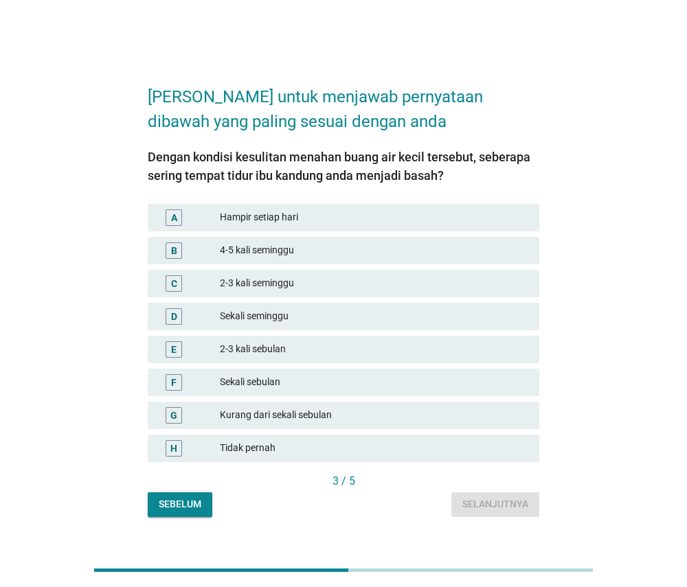
click at [440, 418] on div "Kurang dari sekali sebulan" at bounding box center [374, 415] width 308 height 16
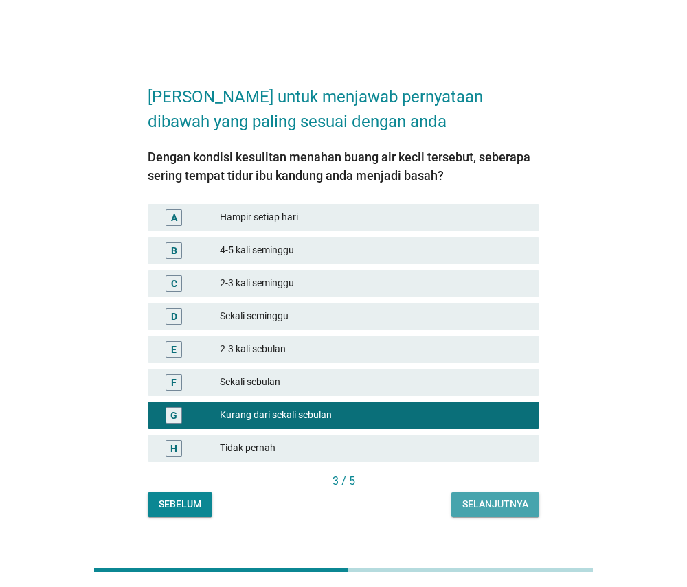
click at [465, 506] on div "Selanjutnya" at bounding box center [495, 504] width 66 height 14
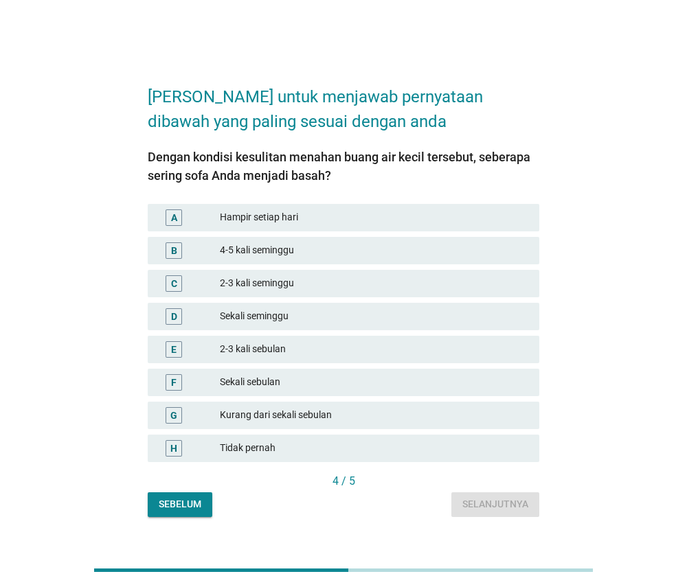
click at [433, 409] on div "Kurang dari sekali sebulan" at bounding box center [374, 415] width 308 height 16
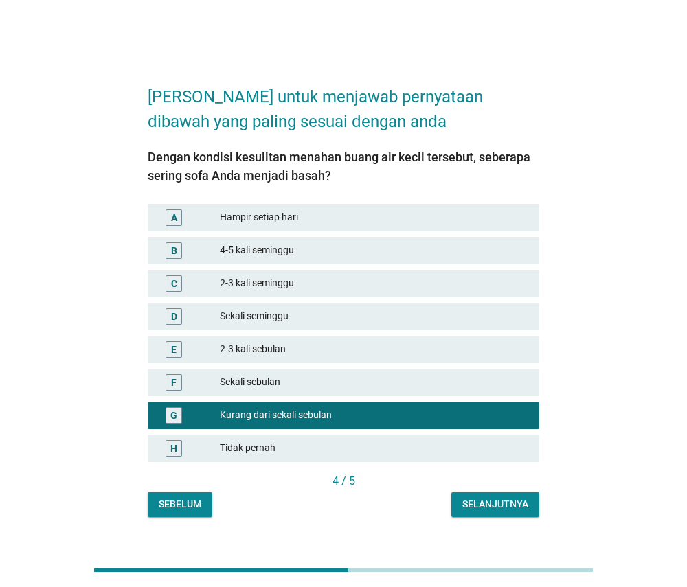
click at [474, 503] on div "Selanjutnya" at bounding box center [495, 504] width 66 height 14
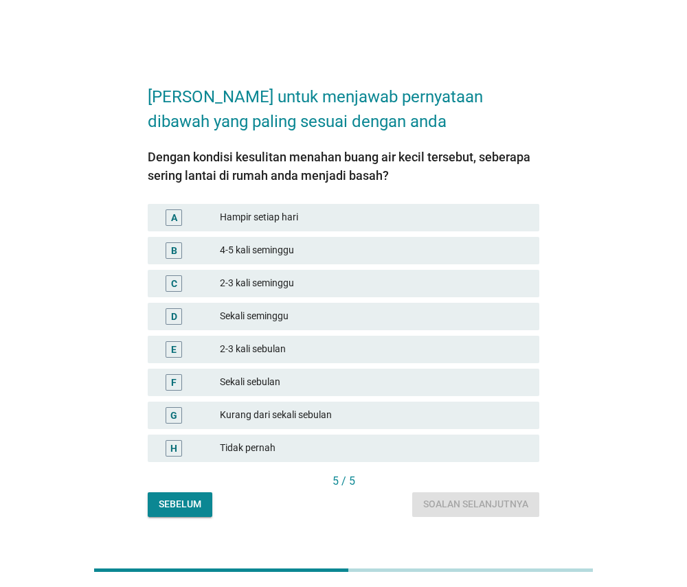
click at [440, 409] on div "Kurang dari sekali sebulan" at bounding box center [374, 415] width 308 height 16
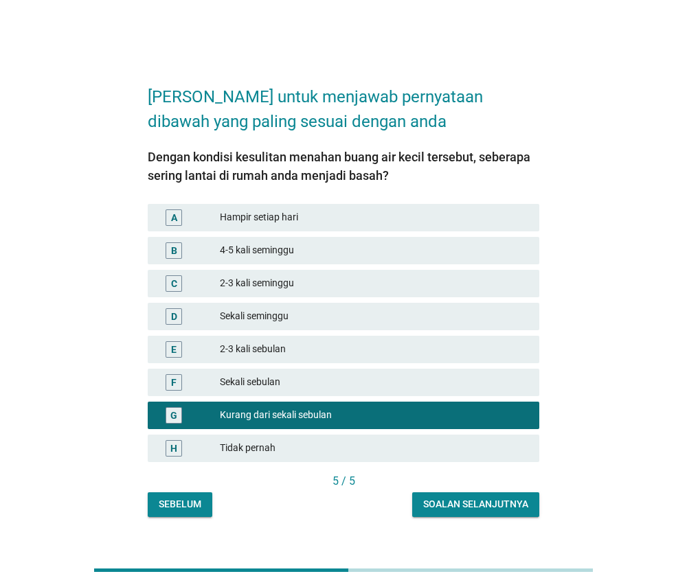
click at [444, 507] on div "Soalan selanjutnya" at bounding box center [475, 504] width 105 height 14
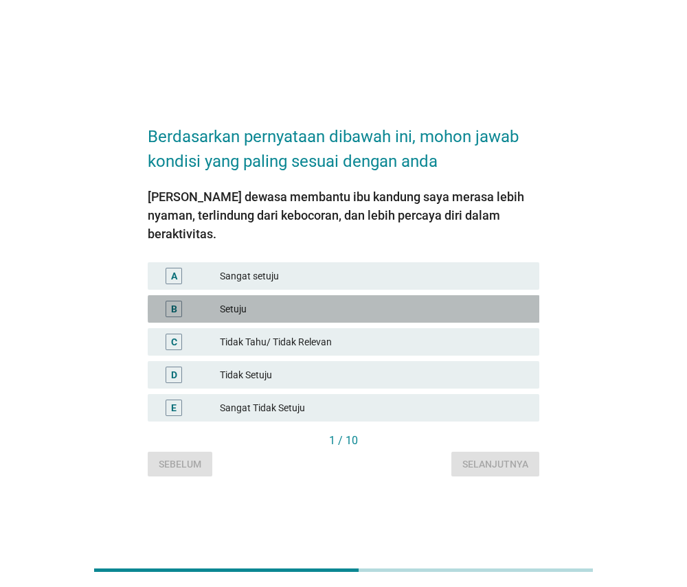
click at [427, 301] on div "Setuju" at bounding box center [374, 309] width 308 height 16
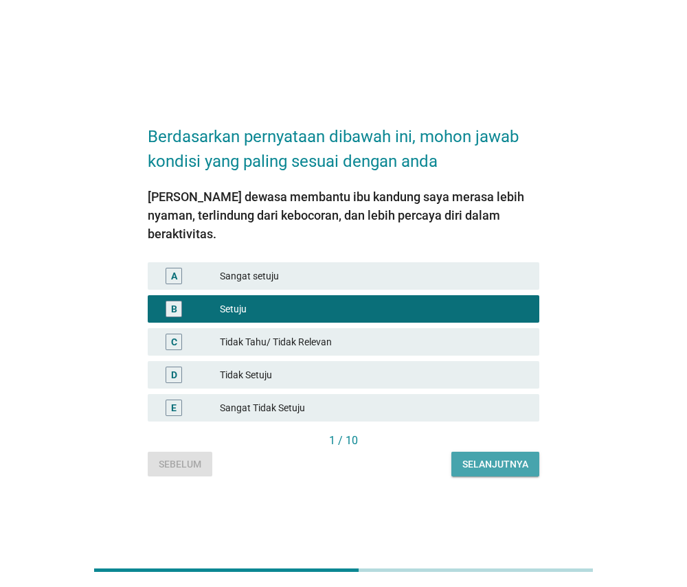
click at [485, 458] on div "Selanjutnya" at bounding box center [495, 465] width 66 height 14
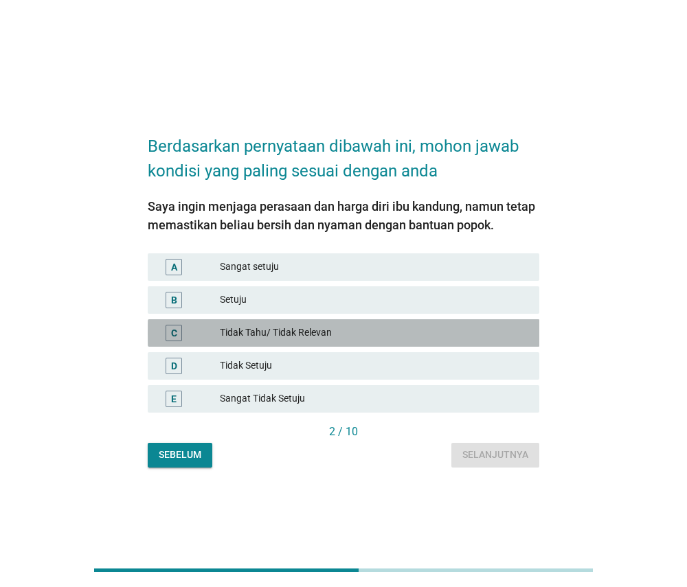
click at [433, 326] on div "Tidak Tahu/ Tidak Relevan" at bounding box center [374, 333] width 308 height 16
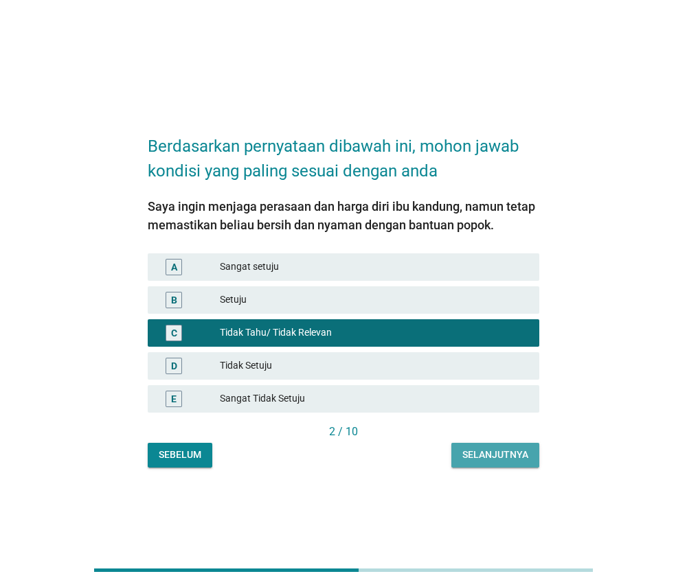
click at [474, 456] on div "Selanjutnya" at bounding box center [495, 455] width 66 height 14
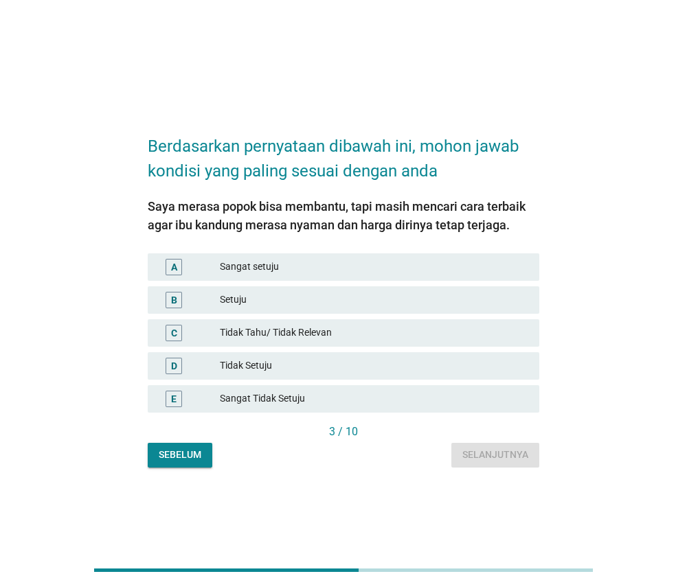
click at [451, 296] on div "Setuju" at bounding box center [374, 300] width 308 height 16
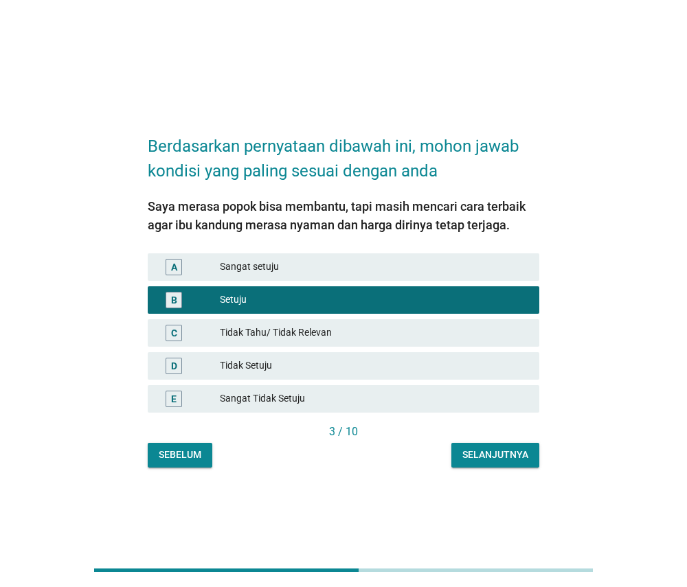
click at [489, 454] on div "Selanjutnya" at bounding box center [495, 455] width 66 height 14
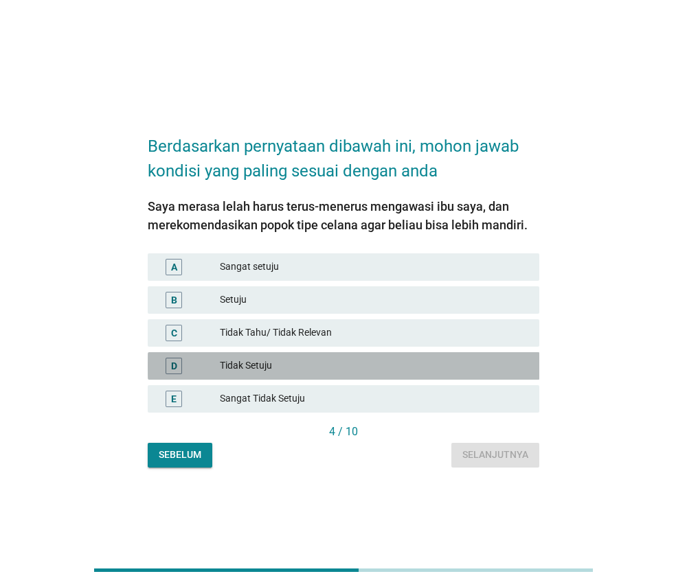
click at [449, 361] on div "Tidak Setuju" at bounding box center [374, 366] width 308 height 16
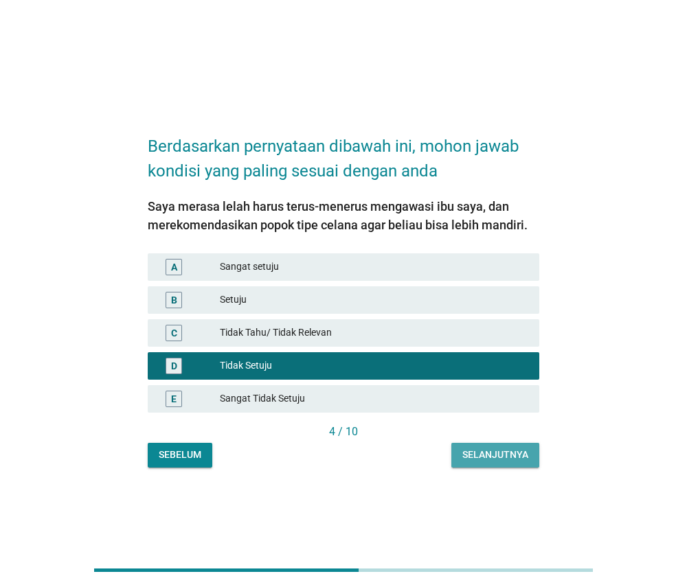
click at [470, 447] on button "Selanjutnya" at bounding box center [495, 455] width 88 height 25
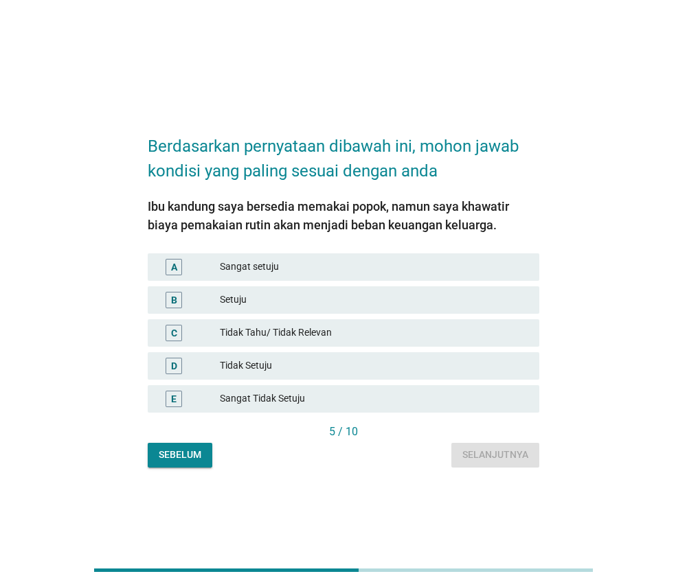
click at [462, 357] on div "D Tidak Setuju" at bounding box center [344, 365] width 392 height 27
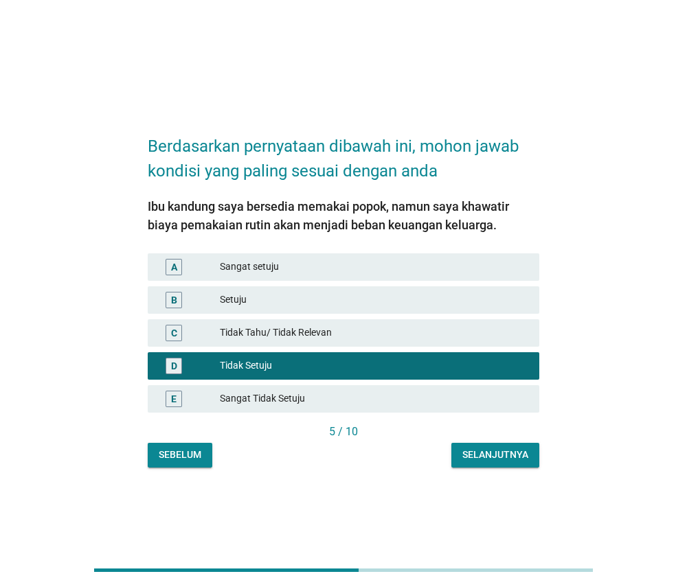
click at [478, 451] on div "Selanjutnya" at bounding box center [495, 455] width 66 height 14
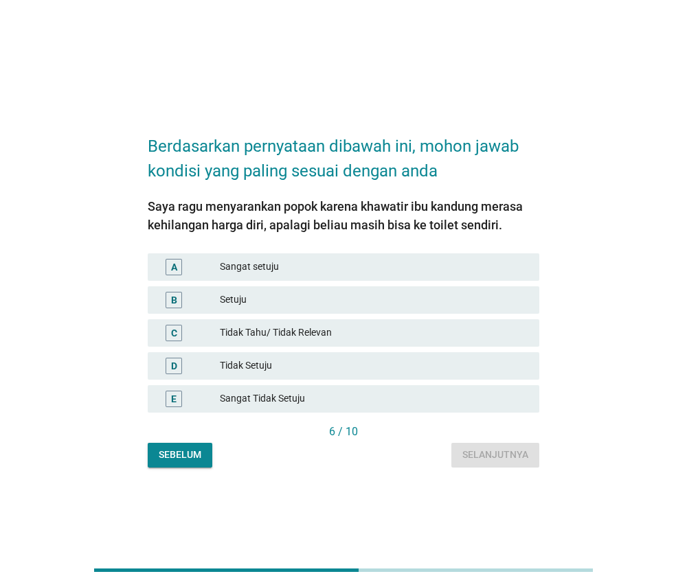
click at [465, 304] on div "Setuju" at bounding box center [374, 300] width 308 height 16
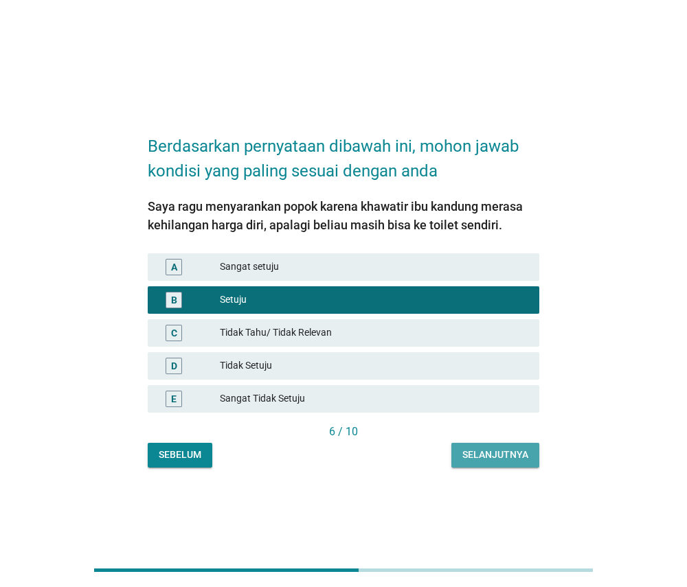
click at [488, 452] on div "Selanjutnya" at bounding box center [495, 455] width 66 height 14
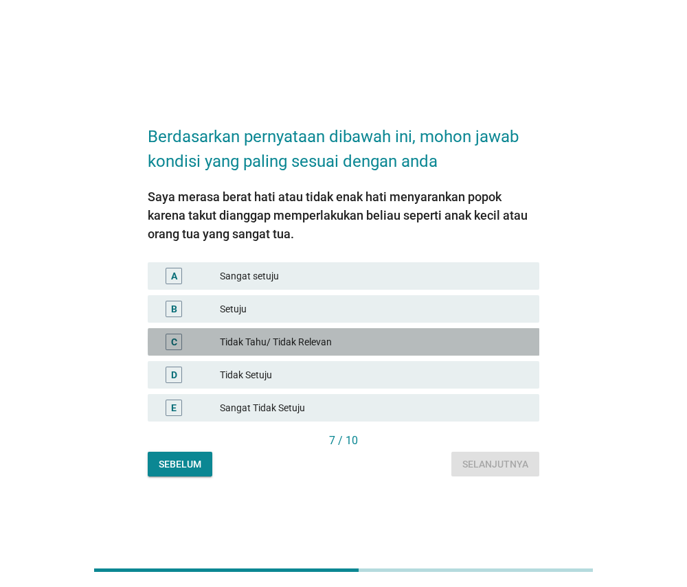
click at [462, 341] on div "Tidak Tahu/ Tidak Relevan" at bounding box center [374, 342] width 308 height 16
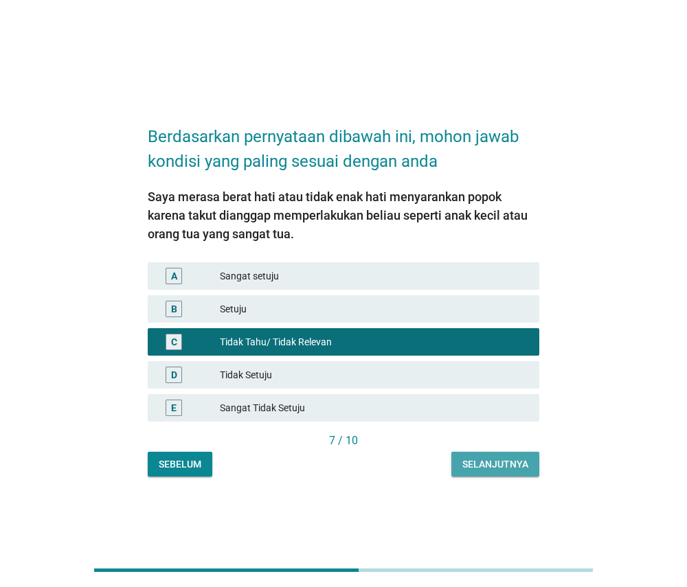
click at [476, 464] on div "Selanjutnya" at bounding box center [495, 465] width 66 height 14
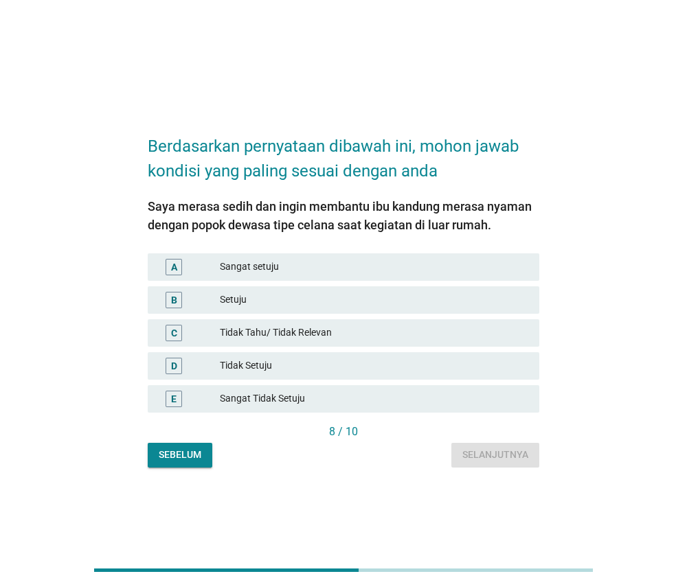
click at [465, 325] on div "Tidak Tahu/ Tidak Relevan" at bounding box center [374, 333] width 308 height 16
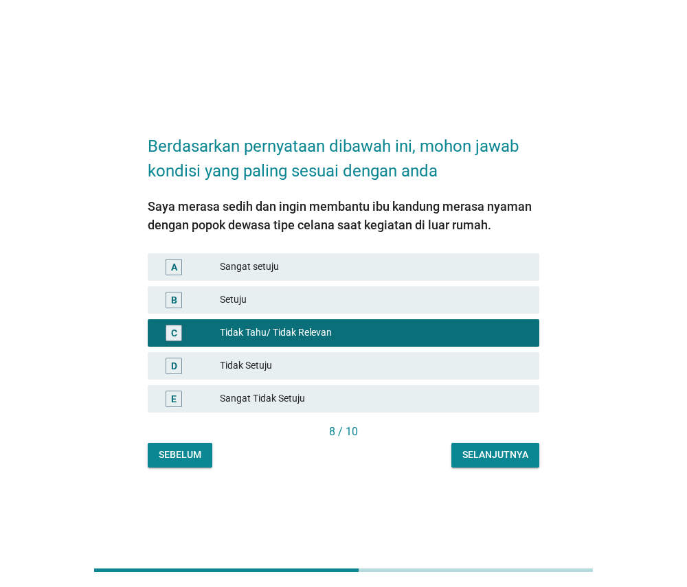
click at [486, 469] on div "Berdasarkan pernyataan dibawah ini, mohon jawab kondisi yang paling sesuai deng…" at bounding box center [344, 294] width 414 height 370
click at [486, 460] on div "Selanjutnya" at bounding box center [495, 455] width 66 height 14
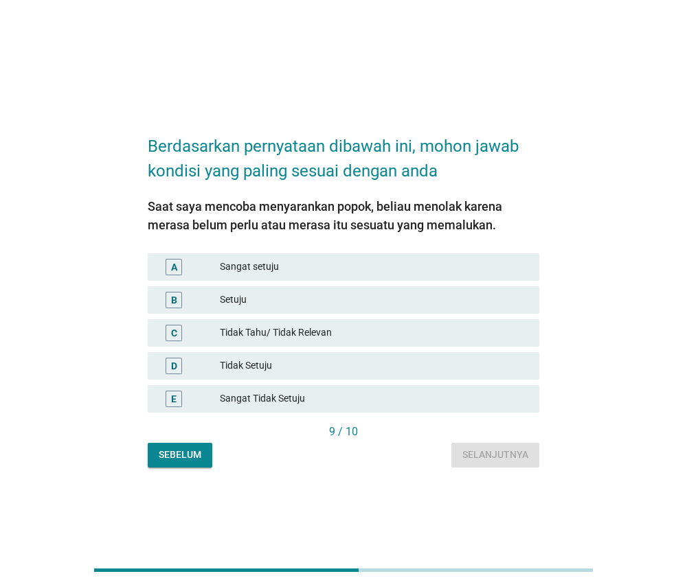
click at [440, 361] on div "Tidak Setuju" at bounding box center [374, 366] width 308 height 16
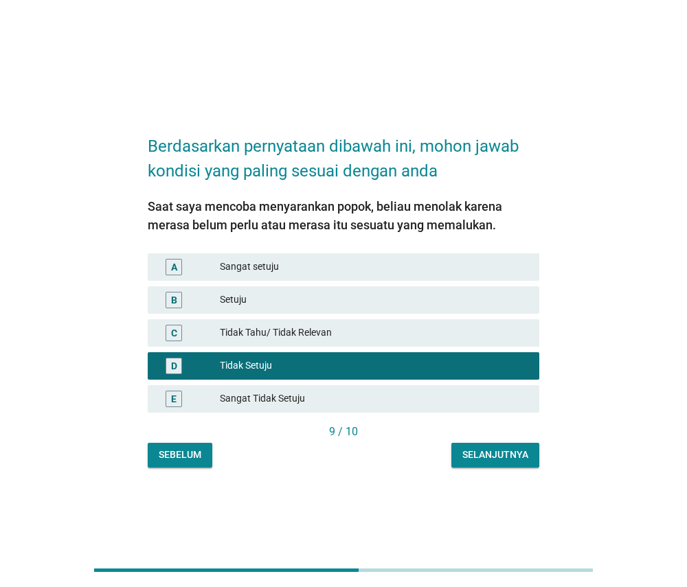
click at [464, 456] on div "Selanjutnya" at bounding box center [495, 455] width 66 height 14
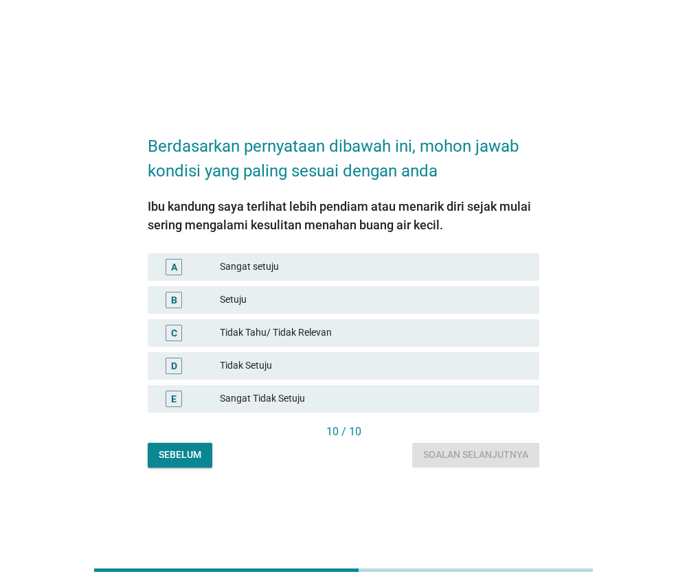
click at [446, 359] on div "Tidak Setuju" at bounding box center [374, 366] width 308 height 16
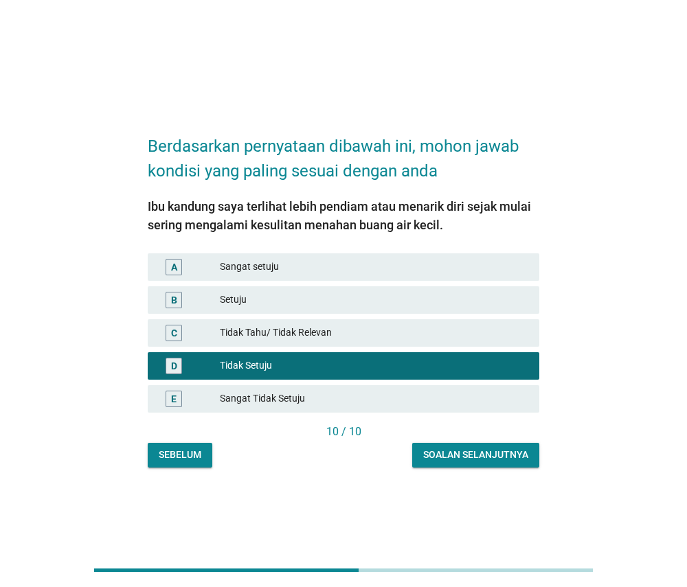
click at [450, 455] on div "Soalan selanjutnya" at bounding box center [475, 455] width 105 height 14
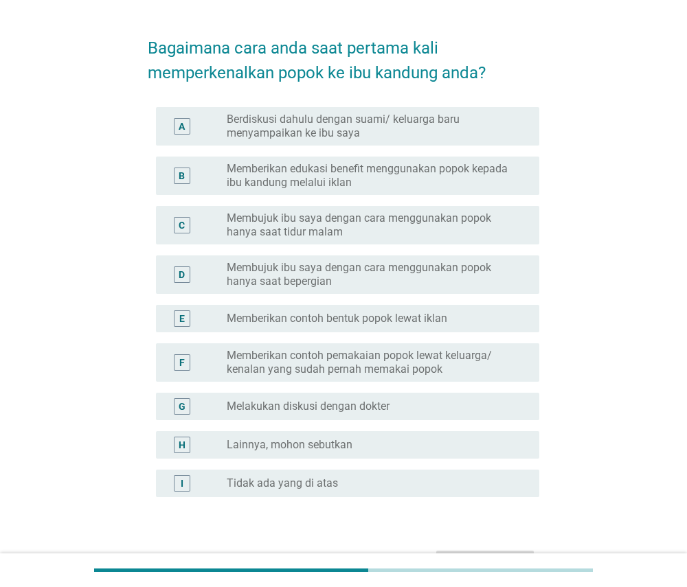
scroll to position [39, 0]
click at [457, 316] on div "radio_button_unchecked Memberikan contoh bentuk popok lewat iklan" at bounding box center [372, 319] width 291 height 14
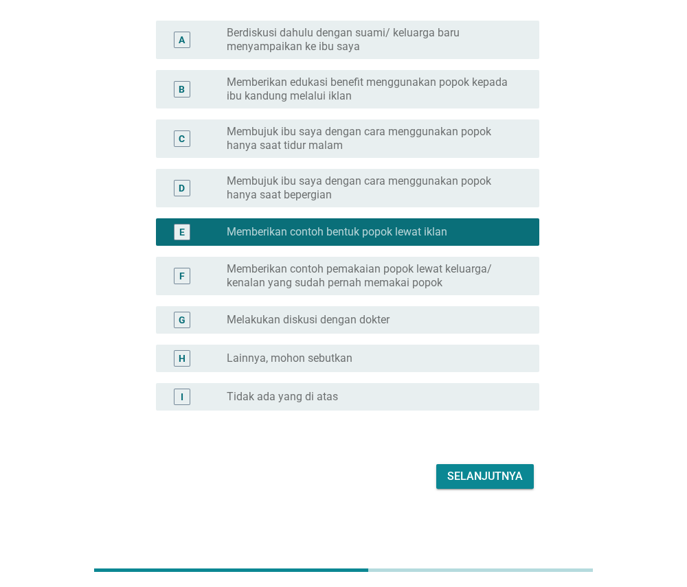
scroll to position [126, 0]
click at [484, 473] on div "Selanjutnya" at bounding box center [485, 477] width 76 height 16
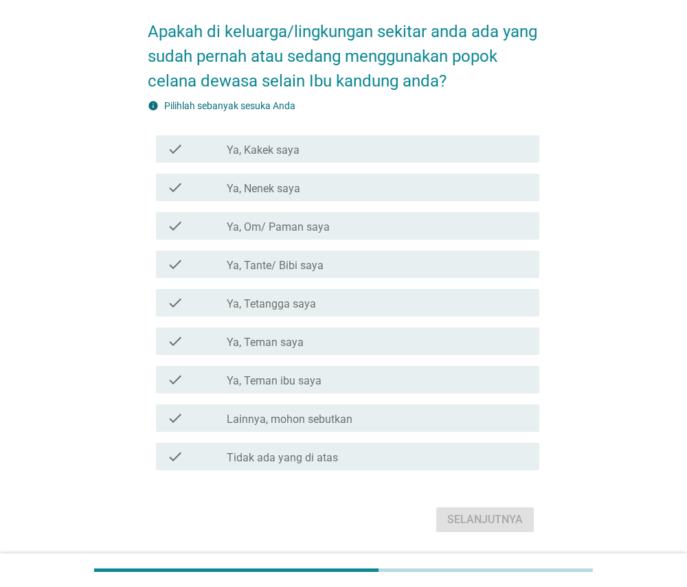
scroll to position [56, 0]
click at [479, 253] on div "check check_box_outline_blank Ya, Tante/ Bibi saya" at bounding box center [348, 264] width 384 height 27
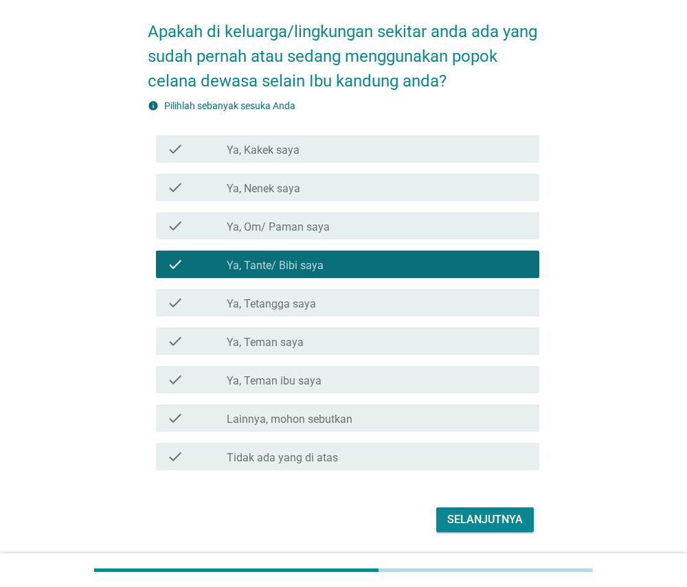
click at [499, 513] on div "Selanjutnya" at bounding box center [485, 520] width 76 height 16
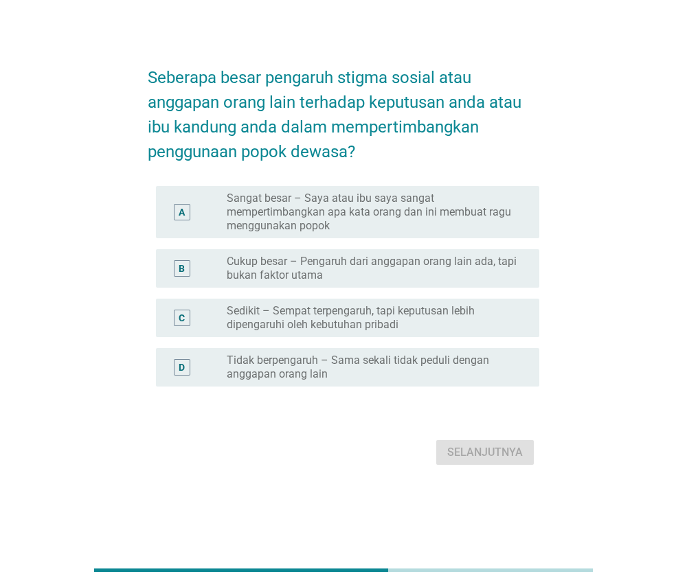
scroll to position [0, 0]
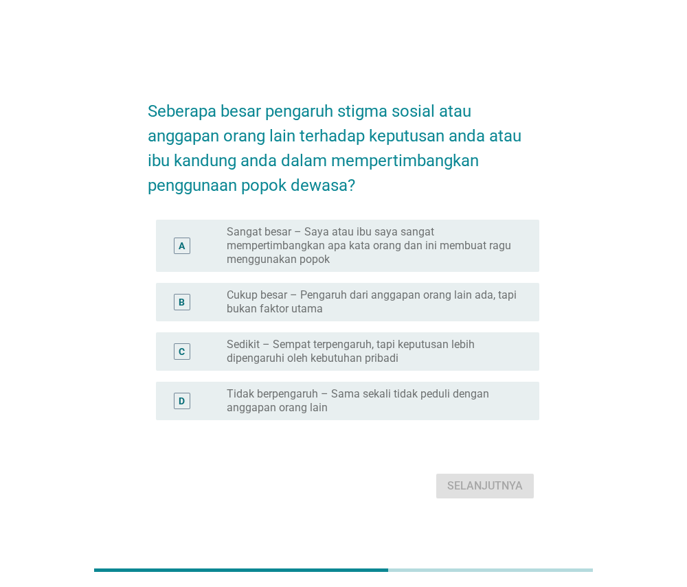
click at [457, 396] on label "Tidak berpengaruh – Sama sekali tidak peduli dengan anggapan orang lain" at bounding box center [372, 400] width 291 height 27
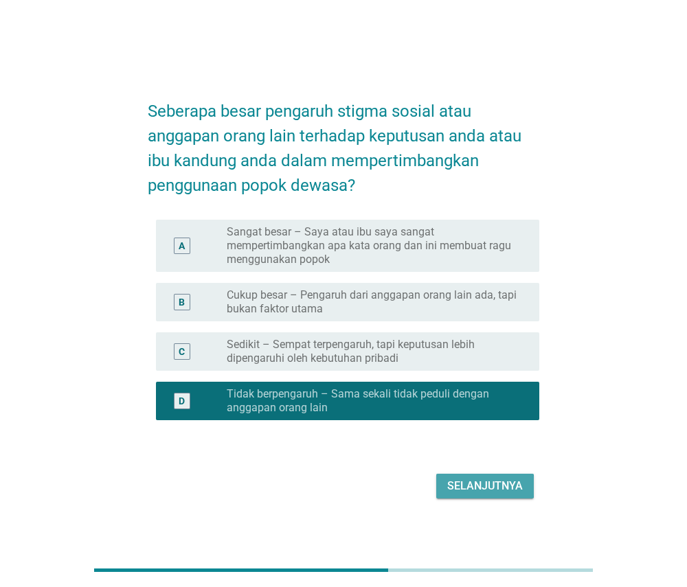
click at [471, 479] on div "Selanjutnya" at bounding box center [485, 486] width 76 height 16
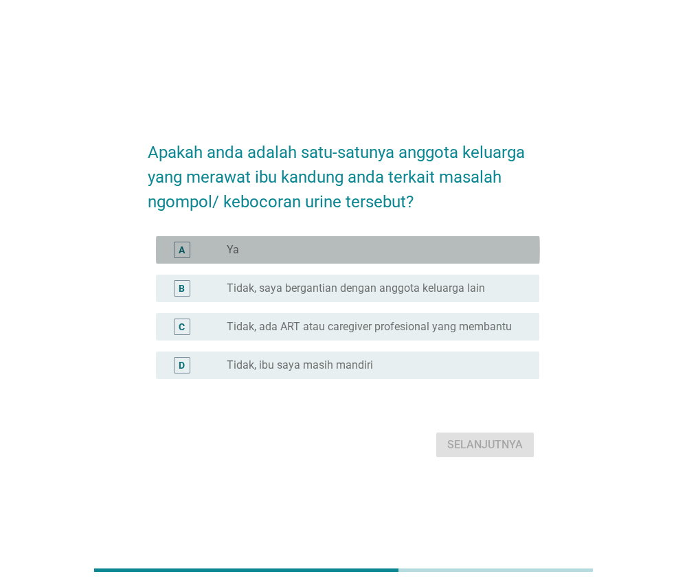
click at [469, 247] on div "radio_button_unchecked Ya" at bounding box center [372, 250] width 291 height 14
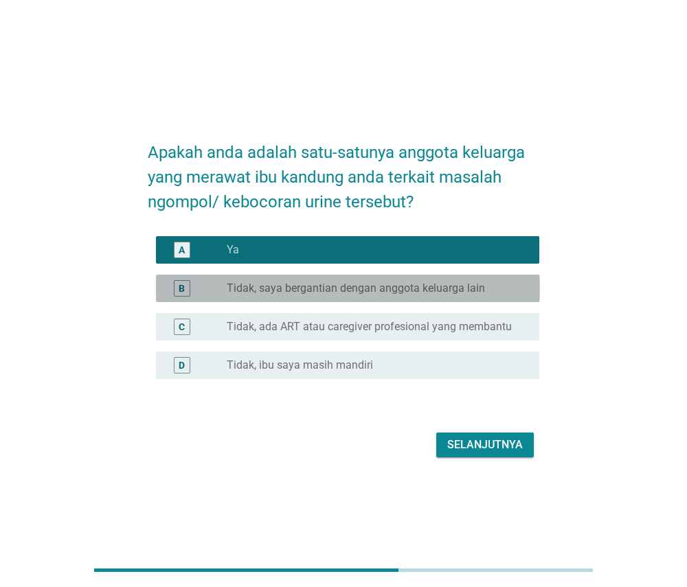
click at [444, 289] on label "Tidak, saya bergantian dengan anggota keluarga lain" at bounding box center [356, 289] width 258 height 14
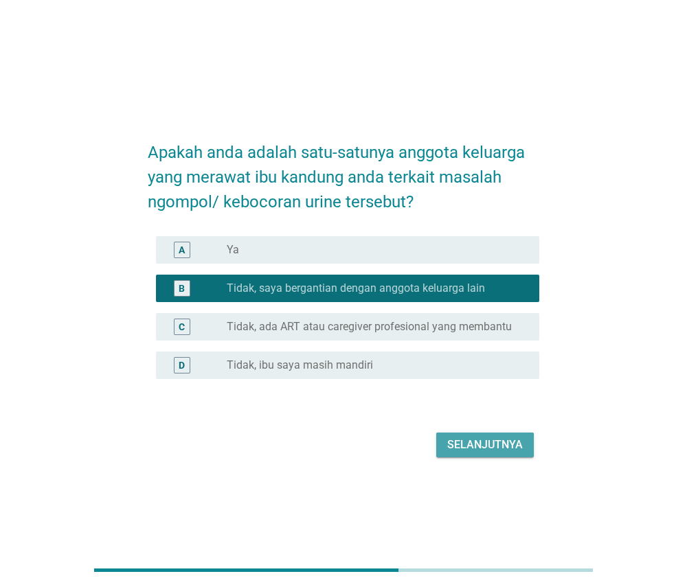
click at [461, 444] on div "Selanjutnya" at bounding box center [485, 445] width 76 height 16
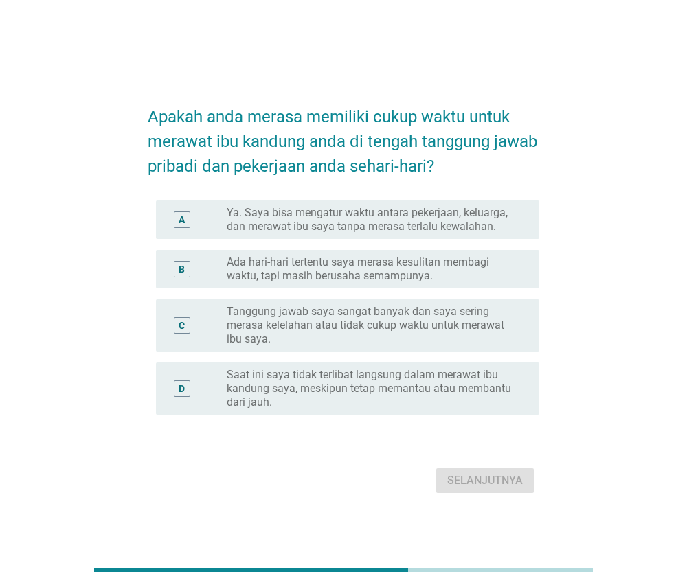
click at [480, 221] on label "Ya. Saya bisa mengatur waktu antara pekerjaan, keluarga, dan merawat ibu saya t…" at bounding box center [372, 219] width 291 height 27
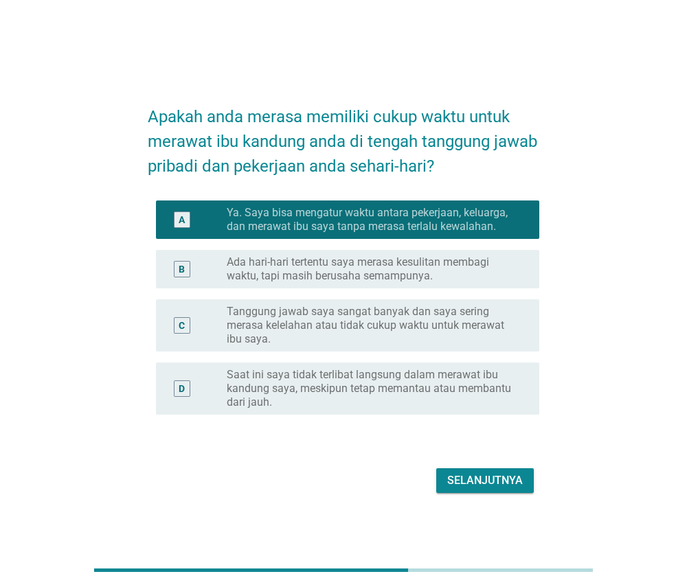
click at [489, 475] on div "Selanjutnya" at bounding box center [485, 481] width 76 height 16
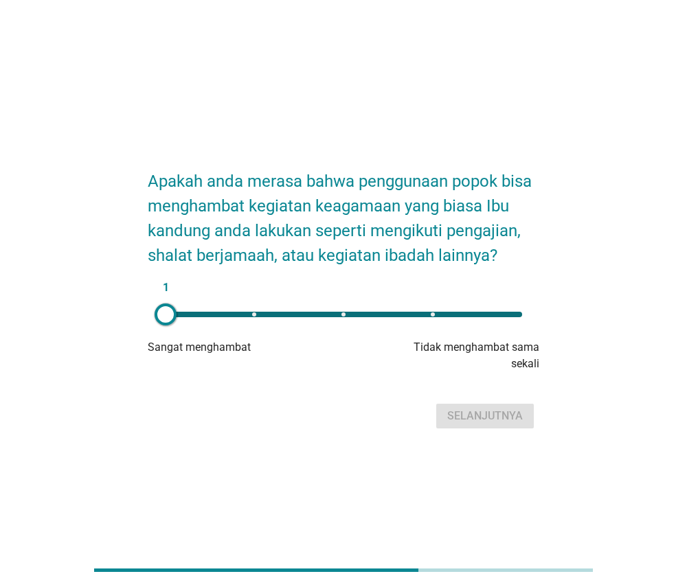
click at [343, 313] on div "1" at bounding box center [344, 314] width 357 height 5
click at [473, 415] on div "Selanjutnya" at bounding box center [485, 416] width 76 height 16
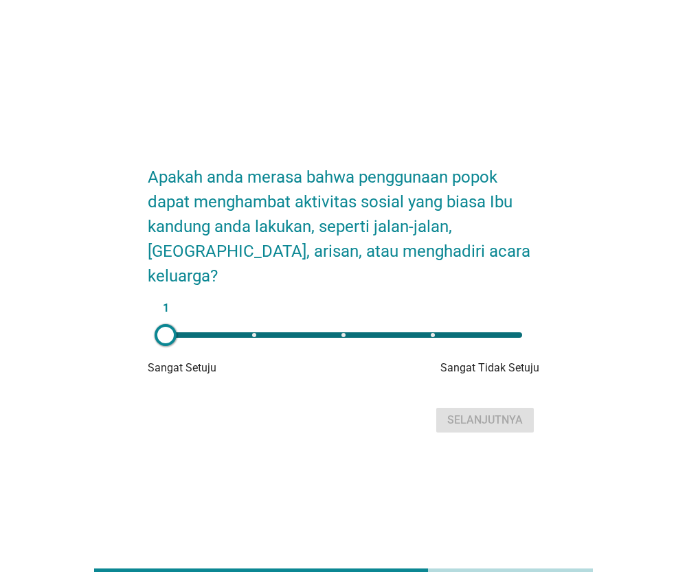
click at [432, 332] on div "1" at bounding box center [344, 334] width 357 height 5
type input "4"
click at [467, 412] on div "Selanjutnya" at bounding box center [485, 420] width 76 height 16
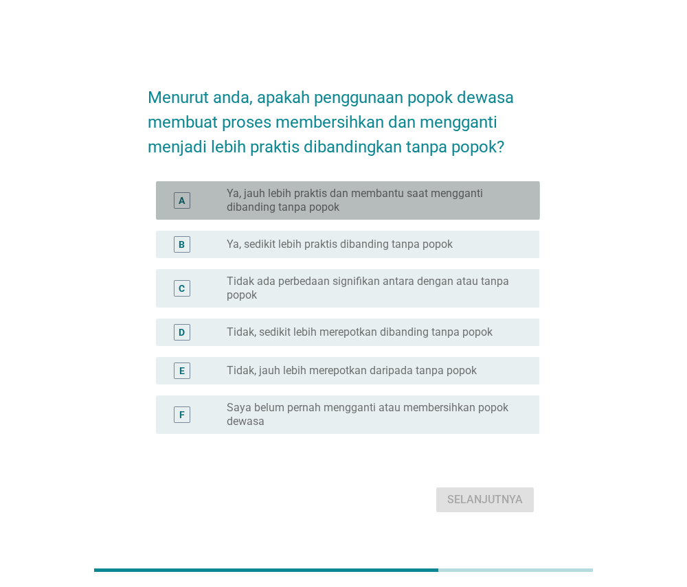
click at [364, 207] on label "Ya, jauh lebih praktis dan membantu saat mengganti dibanding tanpa popok" at bounding box center [372, 200] width 291 height 27
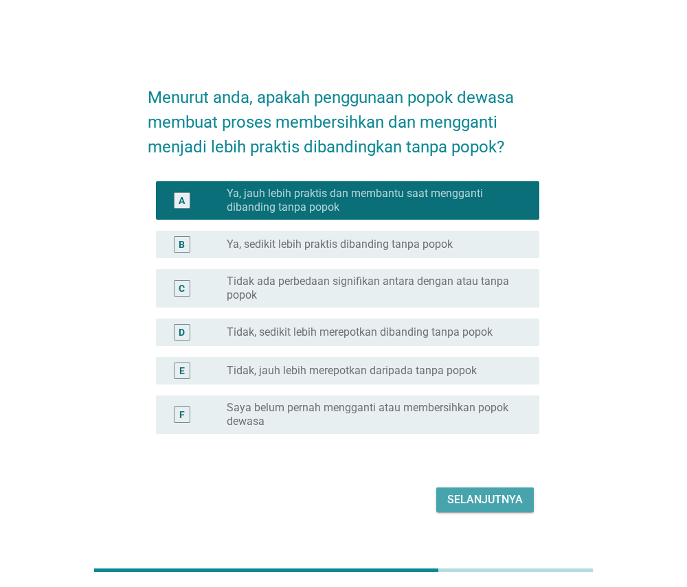
click at [474, 512] on button "Selanjutnya" at bounding box center [485, 500] width 98 height 25
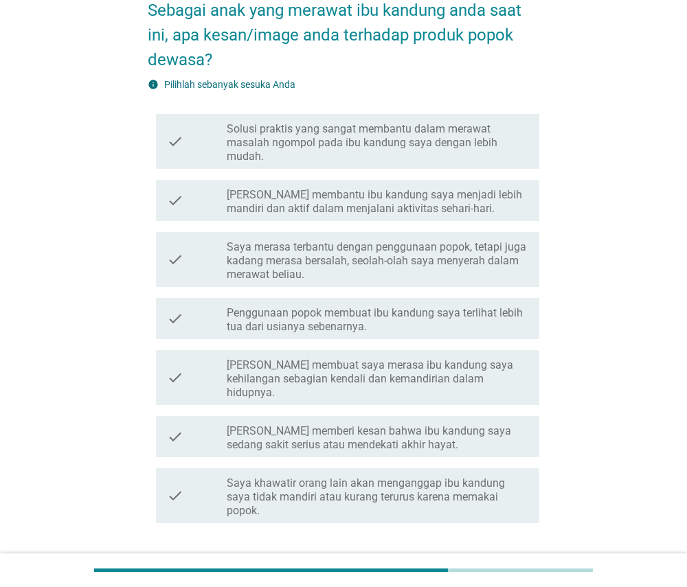
scroll to position [82, 0]
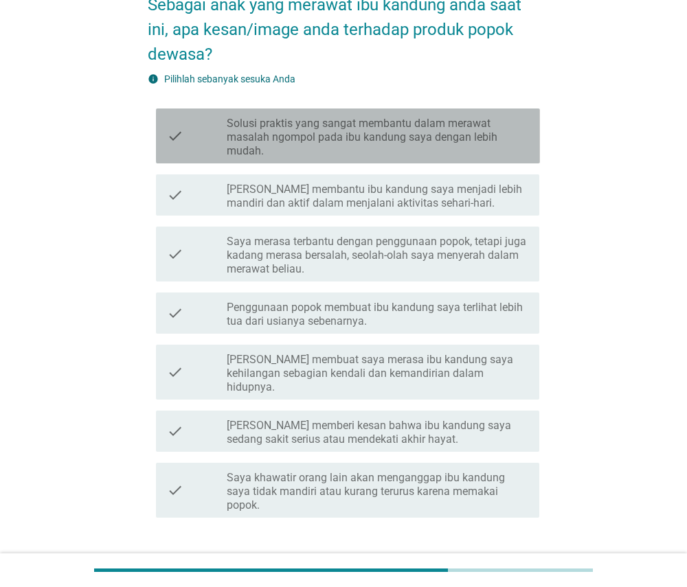
click at [451, 133] on label "Solusi praktis yang sangat membantu dalam merawat masalah ngompol pada ibu kand…" at bounding box center [378, 137] width 302 height 41
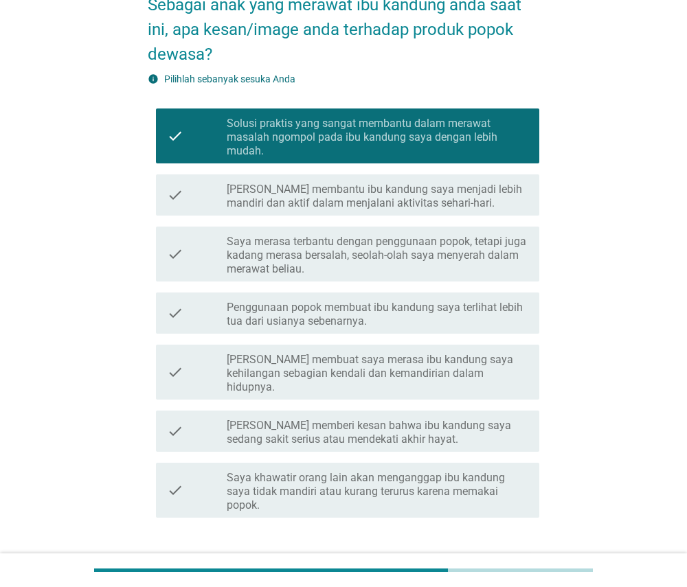
click at [464, 559] on div "Selanjutnya" at bounding box center [485, 567] width 76 height 16
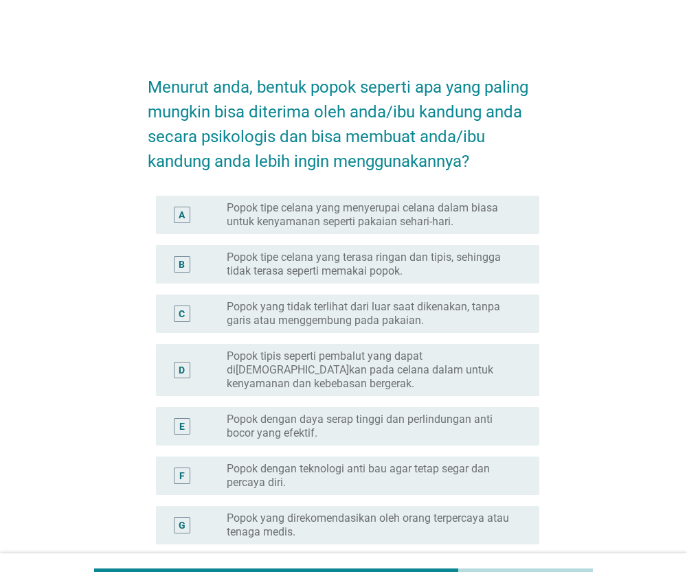
scroll to position [34, 0]
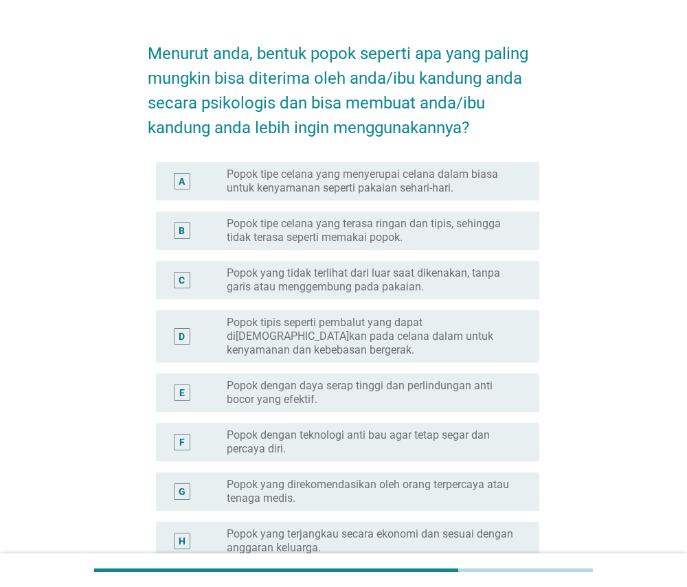
click at [416, 331] on label "Popok tipis seperti pembalut yang dapat ditempelkan pada celana dalam untuk ken…" at bounding box center [372, 336] width 291 height 41
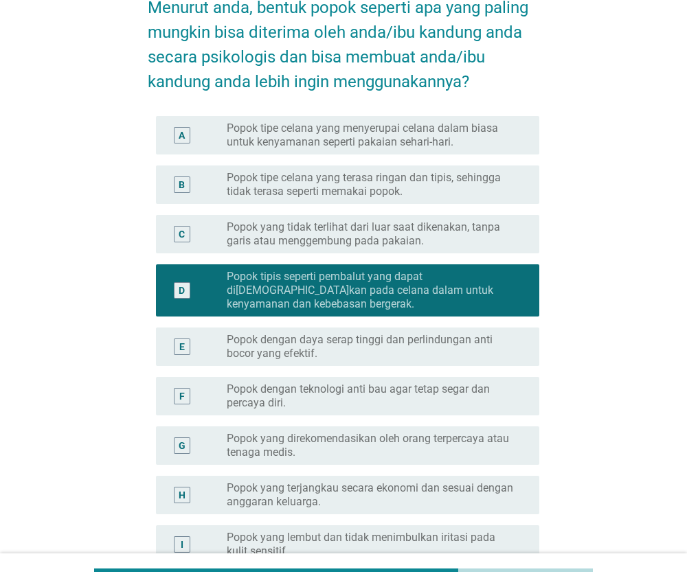
scroll to position [82, 0]
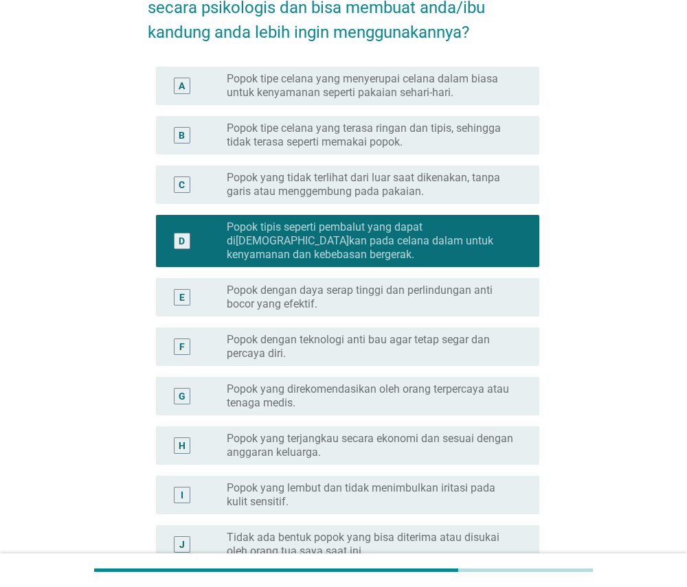
click at [416, 405] on div "G radio_button_unchecked Popok yang direkomendasikan oleh orang terpercaya atau…" at bounding box center [344, 396] width 392 height 49
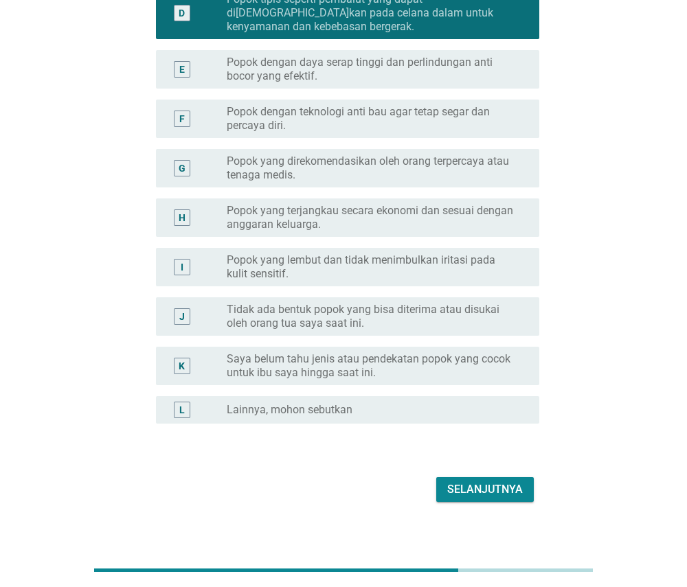
scroll to position [357, 0]
click at [473, 482] on div "Selanjutnya" at bounding box center [485, 490] width 76 height 16
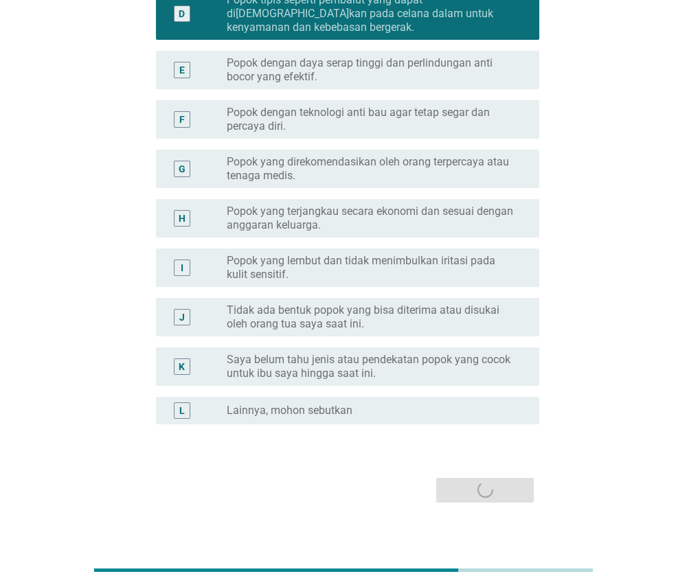
scroll to position [0, 0]
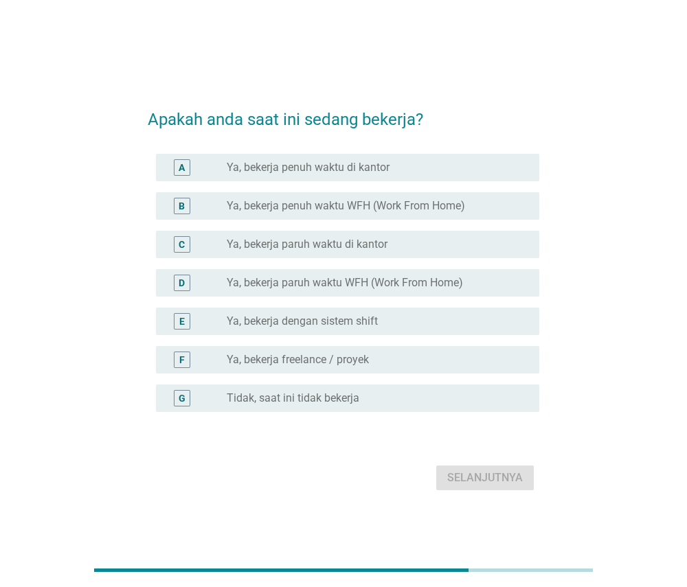
click at [468, 170] on div "radio_button_unchecked Ya, bekerja penuh waktu di kantor" at bounding box center [372, 168] width 291 height 14
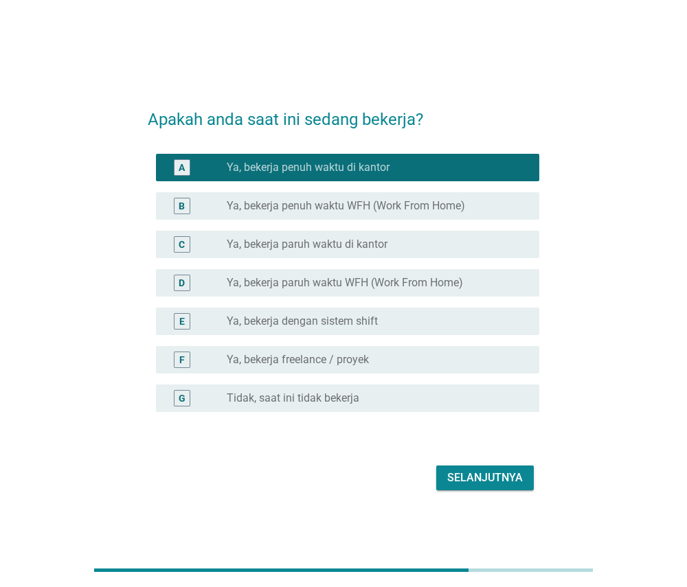
click at [463, 482] on div "Selanjutnya" at bounding box center [485, 478] width 76 height 16
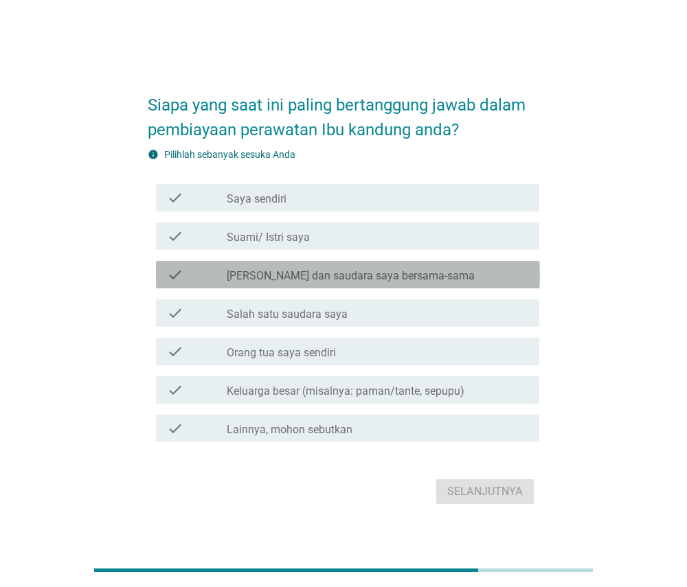
click at [443, 277] on div "check_box_outline_blank Saya dan saudara saya bersama-sama" at bounding box center [378, 275] width 302 height 16
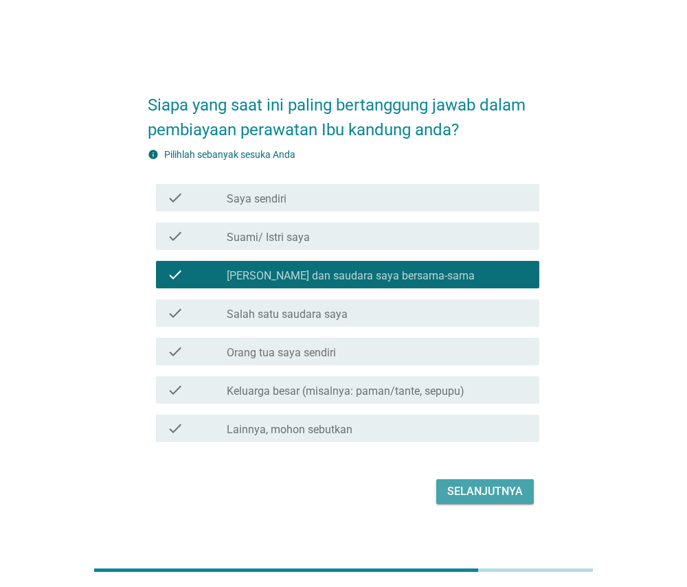
click at [468, 487] on div "Selanjutnya" at bounding box center [485, 492] width 76 height 16
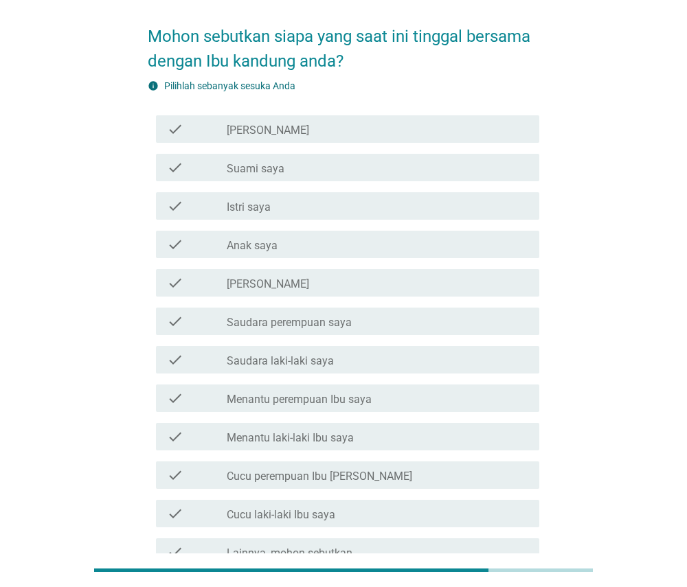
scroll to position [53, 0]
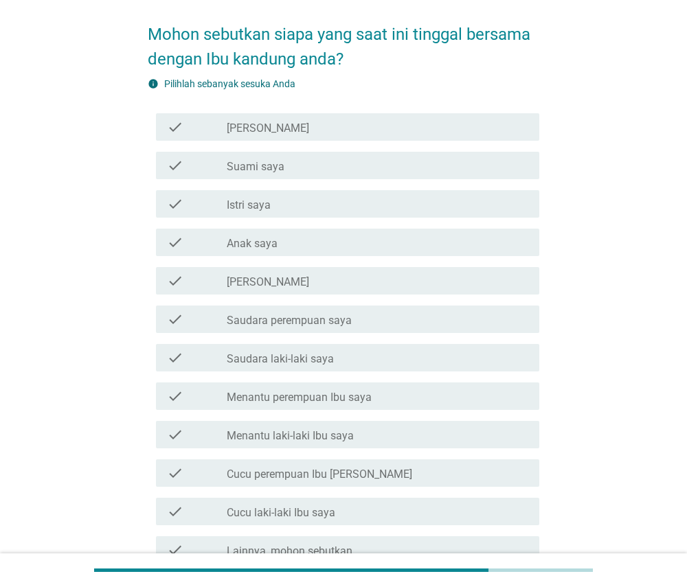
click at [504, 127] on div "check_box_outline_blank Saya" at bounding box center [378, 127] width 302 height 16
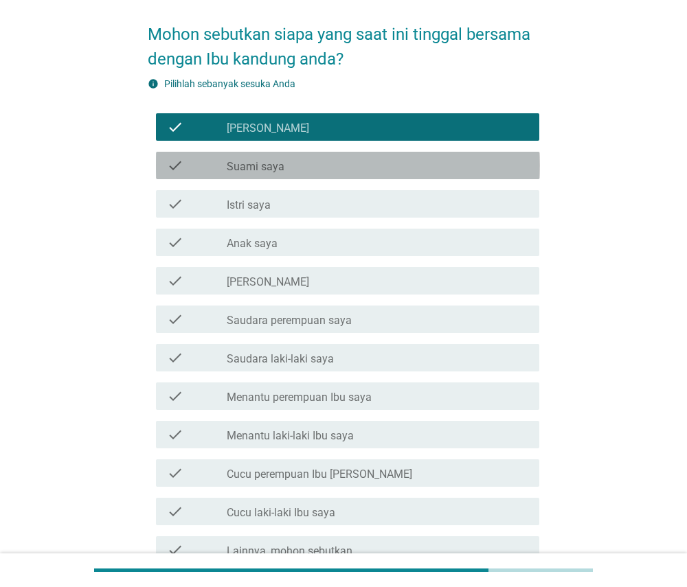
click at [492, 171] on div "check_box_outline_blank Suami saya" at bounding box center [378, 165] width 302 height 16
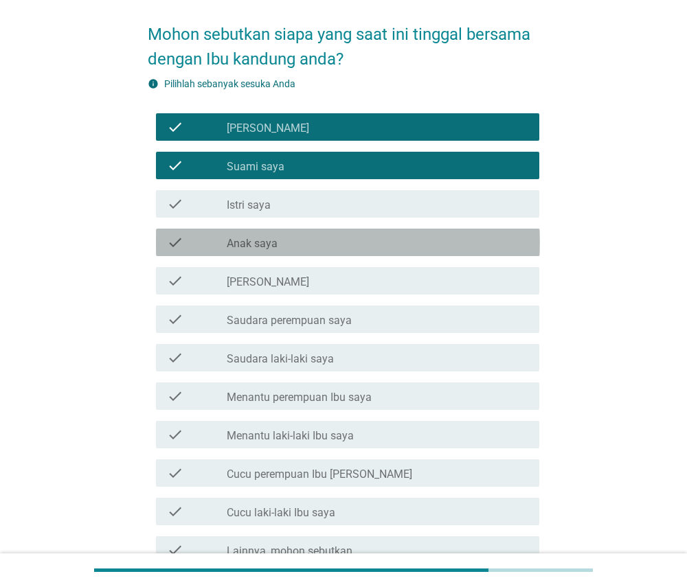
click at [450, 245] on div "check_box_outline_blank Anak saya" at bounding box center [378, 242] width 302 height 16
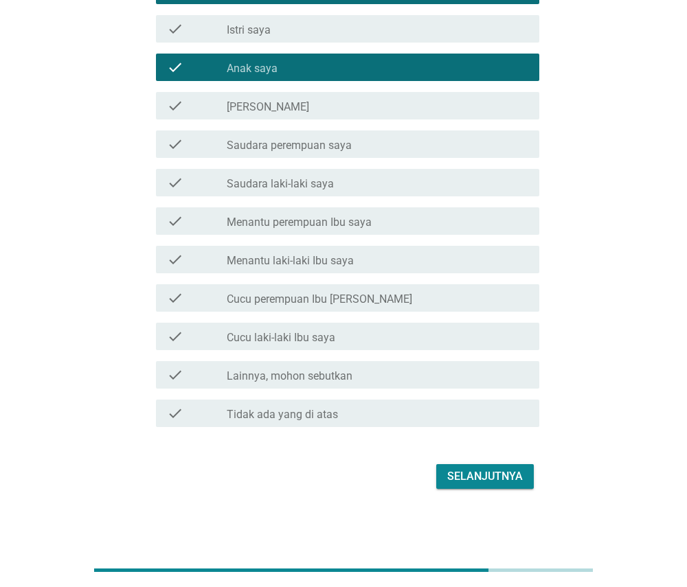
scroll to position [228, 0]
click at [458, 484] on div "Selanjutnya" at bounding box center [485, 477] width 76 height 16
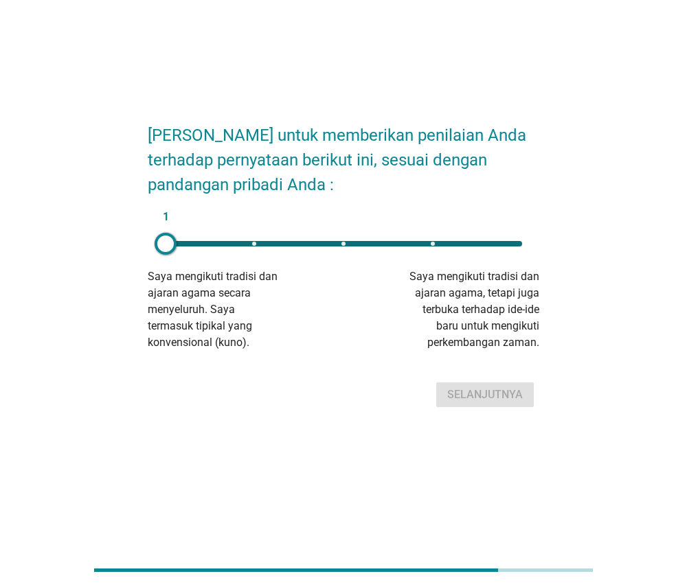
scroll to position [0, 0]
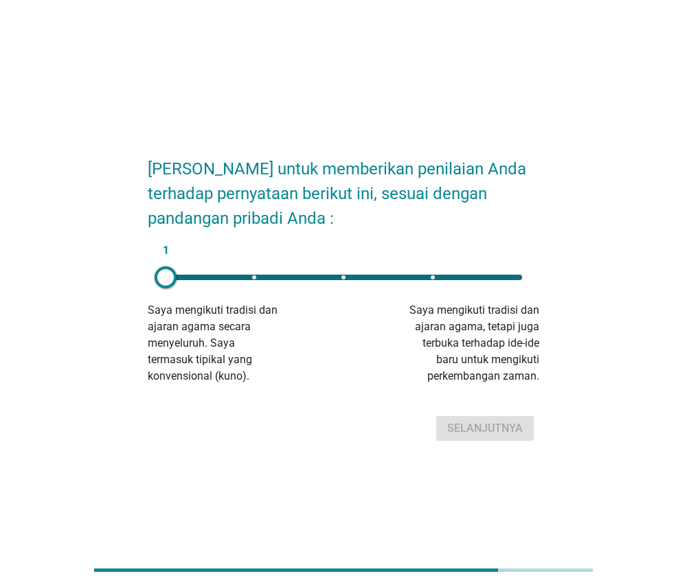
click at [346, 275] on div "1" at bounding box center [344, 277] width 357 height 5
click at [458, 418] on button "Selanjutnya" at bounding box center [485, 428] width 98 height 25
click at [256, 278] on div "1" at bounding box center [344, 277] width 357 height 5
type input "2"
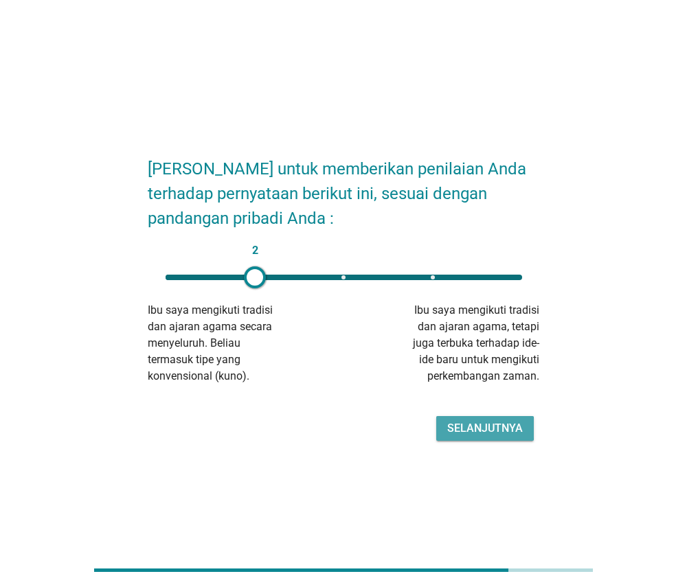
click at [477, 429] on div "Selanjutnya" at bounding box center [485, 428] width 76 height 16
